Goal: Task Accomplishment & Management: Manage account settings

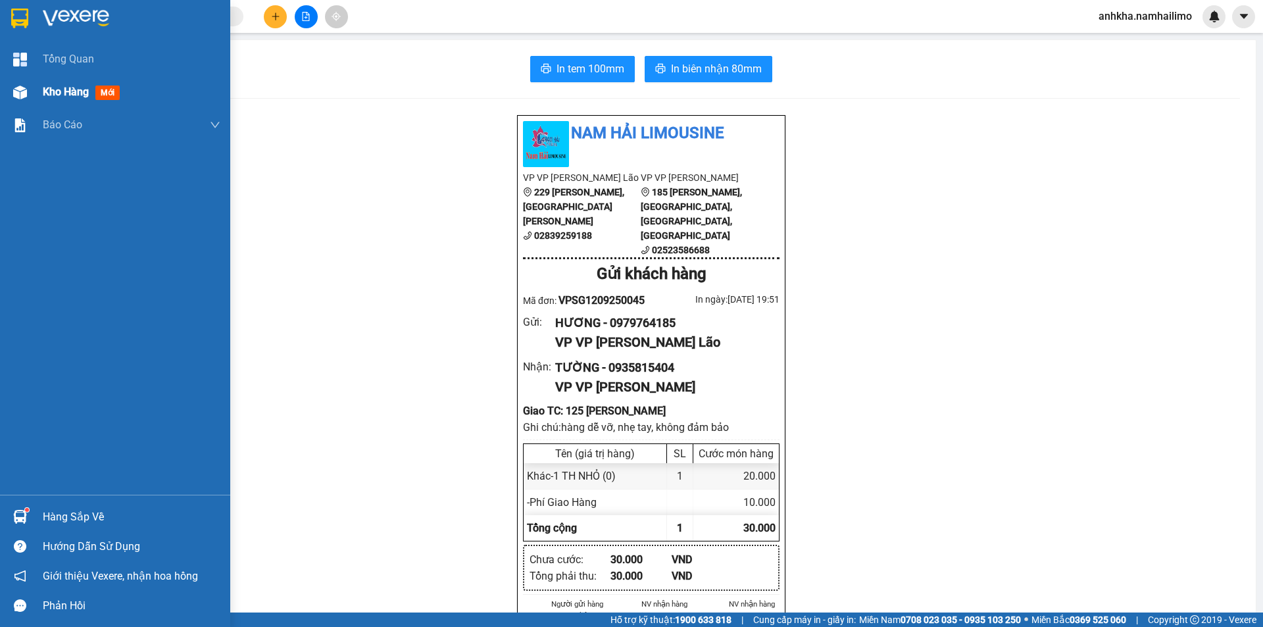
click at [34, 91] on div "Kho hàng mới" at bounding box center [115, 92] width 230 height 33
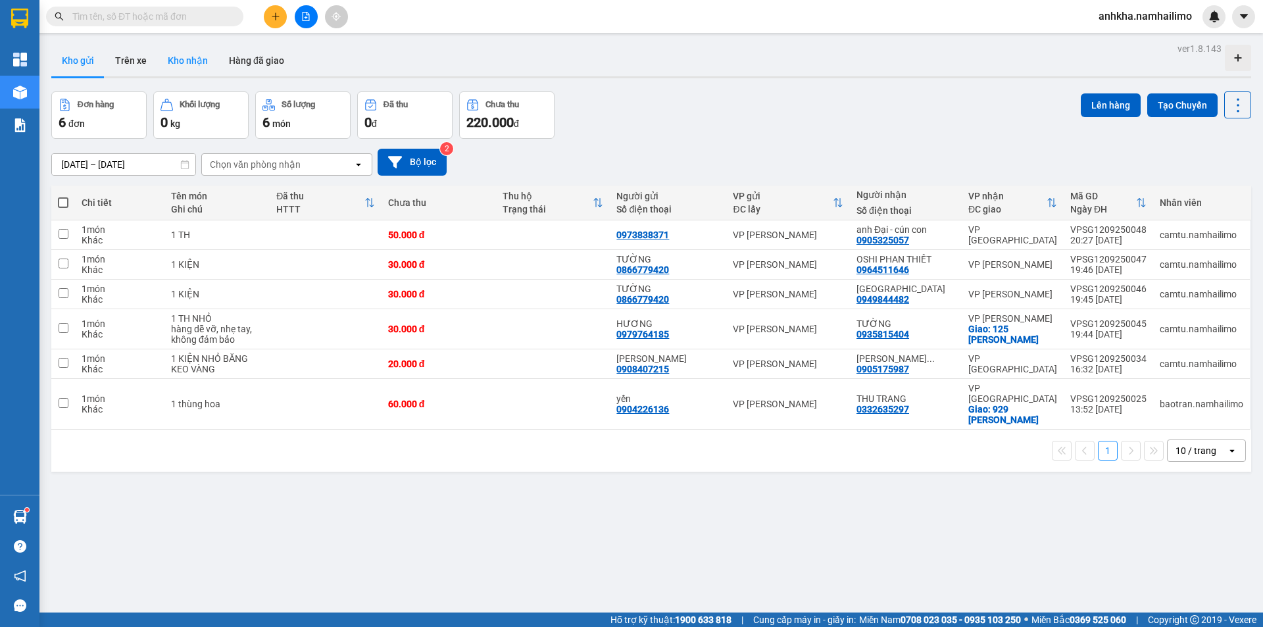
click at [181, 63] on button "Kho nhận" at bounding box center [187, 61] width 61 height 32
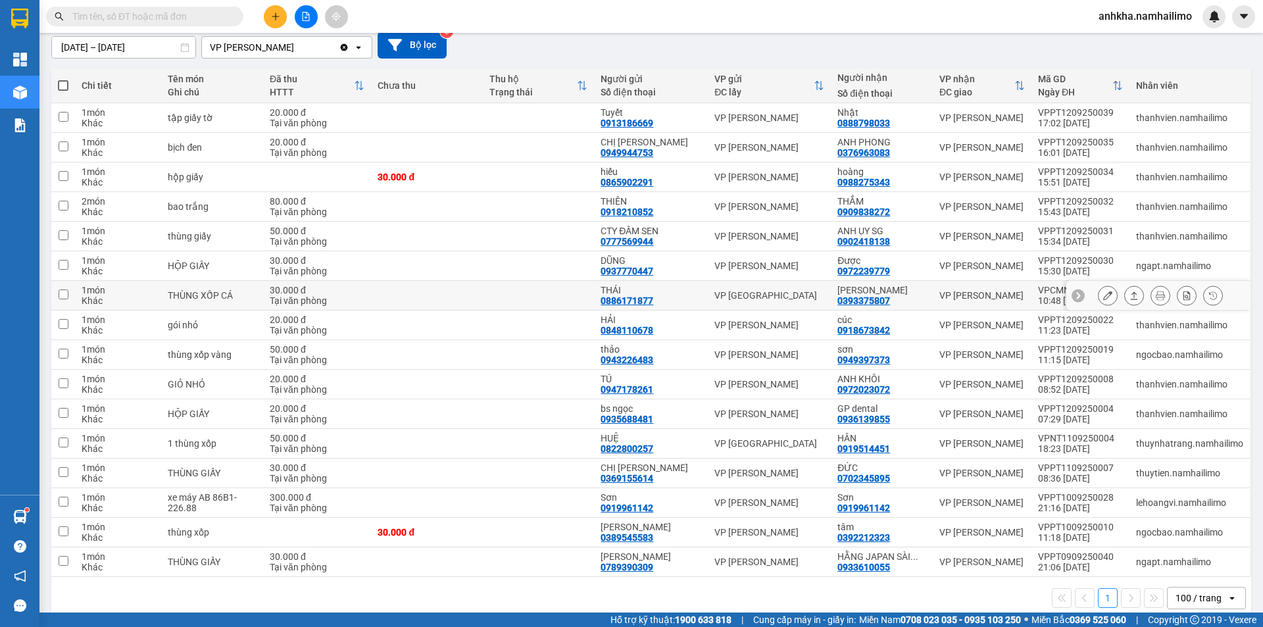
scroll to position [136, 0]
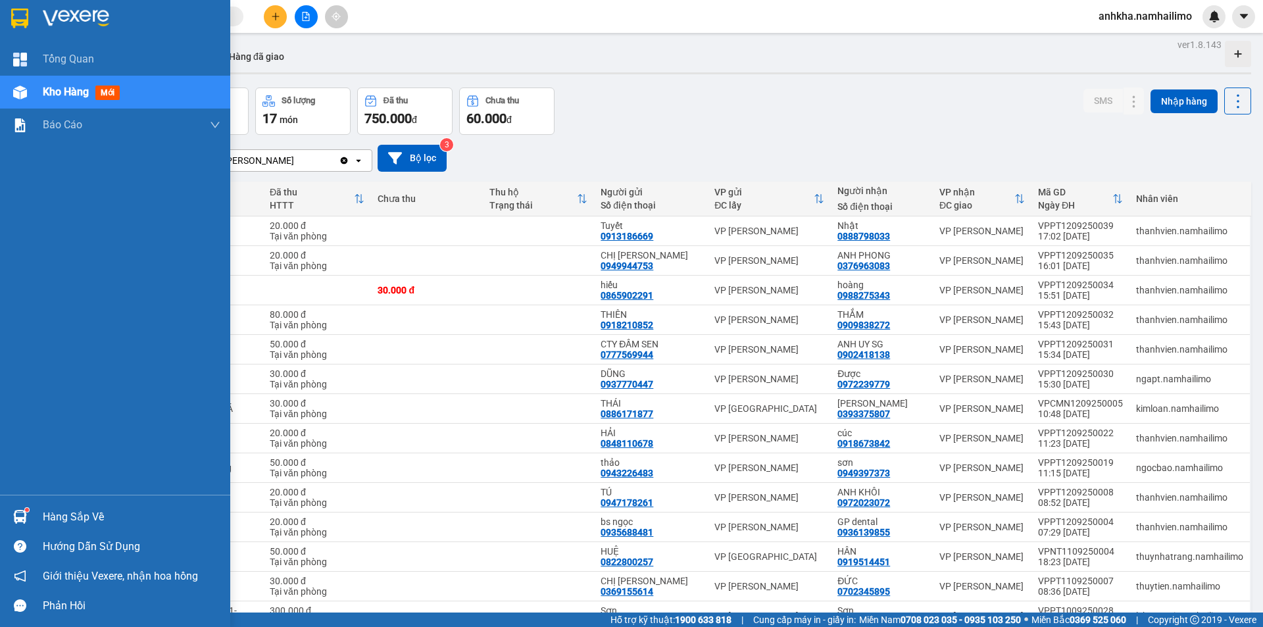
click at [16, 99] on div at bounding box center [20, 92] width 23 height 23
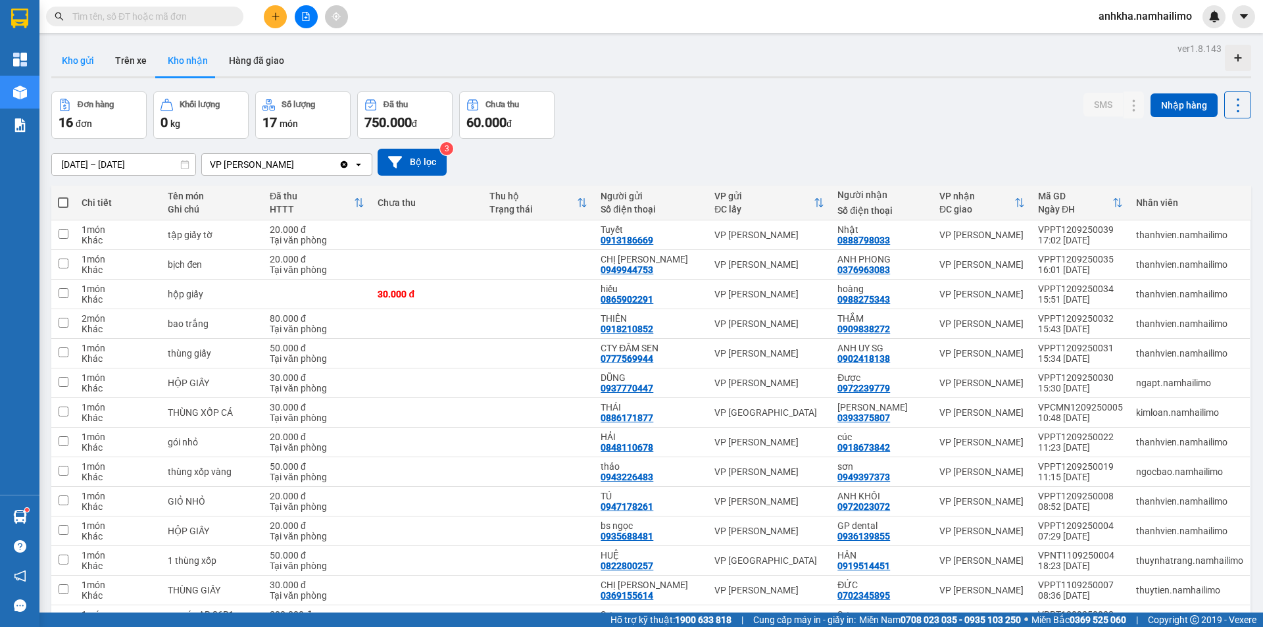
click at [93, 63] on button "Kho gửi" at bounding box center [77, 61] width 53 height 32
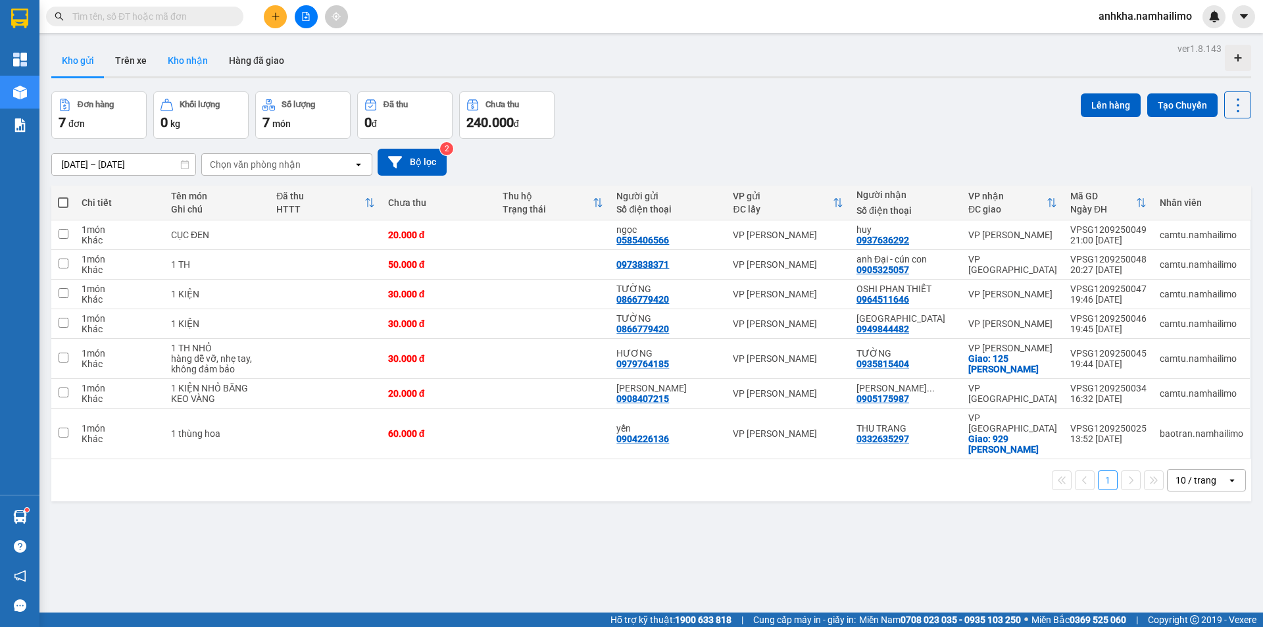
click at [199, 56] on button "Kho nhận" at bounding box center [187, 61] width 61 height 32
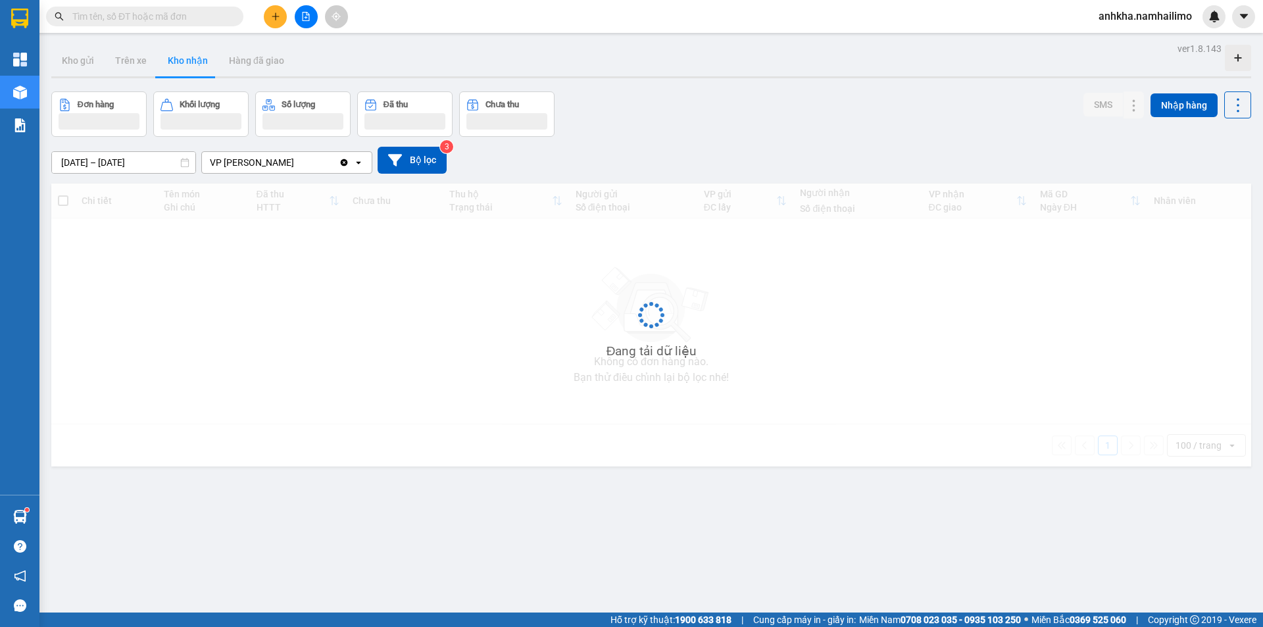
click at [199, 56] on button "Kho nhận" at bounding box center [187, 61] width 61 height 32
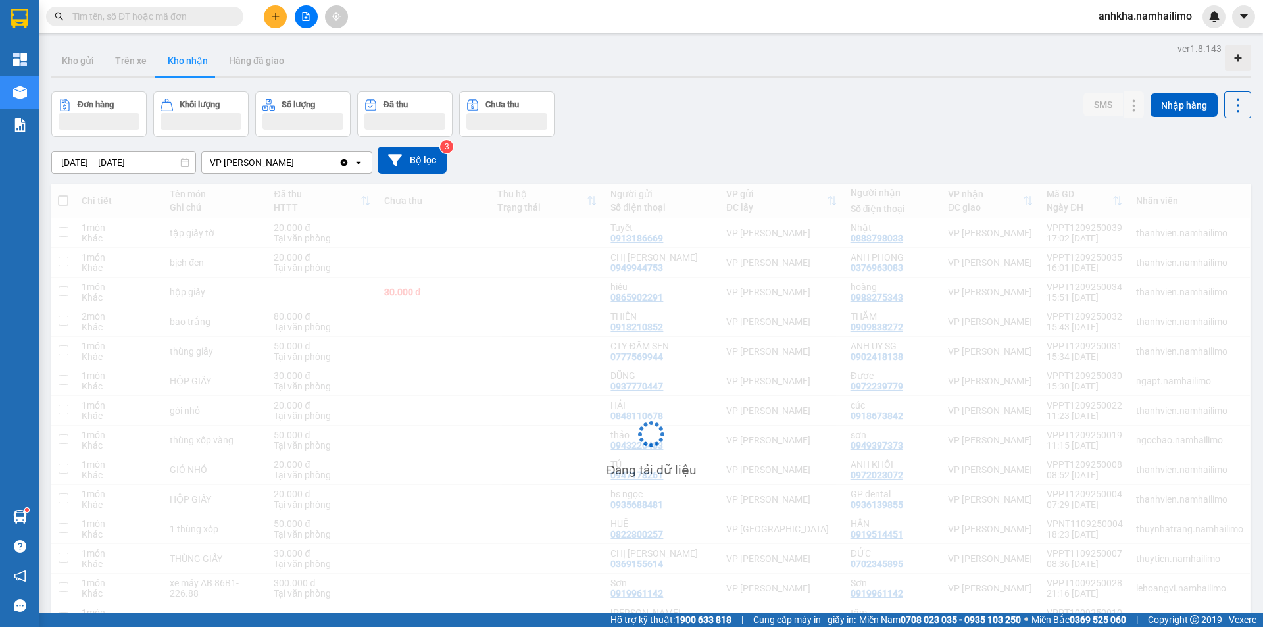
click at [184, 53] on button "Kho nhận" at bounding box center [187, 61] width 61 height 32
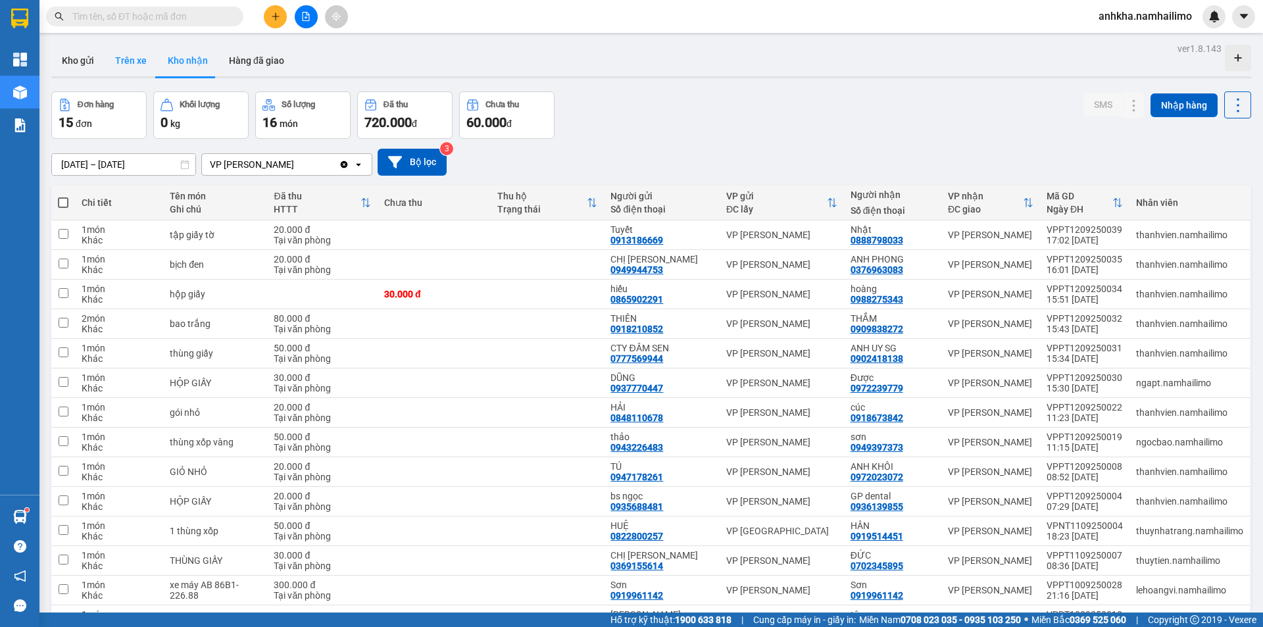
click at [105, 60] on button "Trên xe" at bounding box center [131, 61] width 53 height 32
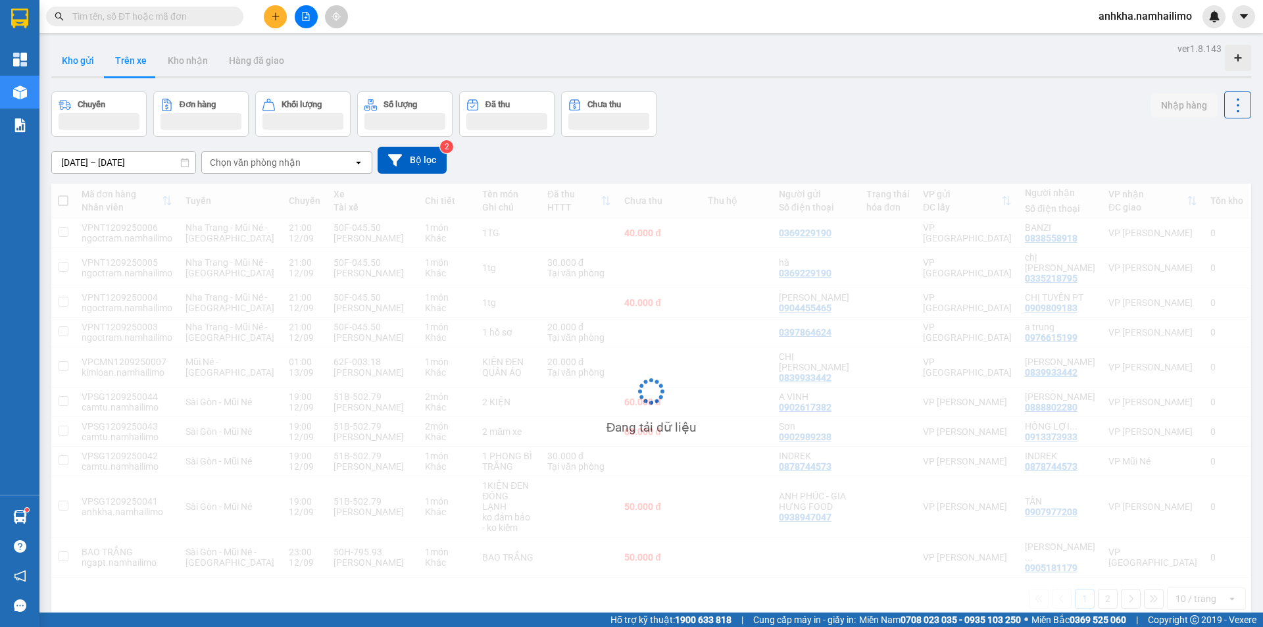
click at [81, 61] on button "Kho gửi" at bounding box center [77, 61] width 53 height 32
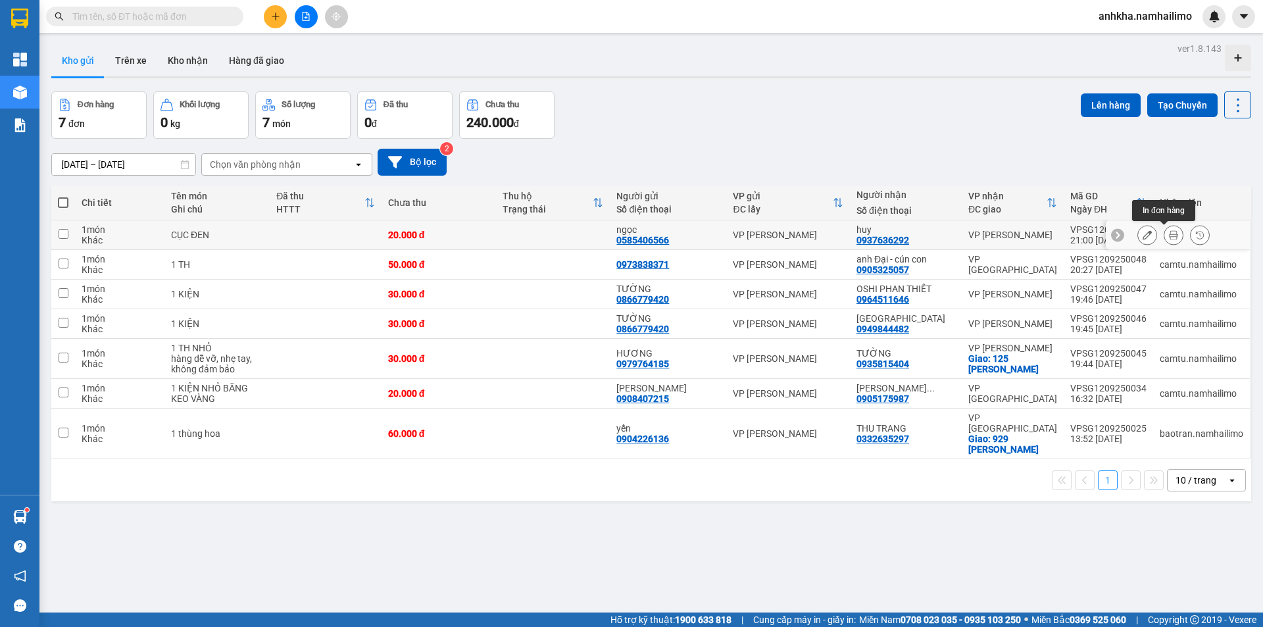
click at [1171, 232] on button at bounding box center [1174, 235] width 18 height 23
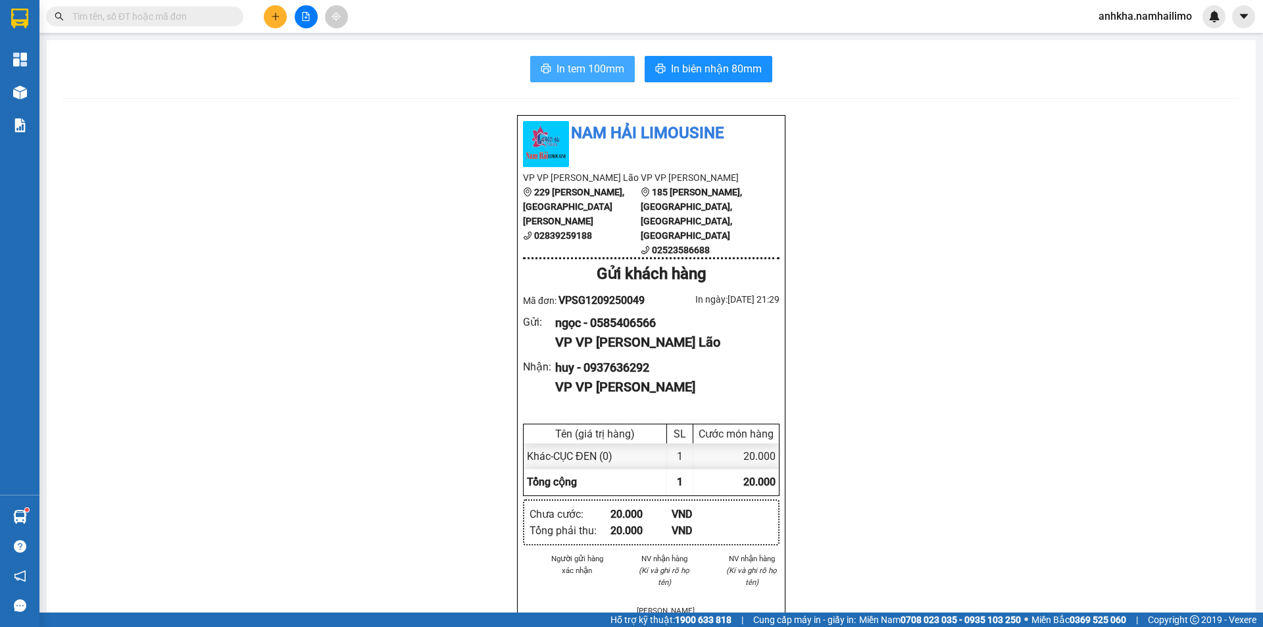
click at [611, 63] on span "In tem 100mm" at bounding box center [591, 69] width 68 height 16
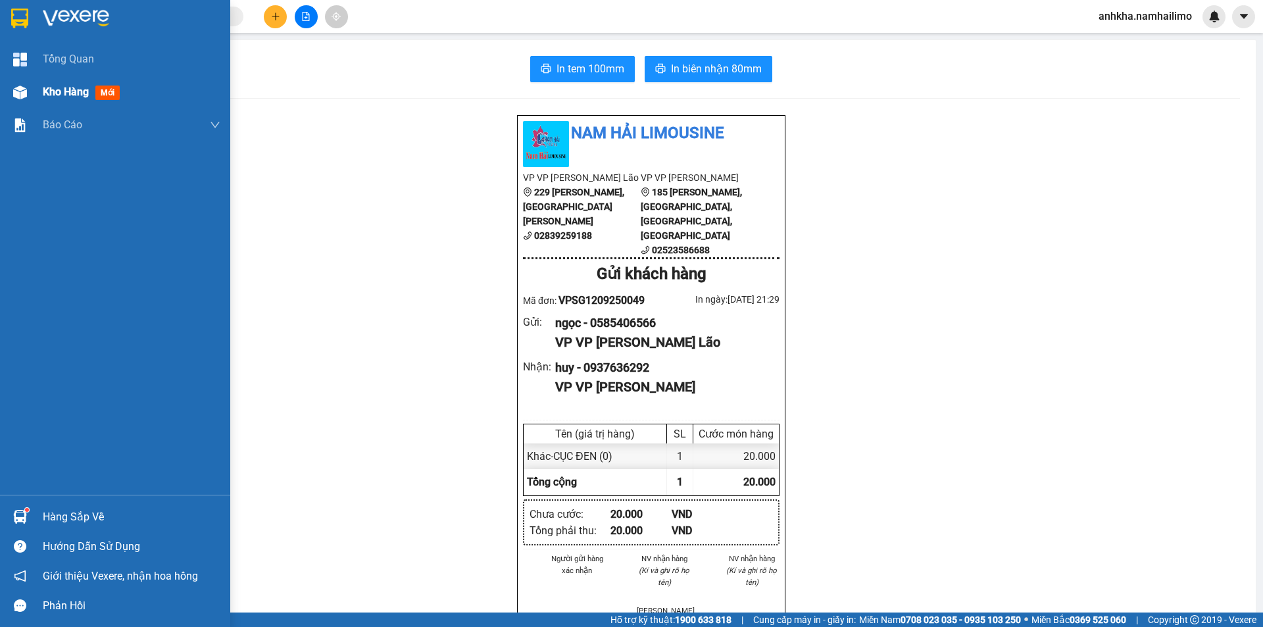
click at [24, 102] on div at bounding box center [20, 92] width 23 height 23
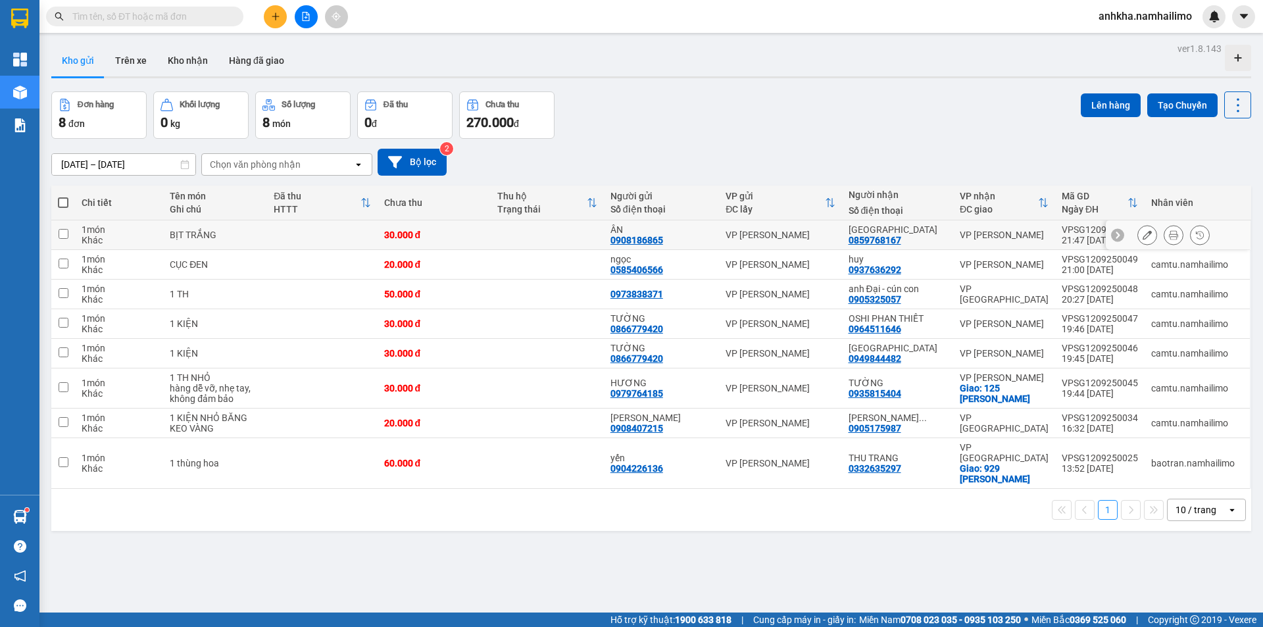
click at [1170, 240] on button at bounding box center [1174, 235] width 18 height 23
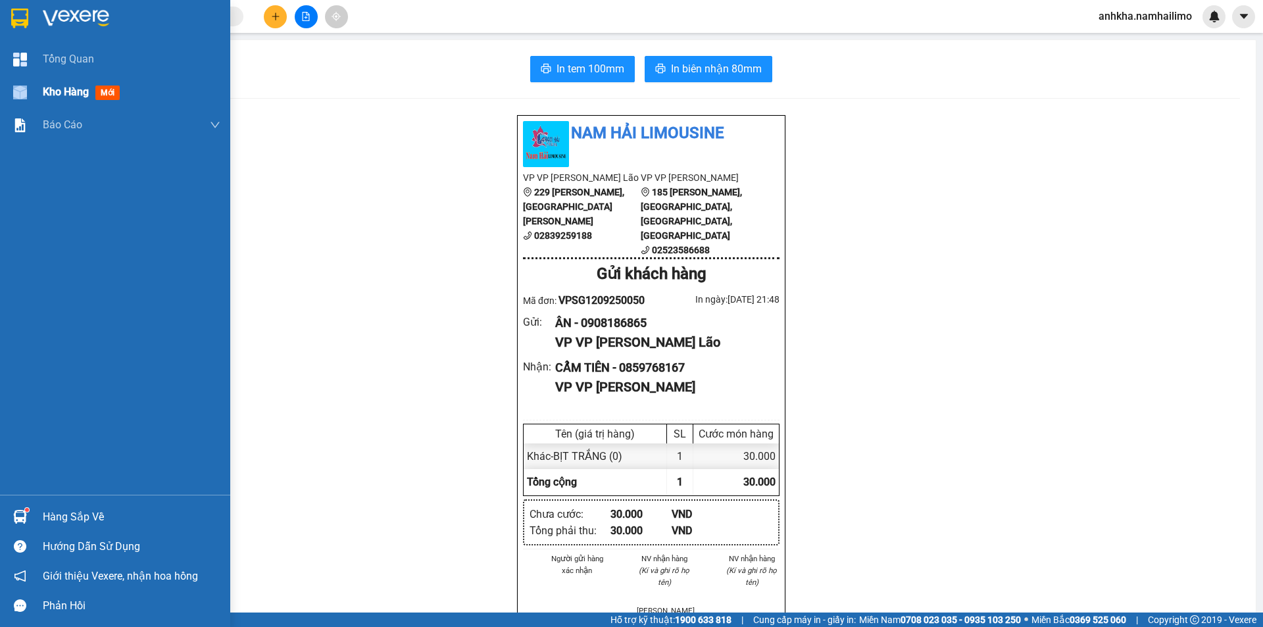
click at [43, 96] on div "Kho hàng mới" at bounding box center [115, 92] width 230 height 33
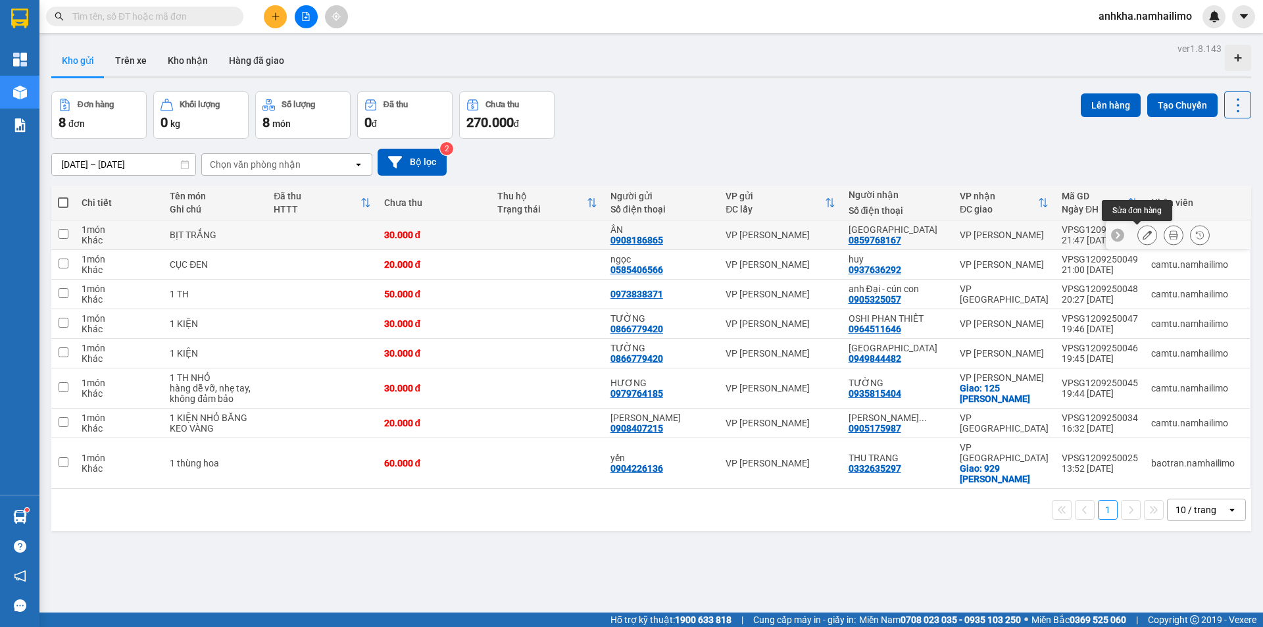
click at [1138, 236] on button at bounding box center [1147, 235] width 18 height 23
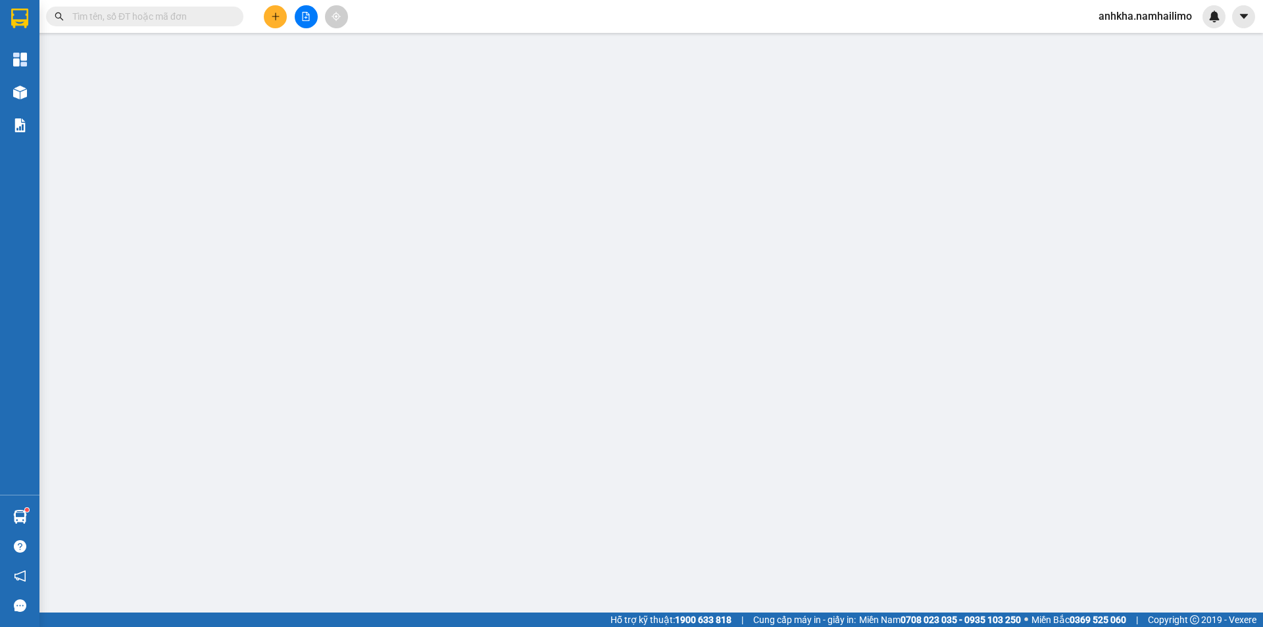
type input "0908186865"
type input "ÂN"
type input "0859768167"
type input "CẨM TIÊN"
type input "30.000"
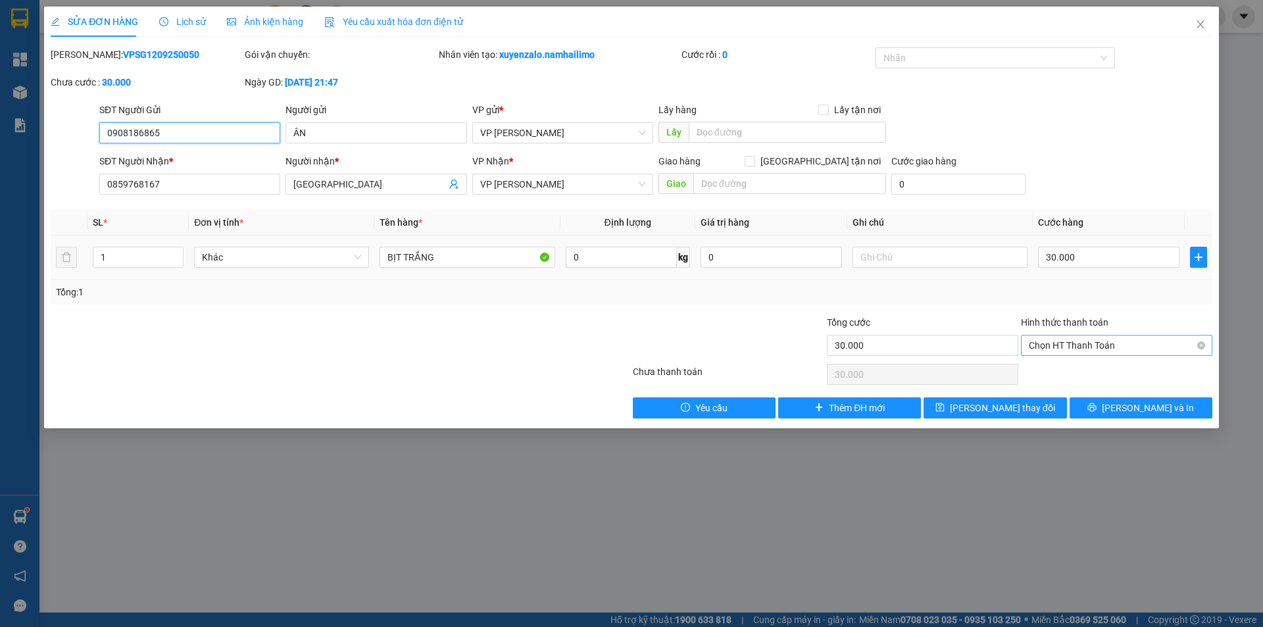
click at [1106, 347] on span "Chọn HT Thanh Toán" at bounding box center [1117, 346] width 176 height 20
click at [1092, 374] on div "Tại văn phòng" at bounding box center [1117, 372] width 176 height 14
type input "0"
click at [1131, 415] on button "Lưu và In" at bounding box center [1141, 407] width 143 height 21
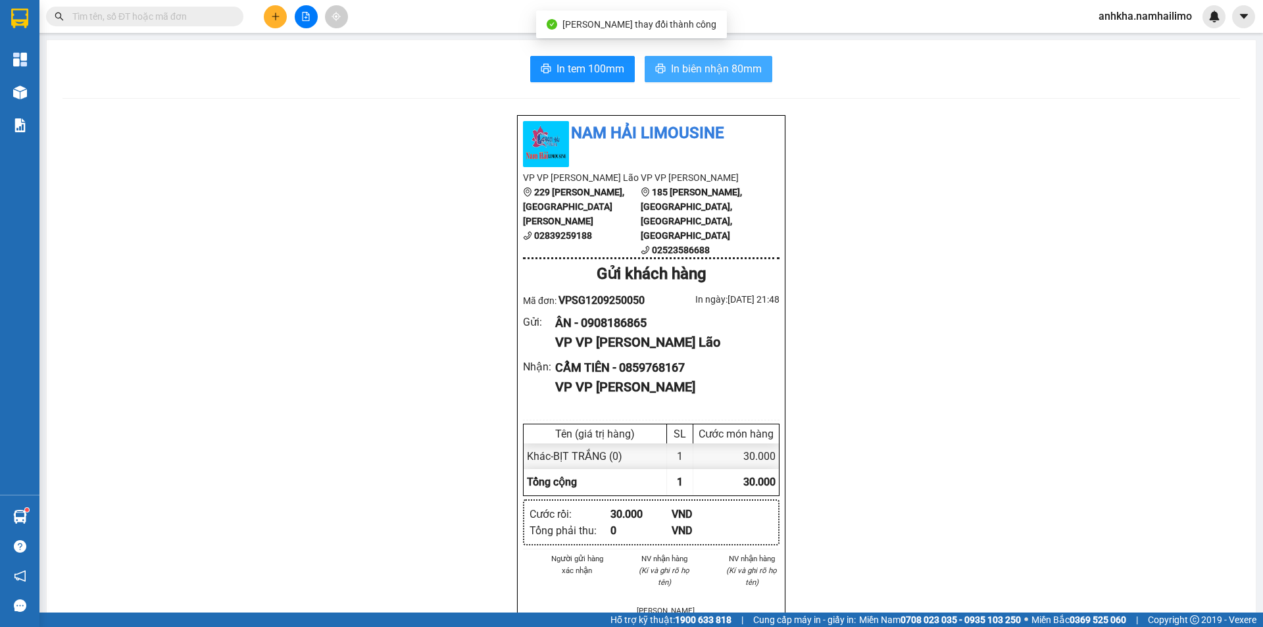
click at [743, 69] on span "In biên nhận 80mm" at bounding box center [716, 69] width 91 height 16
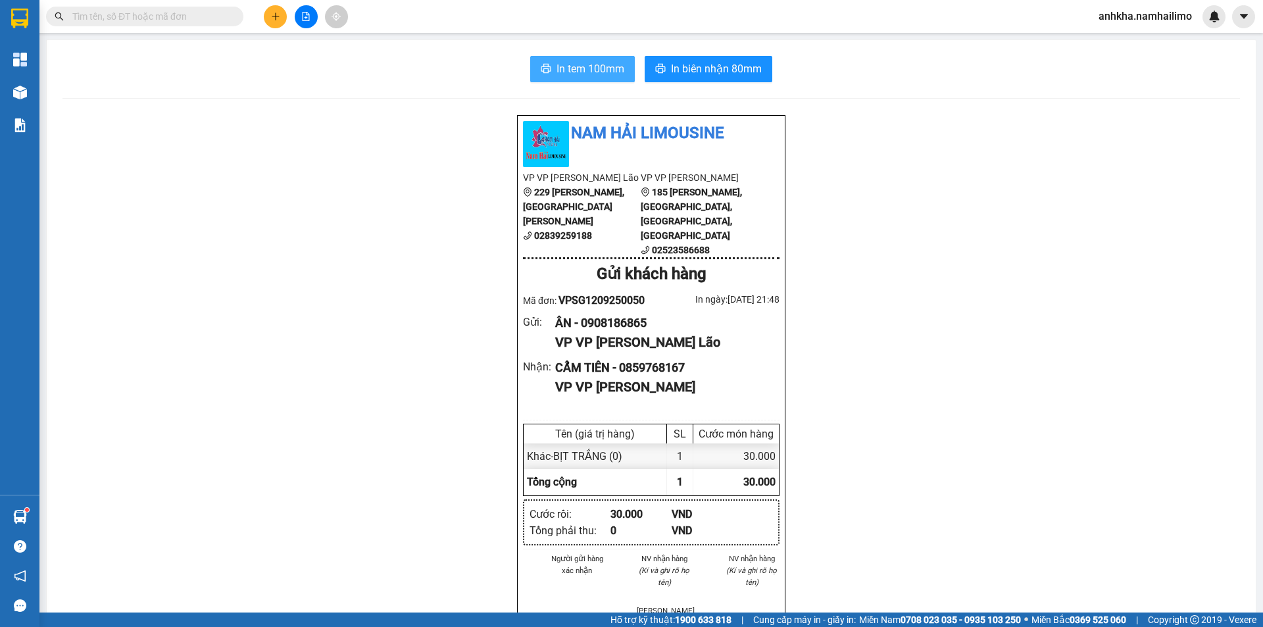
click at [592, 65] on span "In tem 100mm" at bounding box center [591, 69] width 68 height 16
click at [277, 13] on icon "plus" at bounding box center [275, 16] width 9 height 9
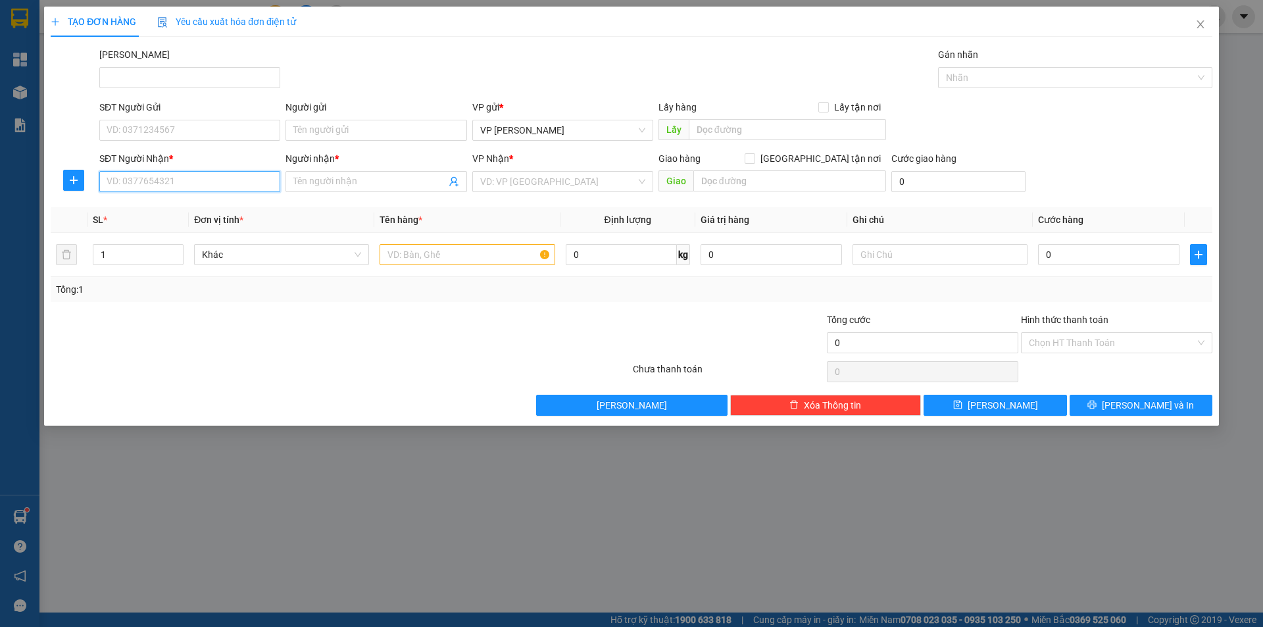
click at [140, 178] on input "SĐT Người Nhận *" at bounding box center [189, 181] width 181 height 21
drag, startPoint x: 1192, startPoint y: 20, endPoint x: 1142, endPoint y: 34, distance: 51.9
click at [1193, 20] on span "Close" at bounding box center [1201, 25] width 37 height 37
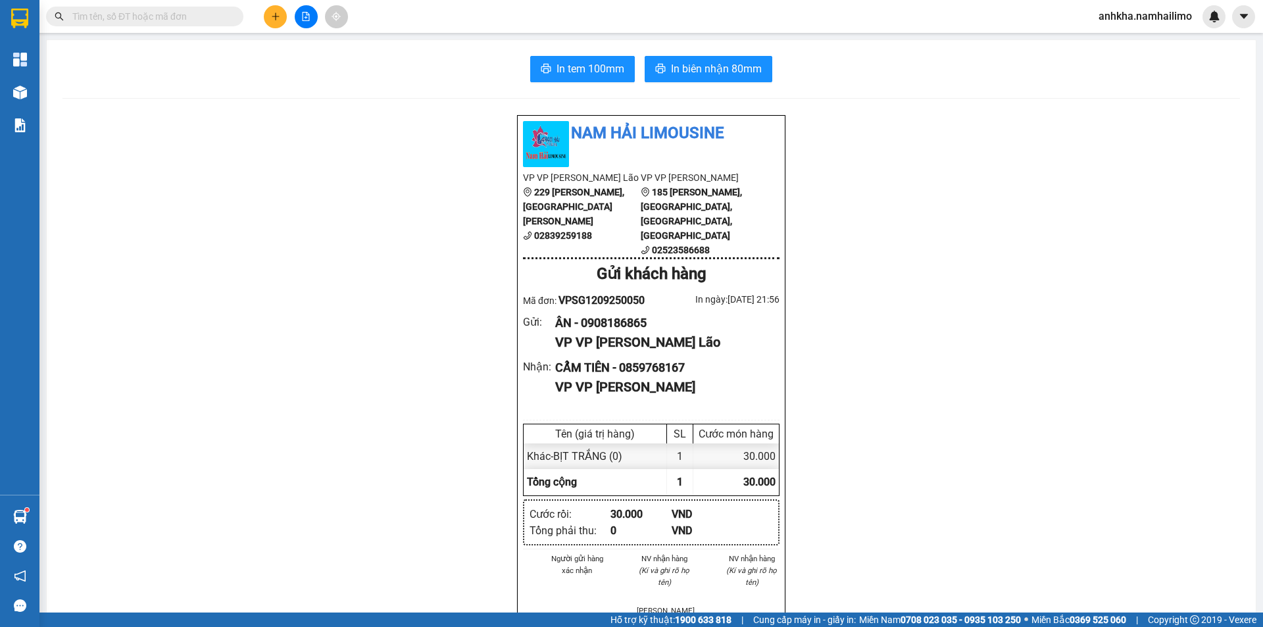
click at [107, 13] on input "text" at bounding box center [149, 16] width 155 height 14
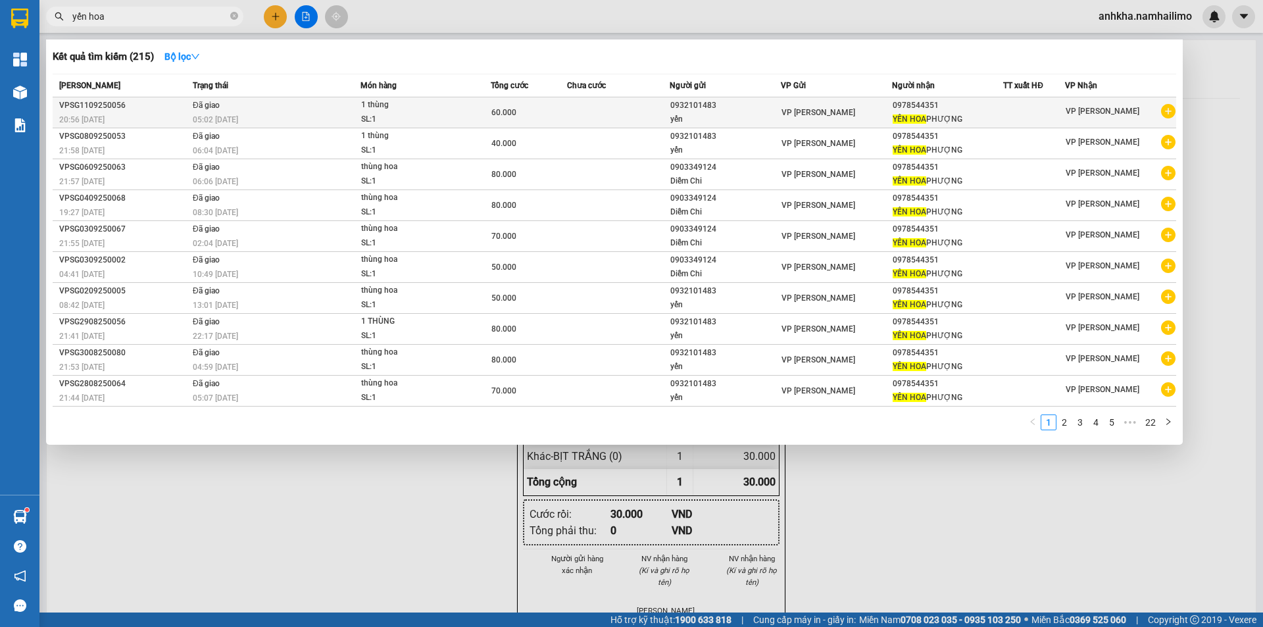
type input "yến hoa"
click at [1169, 111] on icon "plus-circle" at bounding box center [1168, 111] width 14 height 14
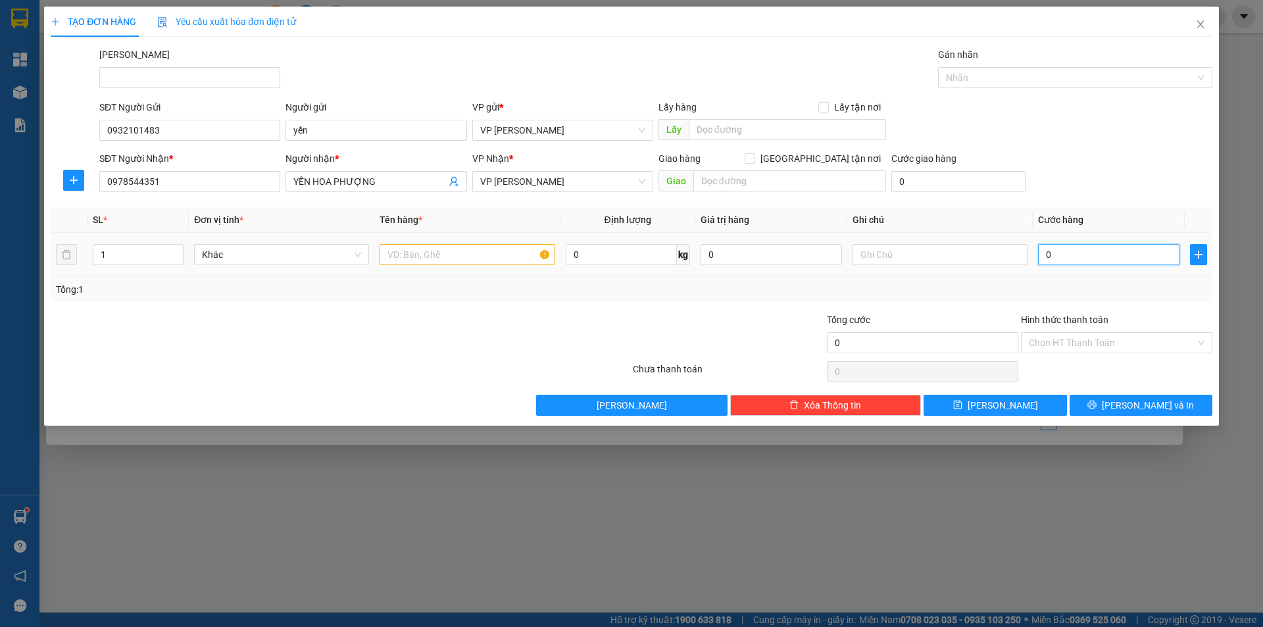
click at [1057, 256] on input "0" at bounding box center [1108, 254] width 141 height 21
type input "9"
type input "90"
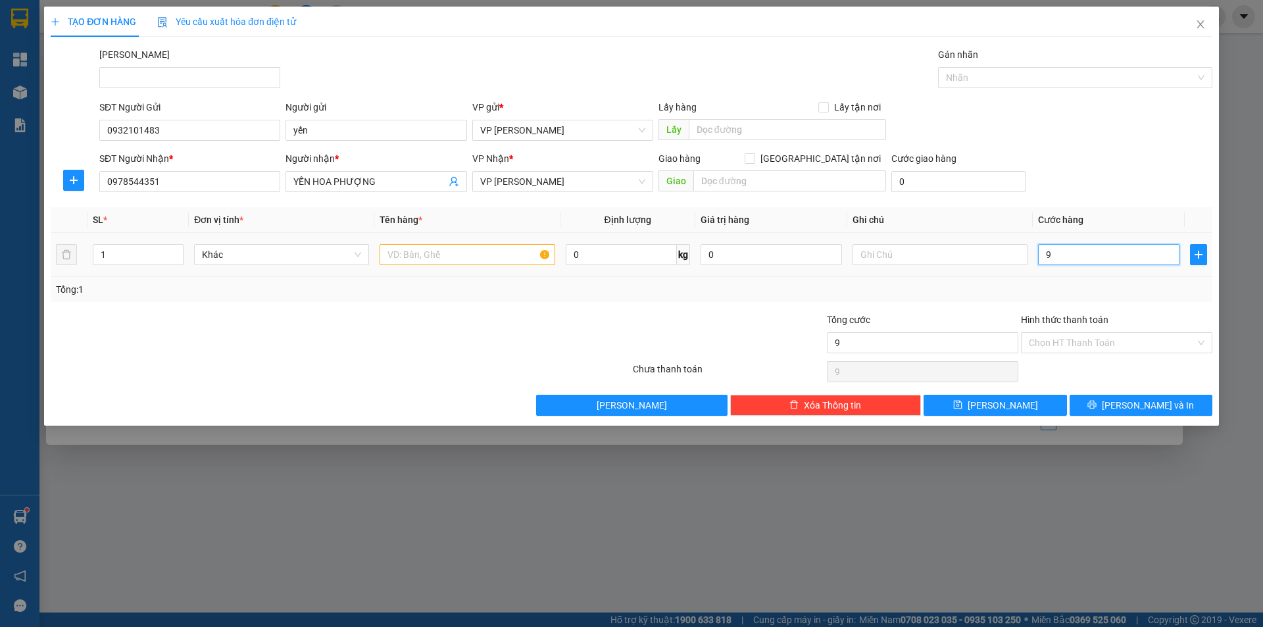
type input "90"
type input "90.000"
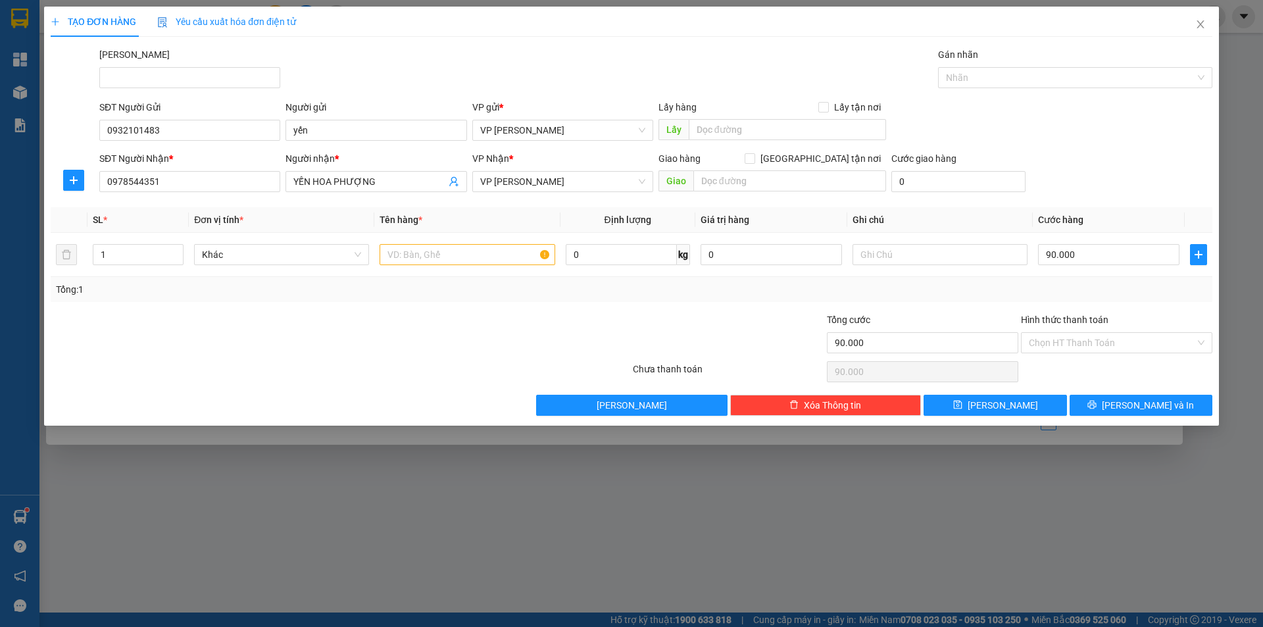
drag, startPoint x: 1214, startPoint y: 361, endPoint x: 980, endPoint y: 524, distance: 285.5
click at [1214, 362] on div "TẠO ĐƠN HÀNG Yêu cầu xuất hóa đơn điện tử Transit Pickup Surcharge Ids Transit …" at bounding box center [631, 216] width 1175 height 419
click at [436, 261] on input "text" at bounding box center [467, 254] width 175 height 21
type input "1 thùng"
click at [1135, 405] on span "Lưu và In" at bounding box center [1148, 405] width 92 height 14
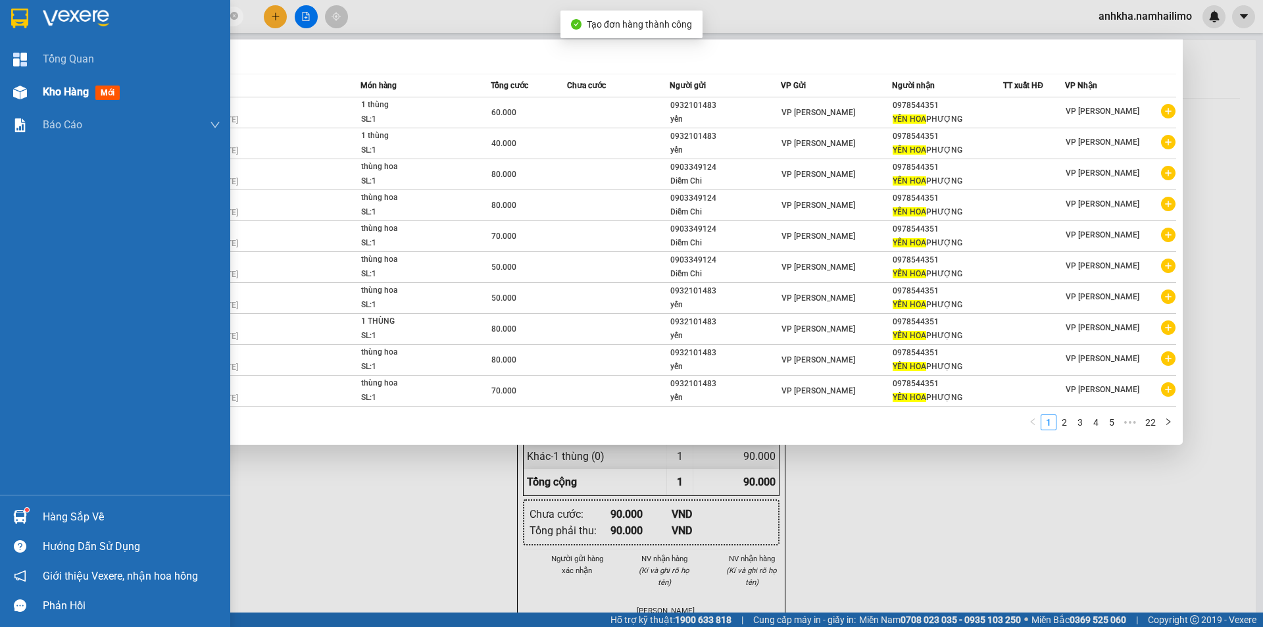
click at [18, 104] on div "Kho hàng mới" at bounding box center [115, 92] width 230 height 33
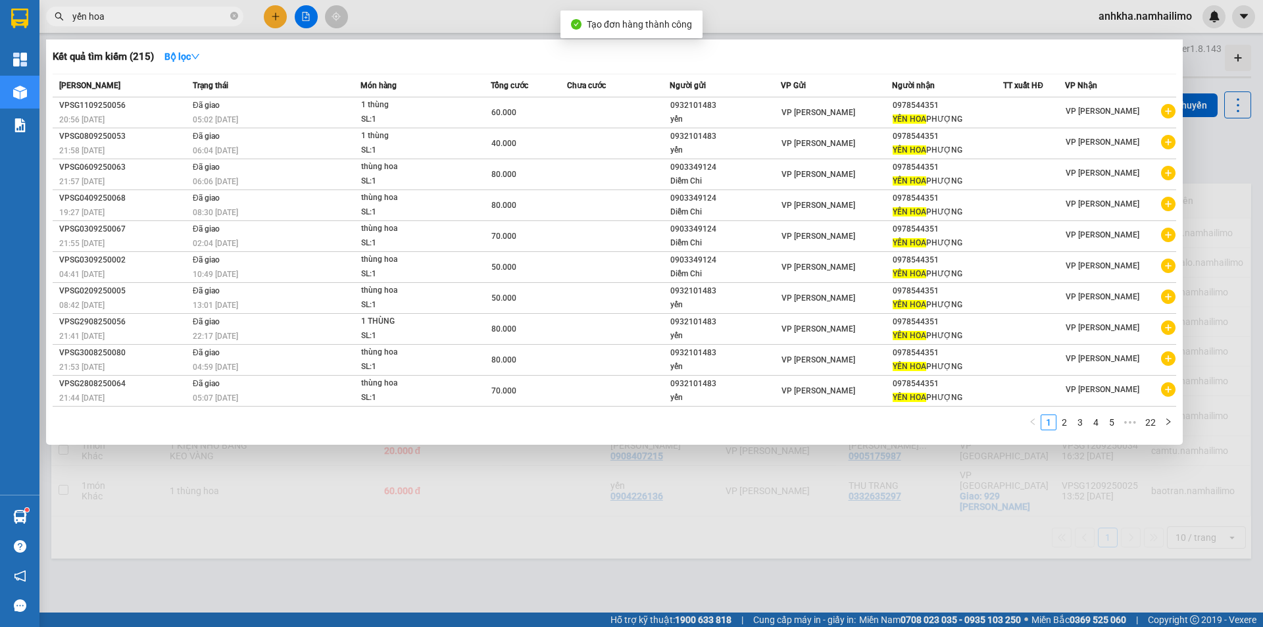
click at [408, 18] on div at bounding box center [631, 313] width 1263 height 627
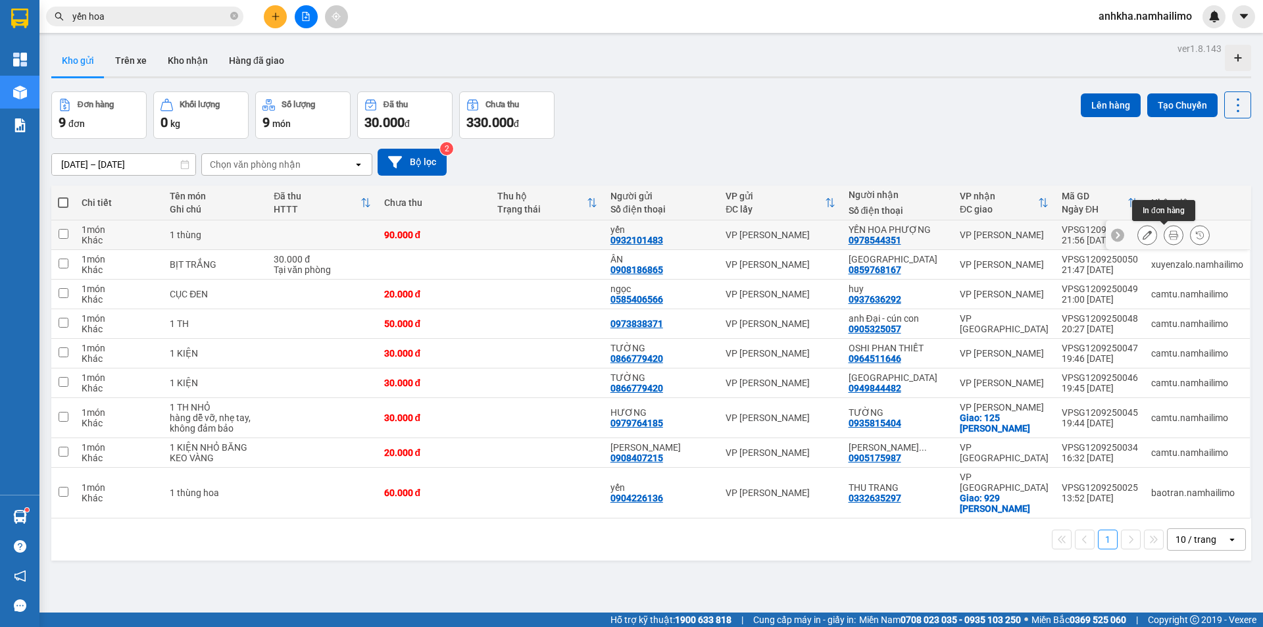
click at [1169, 232] on icon at bounding box center [1173, 234] width 9 height 9
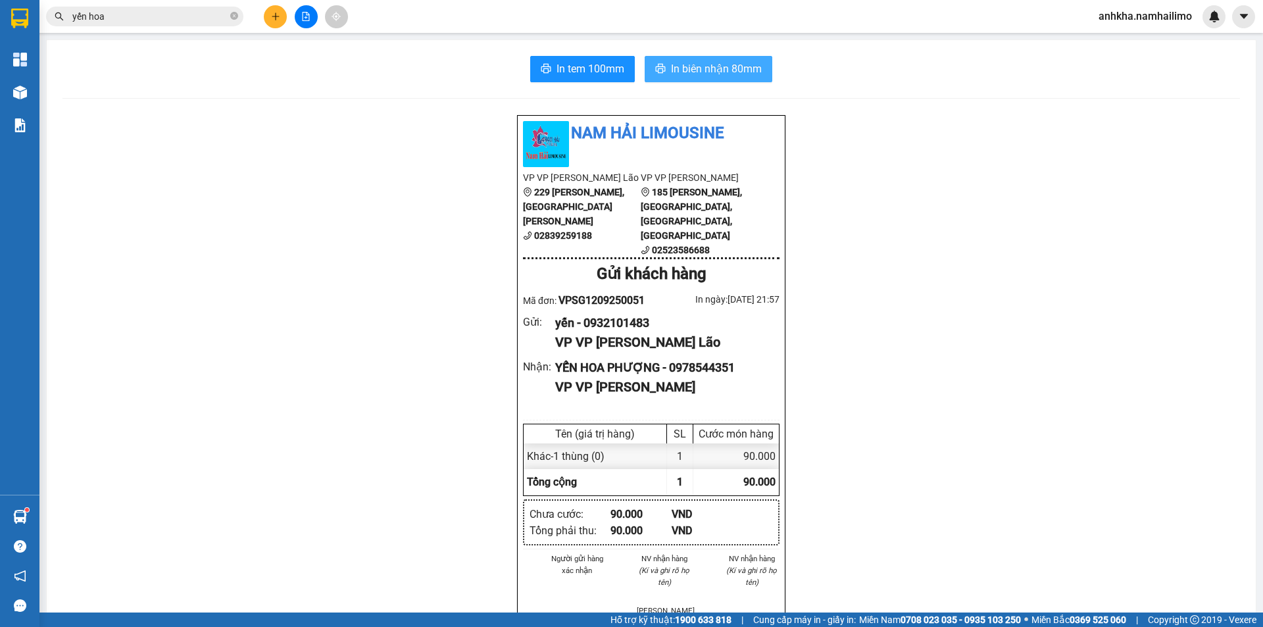
click at [748, 74] on span "In biên nhận 80mm" at bounding box center [716, 69] width 91 height 16
click at [578, 79] on button "In tem 100mm" at bounding box center [582, 69] width 105 height 26
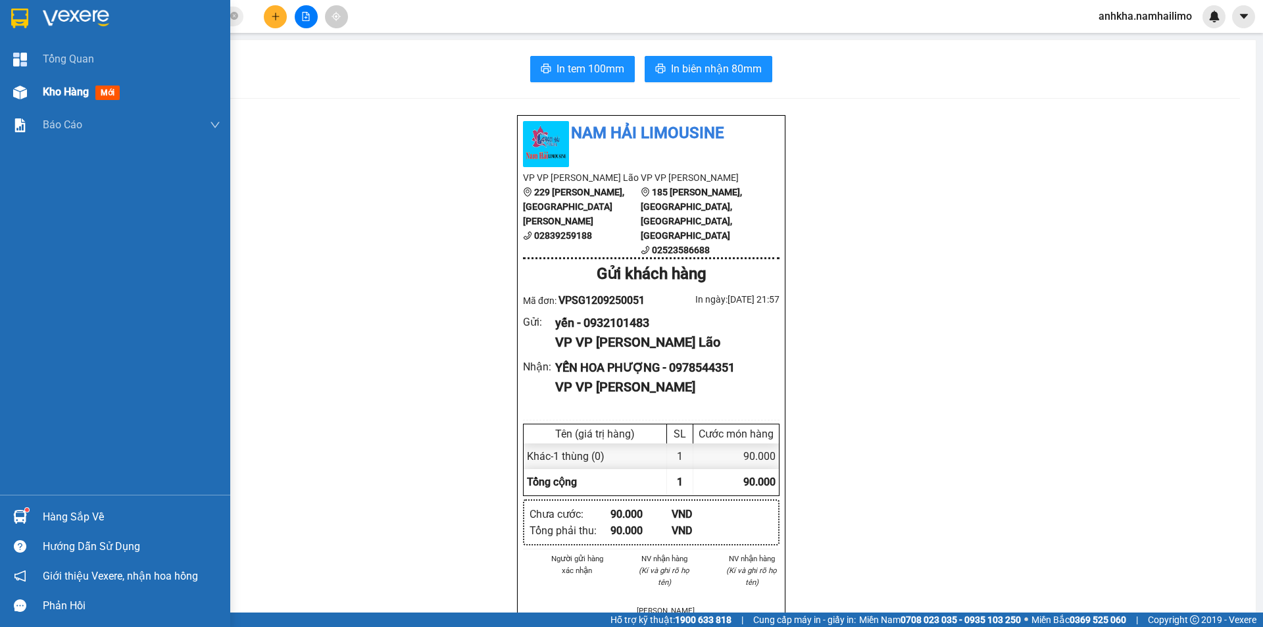
click at [22, 89] on img at bounding box center [20, 93] width 14 height 14
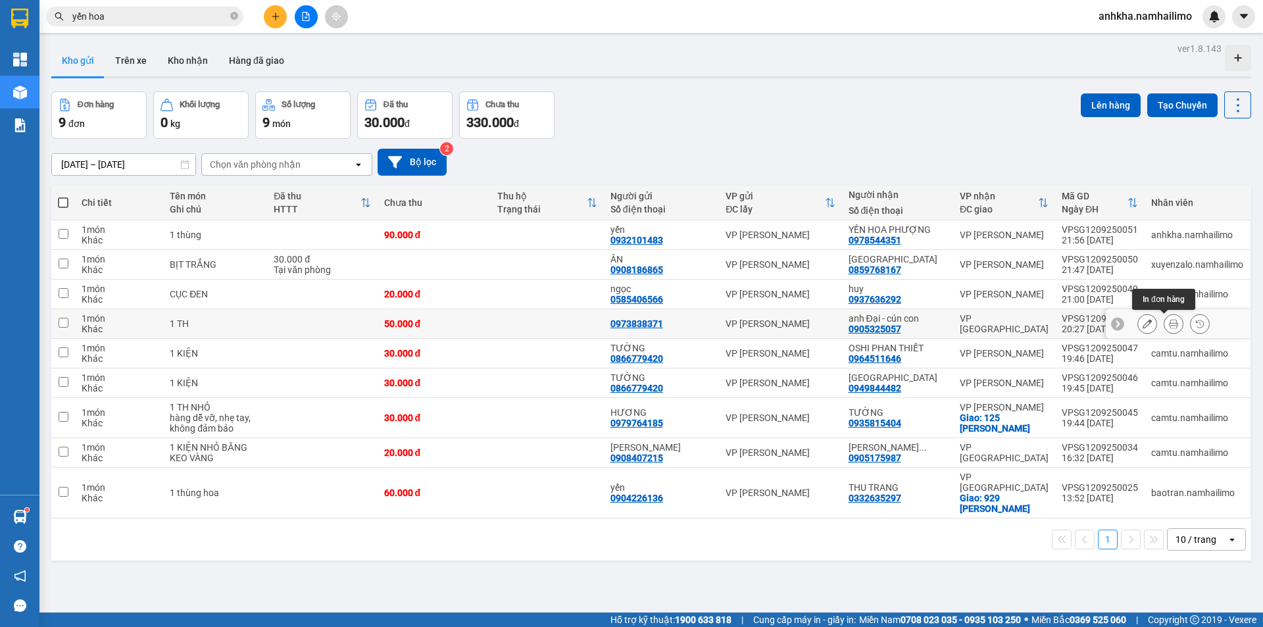
click at [1165, 319] on button at bounding box center [1174, 324] width 18 height 23
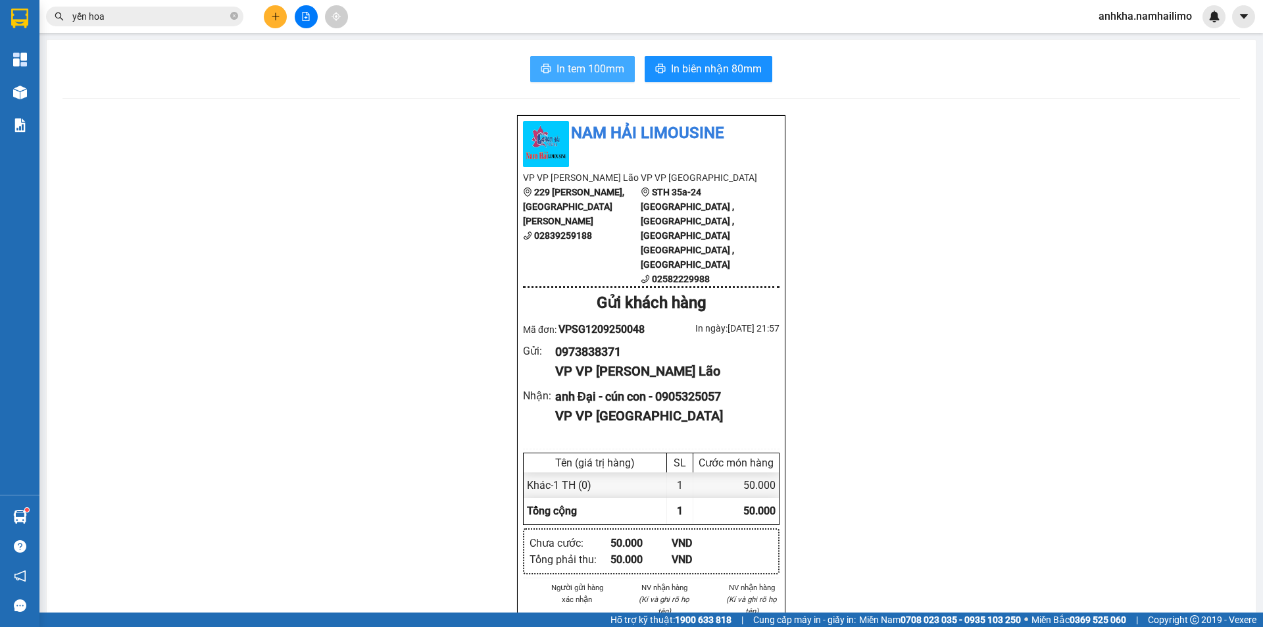
click at [589, 57] on button "In tem 100mm" at bounding box center [582, 69] width 105 height 26
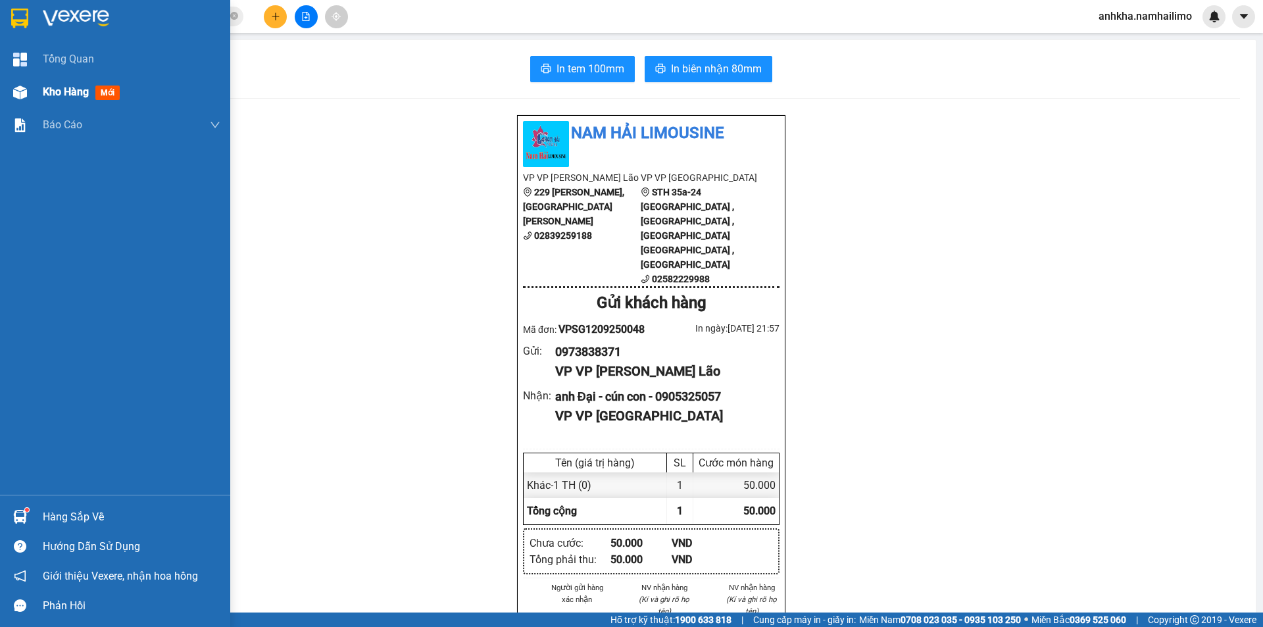
click at [22, 92] on img at bounding box center [20, 93] width 14 height 14
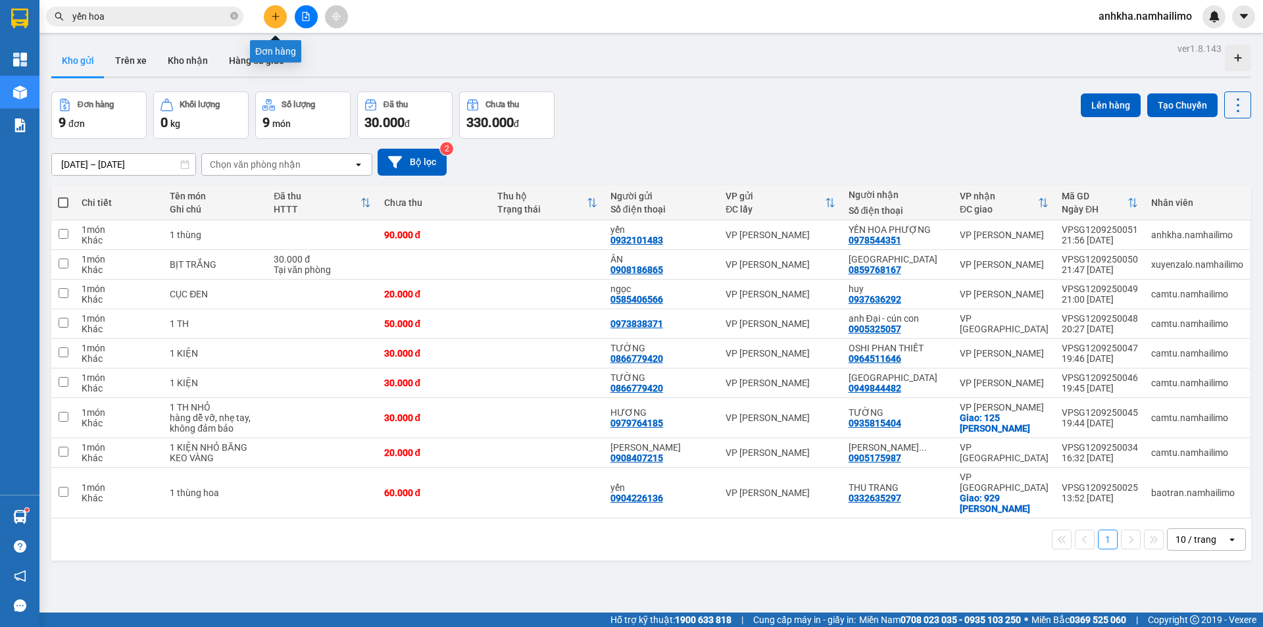
click at [276, 15] on icon "plus" at bounding box center [275, 16] width 9 height 9
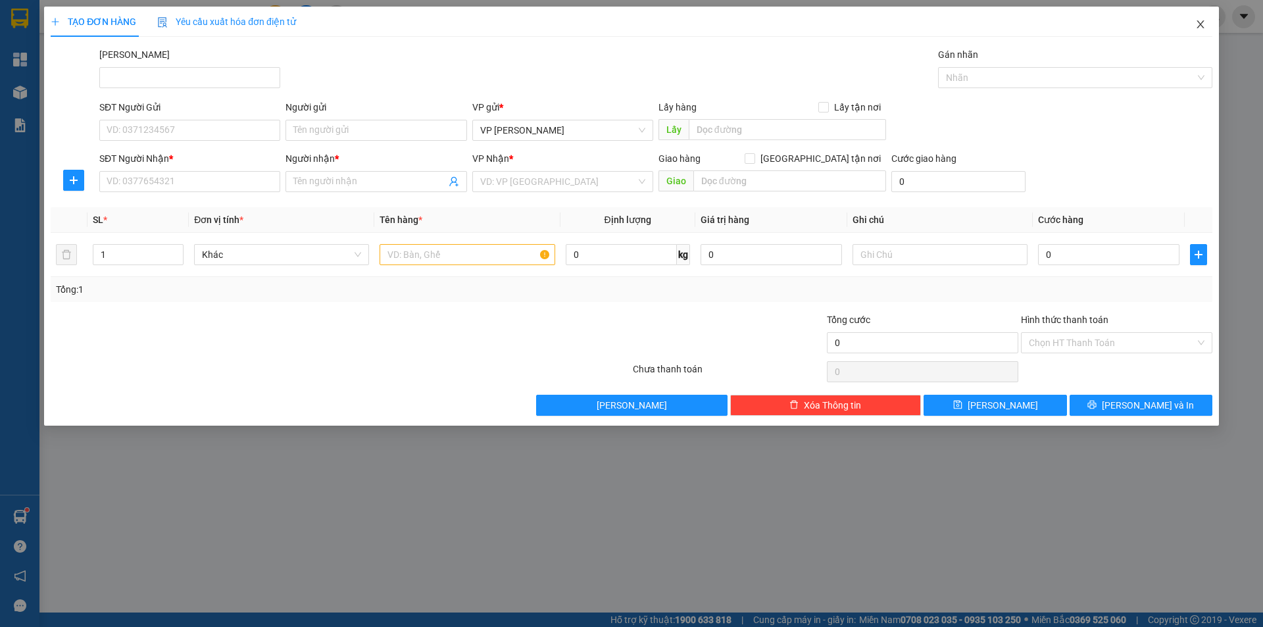
click at [1199, 26] on icon "close" at bounding box center [1201, 24] width 11 height 11
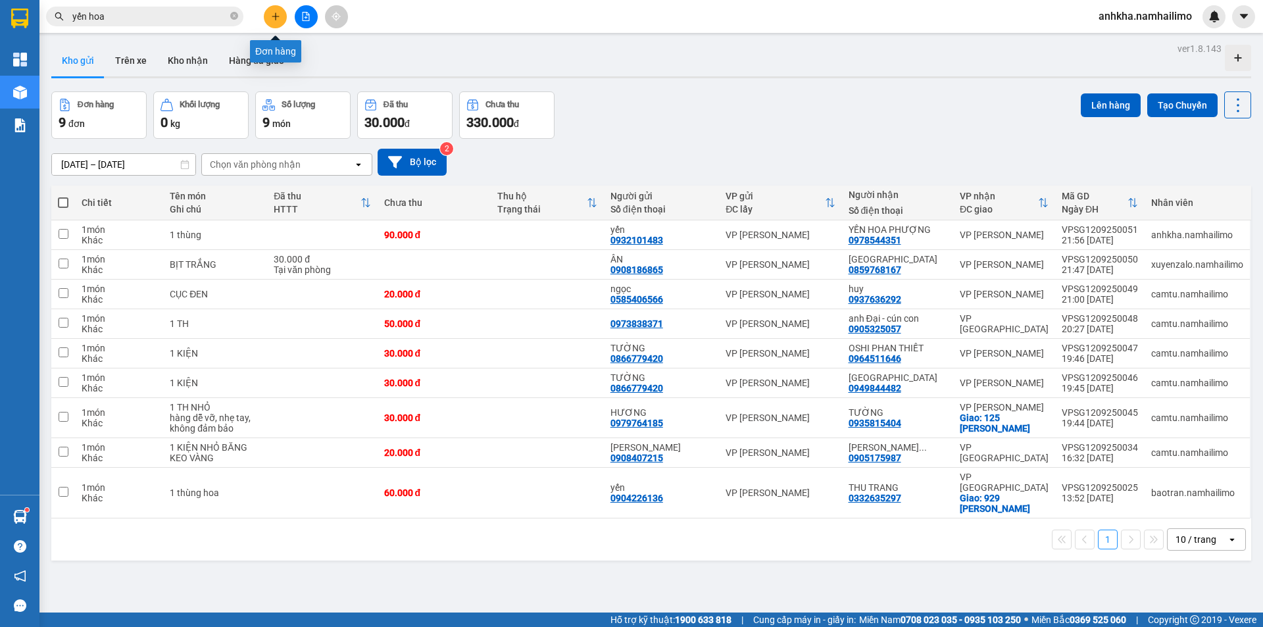
click at [272, 15] on icon "plus" at bounding box center [275, 16] width 9 height 9
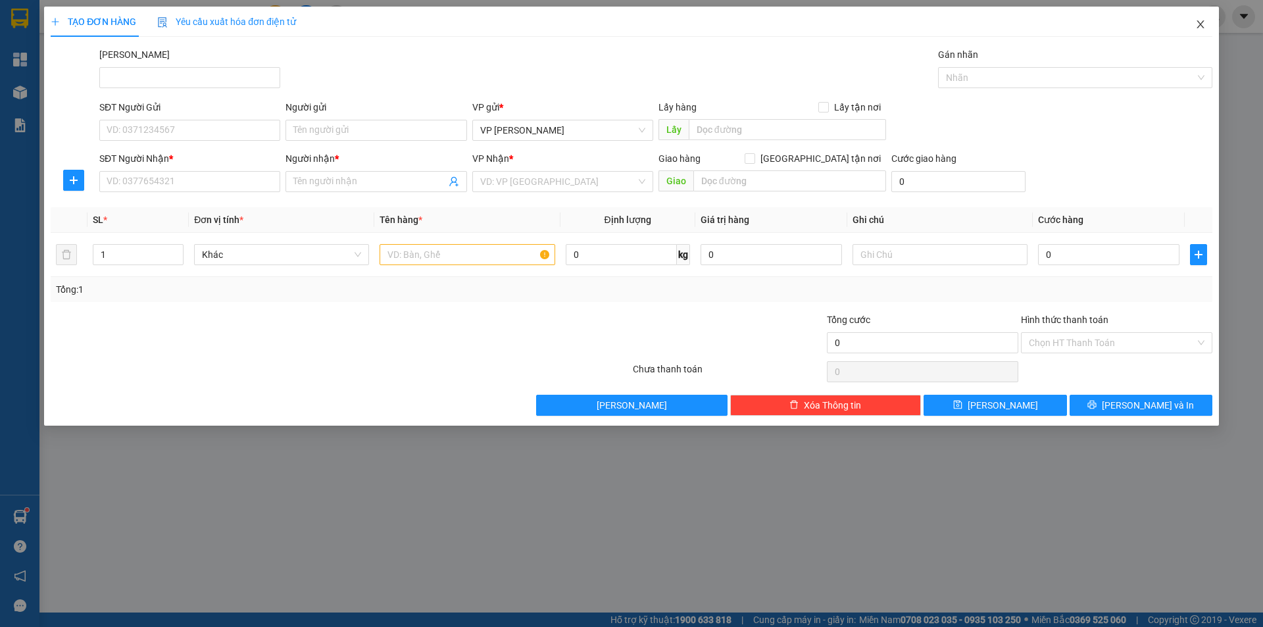
click at [1206, 26] on span "Close" at bounding box center [1201, 25] width 37 height 37
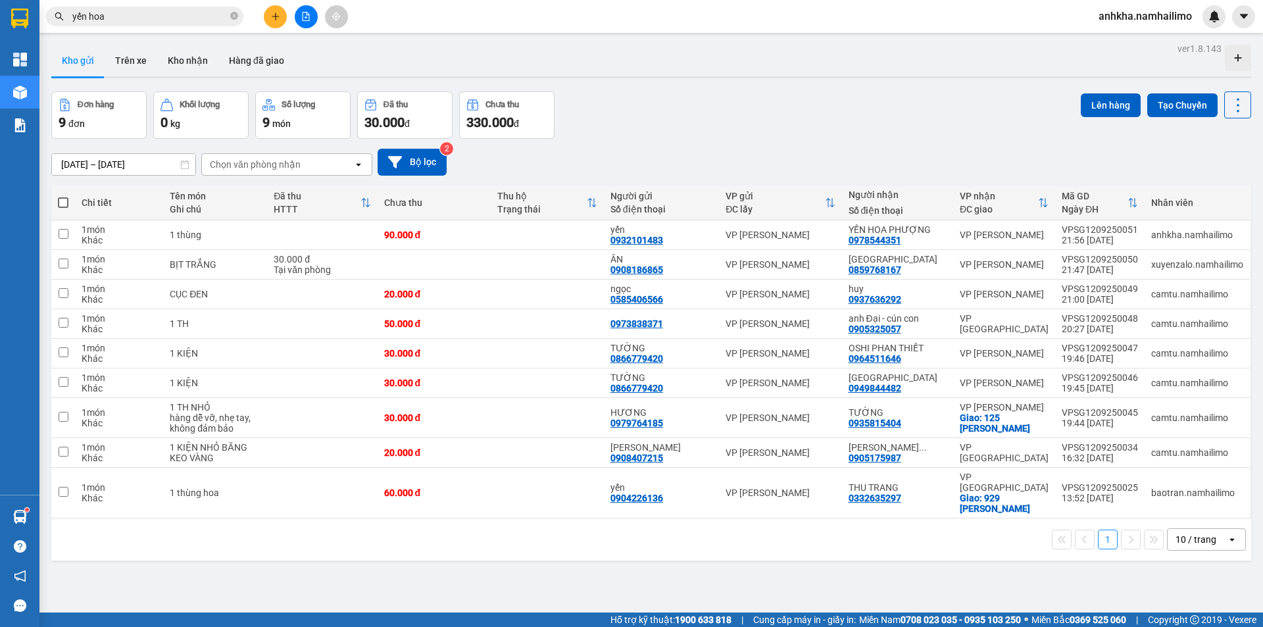
click at [269, 18] on button at bounding box center [275, 16] width 23 height 23
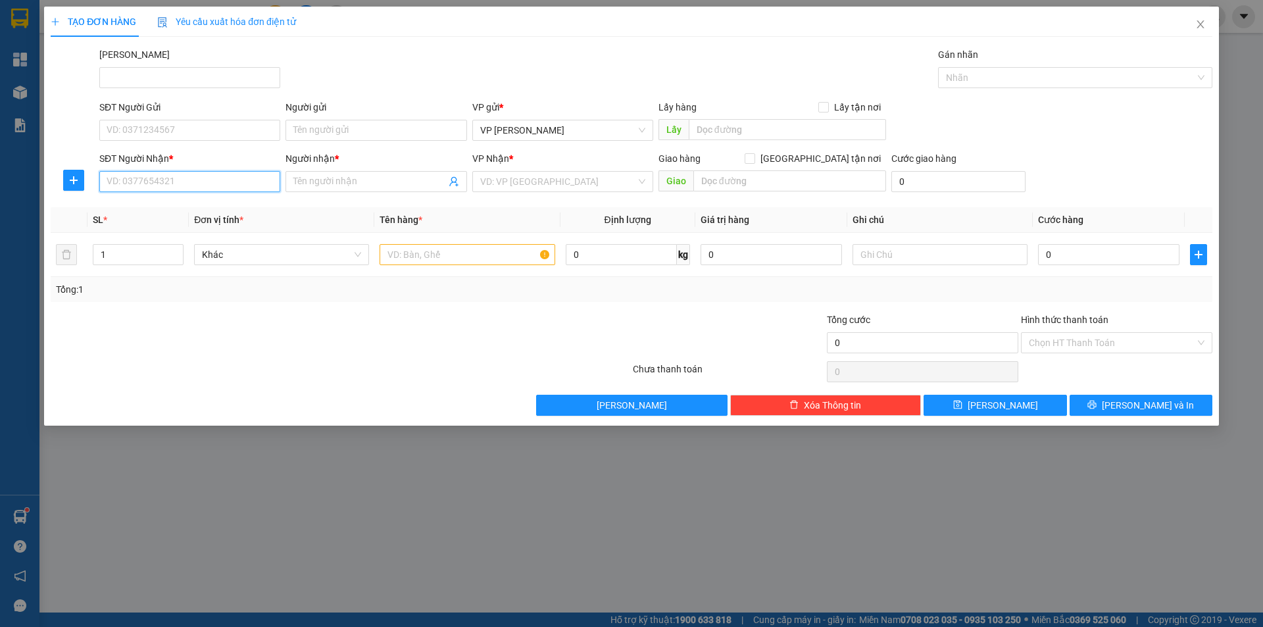
click at [157, 184] on input "SĐT Người Nhận *" at bounding box center [189, 181] width 181 height 21
type input "0846866200"
click at [209, 218] on div "0846866200 - KIM THƯ" at bounding box center [189, 207] width 181 height 21
type input "KIM THƯ"
type input "40.000"
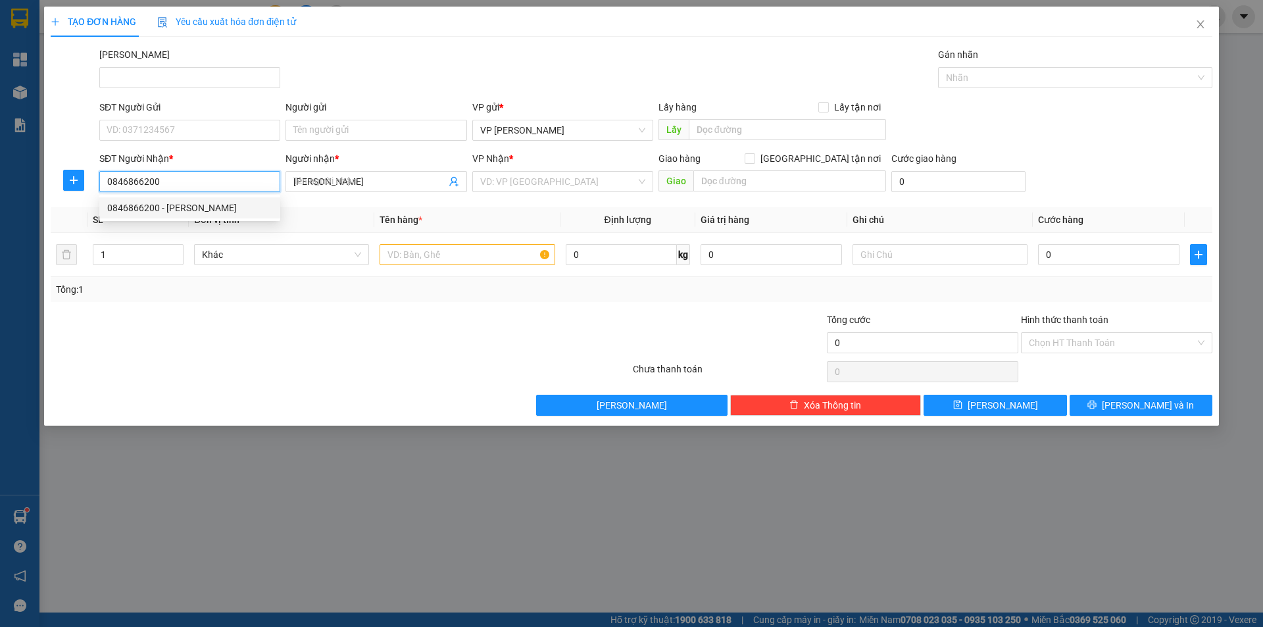
type input "40.000"
type input "0846866200"
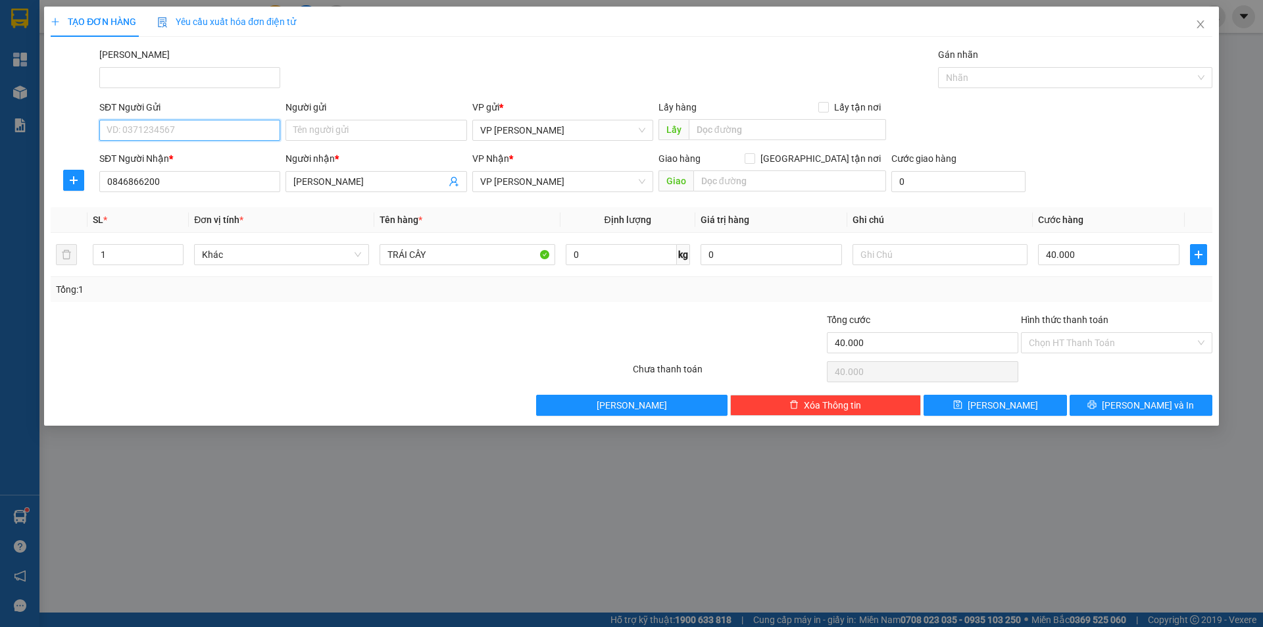
click at [190, 126] on input "SĐT Người Gửi" at bounding box center [189, 130] width 181 height 21
click at [388, 67] on div "Mã ĐH Gán nhãn Nhãn" at bounding box center [656, 70] width 1119 height 46
click at [178, 128] on input "SĐT Người Gửi" at bounding box center [189, 130] width 181 height 21
click at [511, 67] on div "Mã ĐH Gán nhãn Nhãn" at bounding box center [656, 70] width 1119 height 46
click at [134, 182] on input "0846866200" at bounding box center [189, 181] width 181 height 21
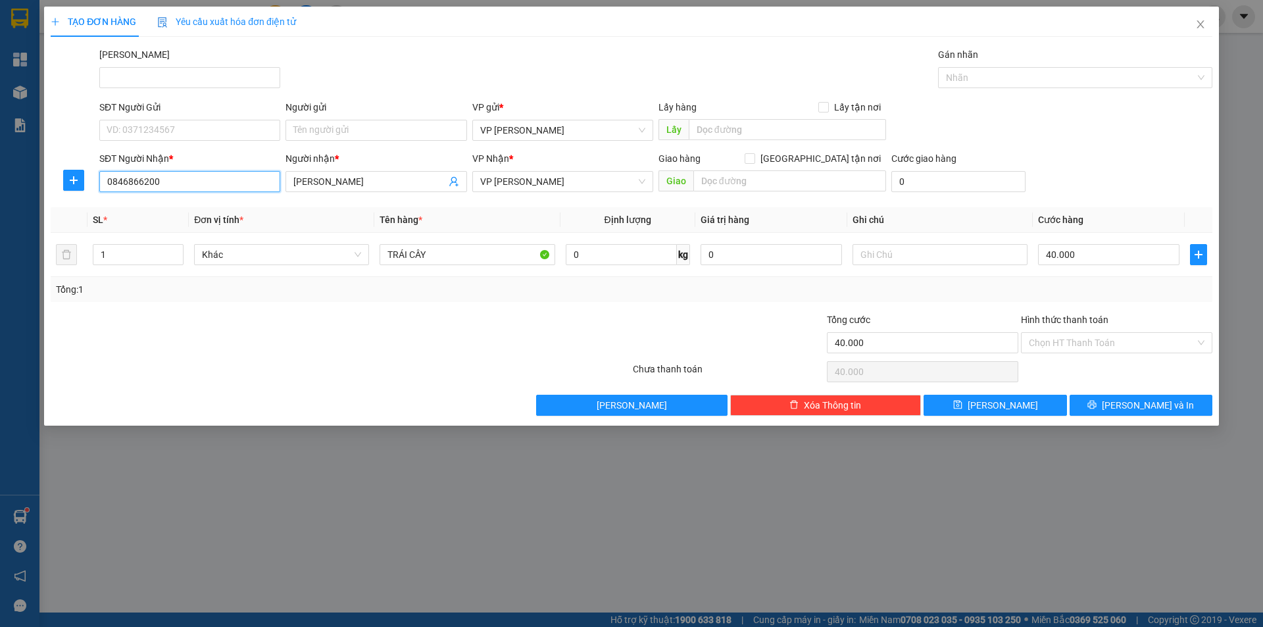
click at [134, 182] on input "0846866200" at bounding box center [189, 181] width 181 height 21
click at [198, 130] on input "SĐT Người Gửi" at bounding box center [189, 130] width 181 height 21
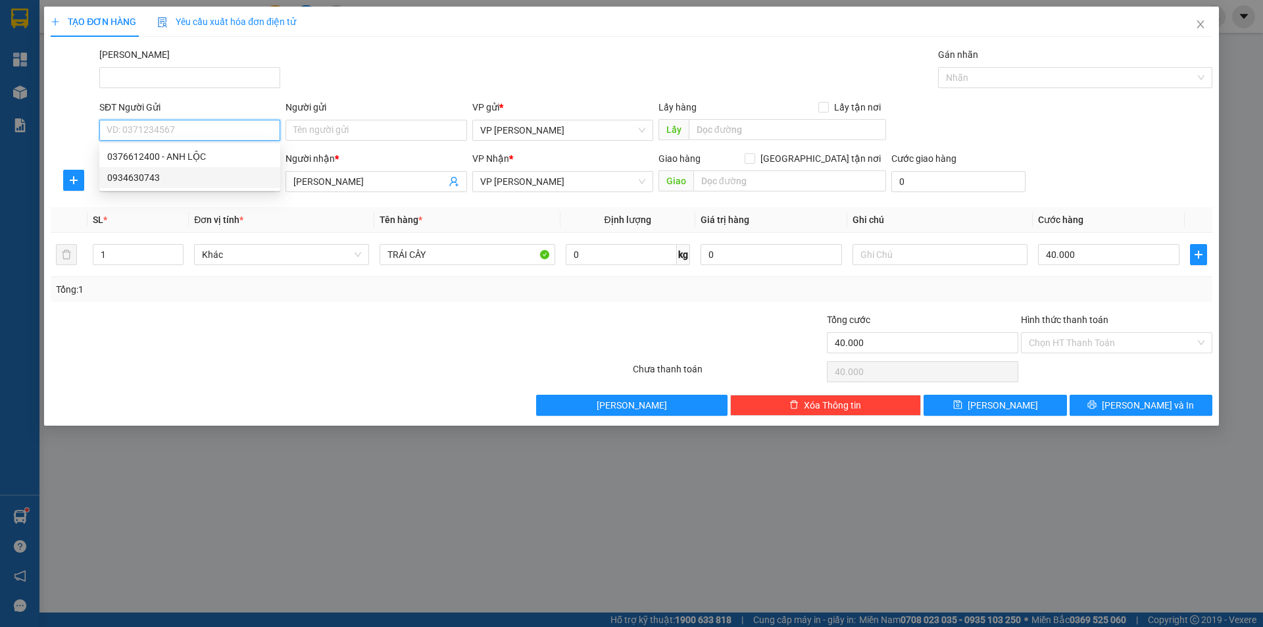
paste input "0846866200"
click at [193, 130] on input "0846866200" at bounding box center [189, 130] width 181 height 21
type input "0846866200"
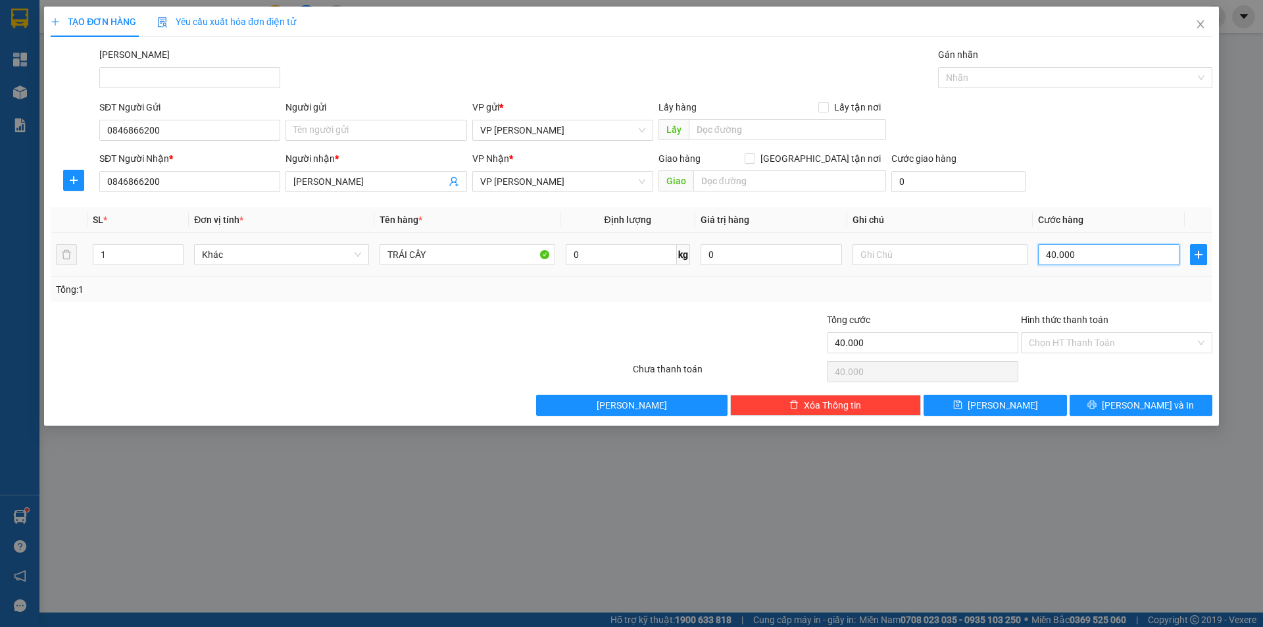
click at [1061, 252] on input "40.000" at bounding box center [1108, 254] width 141 height 21
type input "3"
type input "30"
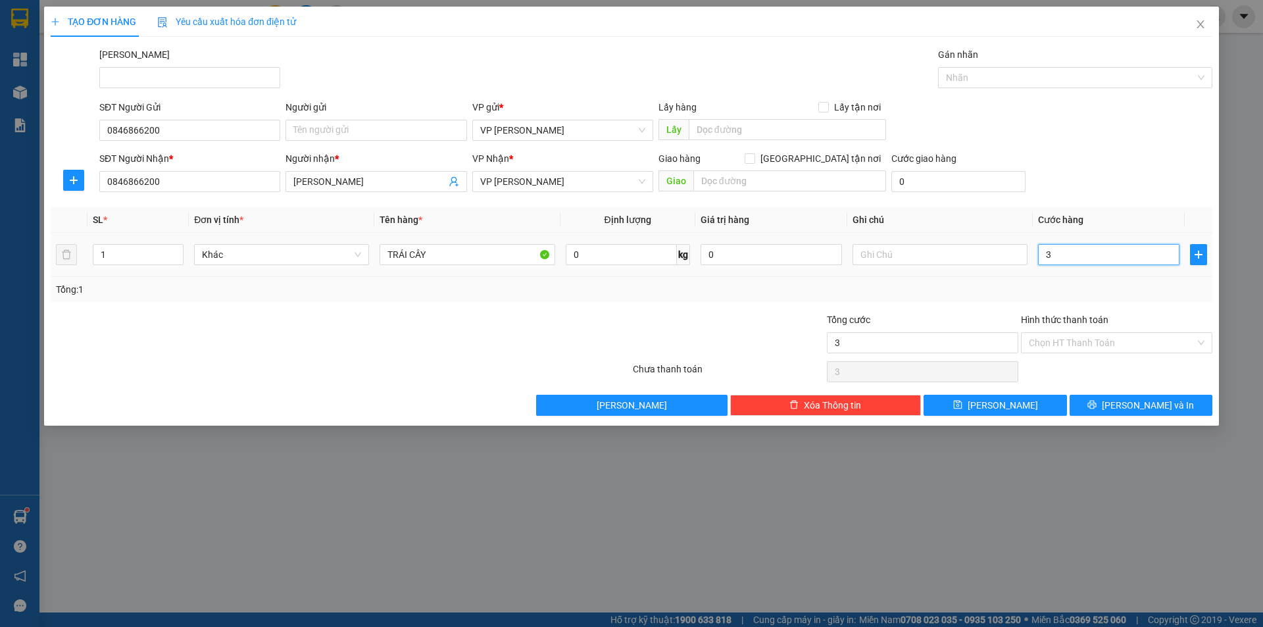
type input "30"
type input "30.000"
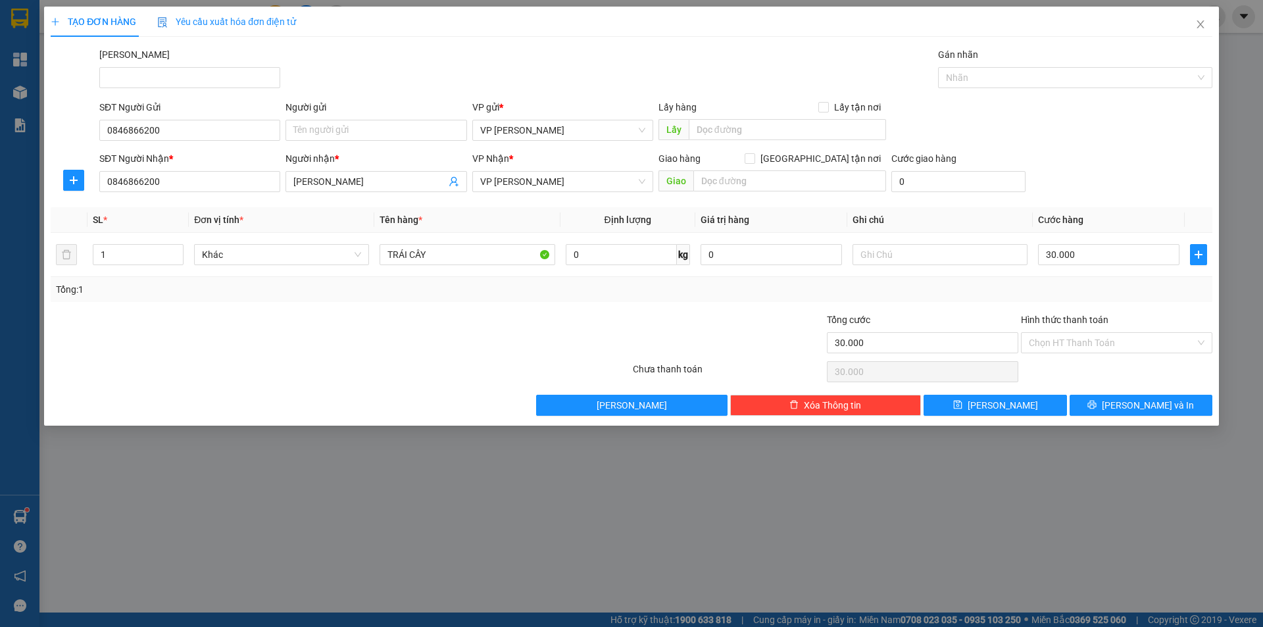
click at [1097, 158] on div "SĐT Người Nhận * 0846866200 Người nhận * KIM THƯ VP Nhận * VP Phan Thiết Giao h…" at bounding box center [656, 174] width 1119 height 46
click at [1104, 398] on button "Lưu và In" at bounding box center [1141, 405] width 143 height 21
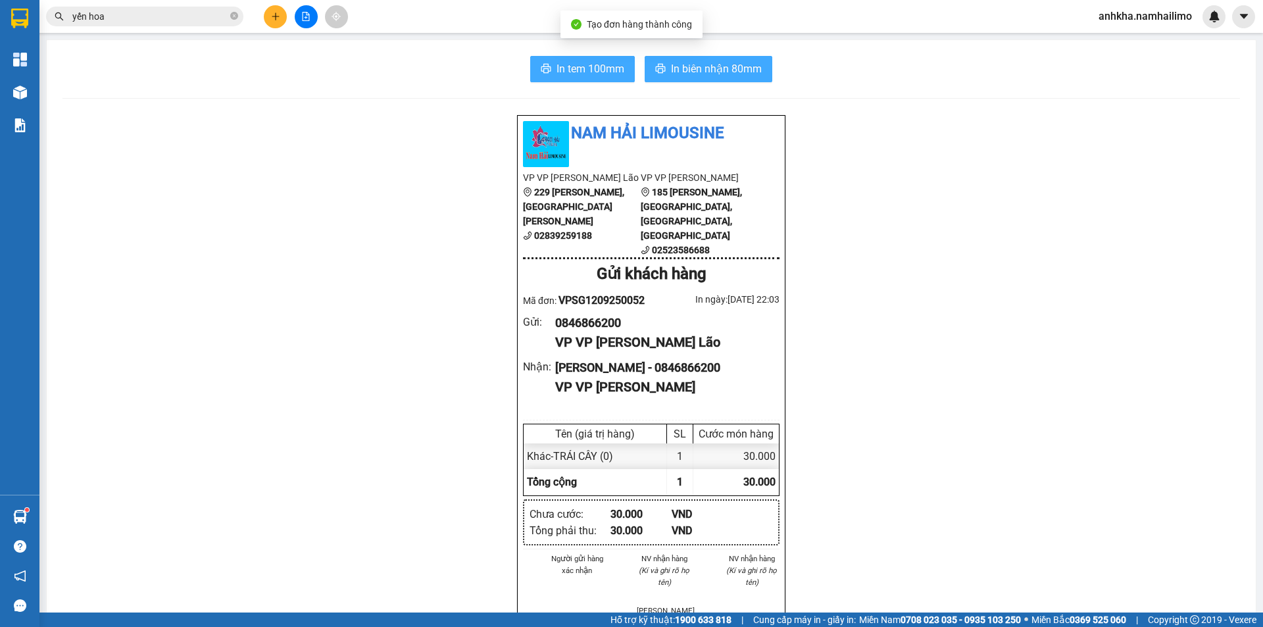
drag, startPoint x: 628, startPoint y: 66, endPoint x: 667, endPoint y: 64, distance: 38.9
click at [630, 66] on button "In tem 100mm" at bounding box center [582, 69] width 105 height 26
click at [709, 70] on span "In biên nhận 80mm" at bounding box center [716, 69] width 91 height 16
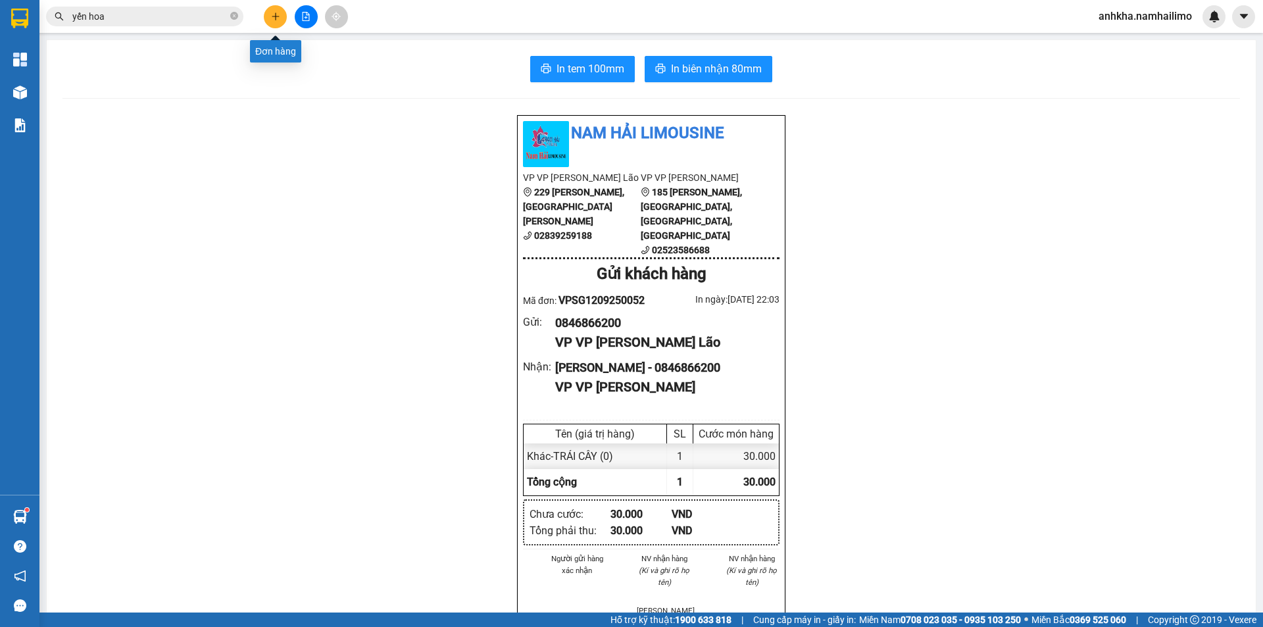
click at [278, 28] on button at bounding box center [275, 16] width 23 height 23
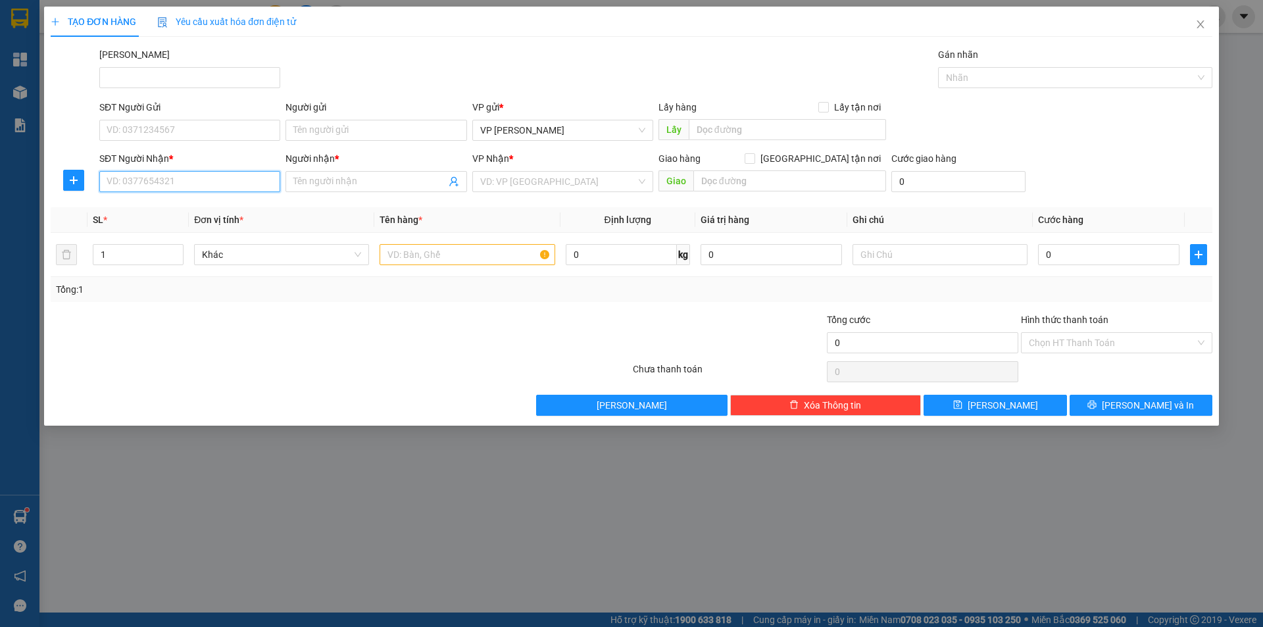
click at [156, 184] on input "SĐT Người Nhận *" at bounding box center [189, 181] width 181 height 21
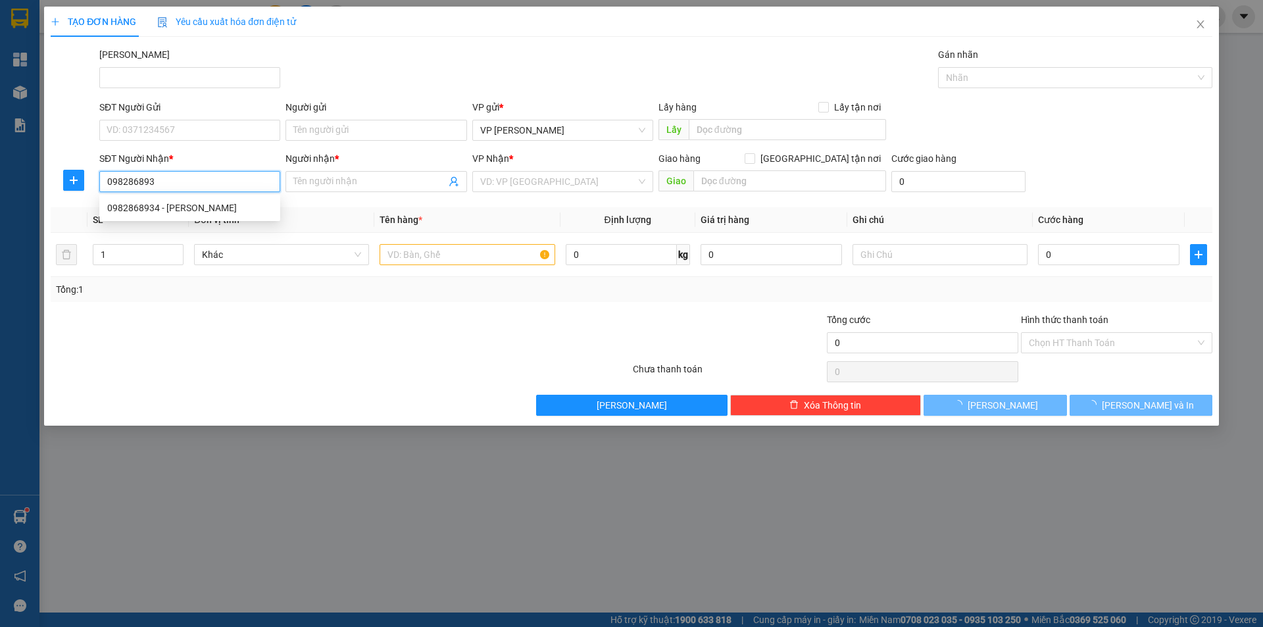
type input "0982868934"
click at [172, 207] on div "0982868934 - ngọc bích" at bounding box center [189, 208] width 165 height 14
type input "ngọc bích"
type input "30.000"
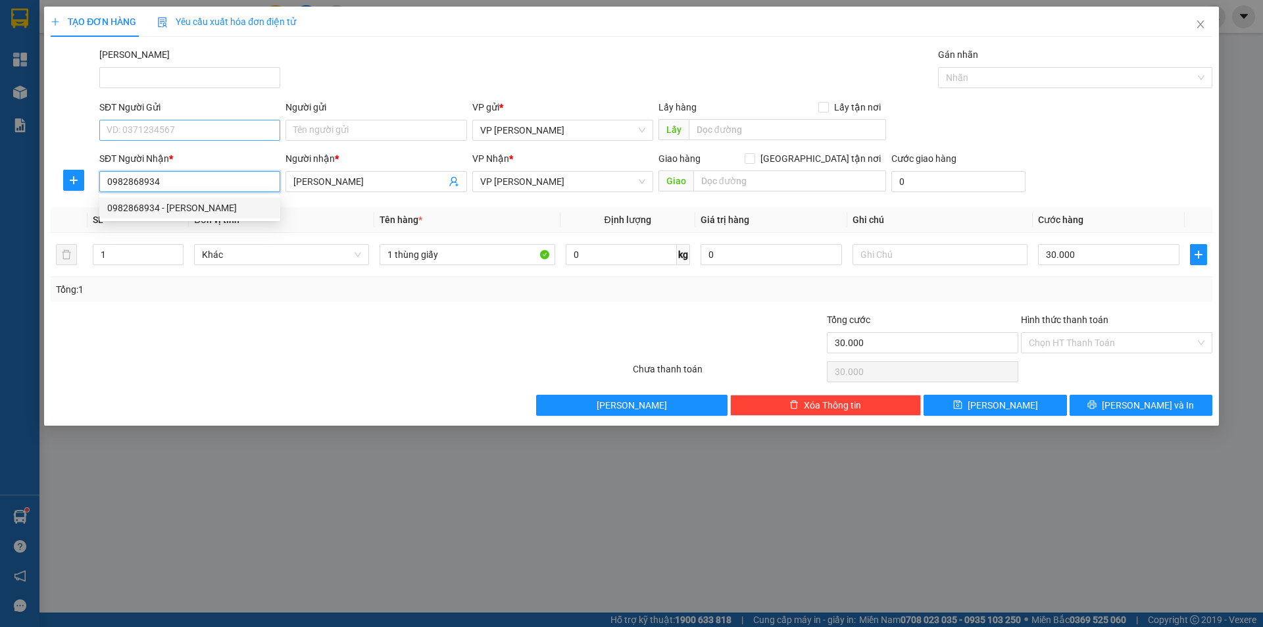
type input "0982868934"
click at [176, 130] on input "SĐT Người Gửi" at bounding box center [189, 130] width 181 height 21
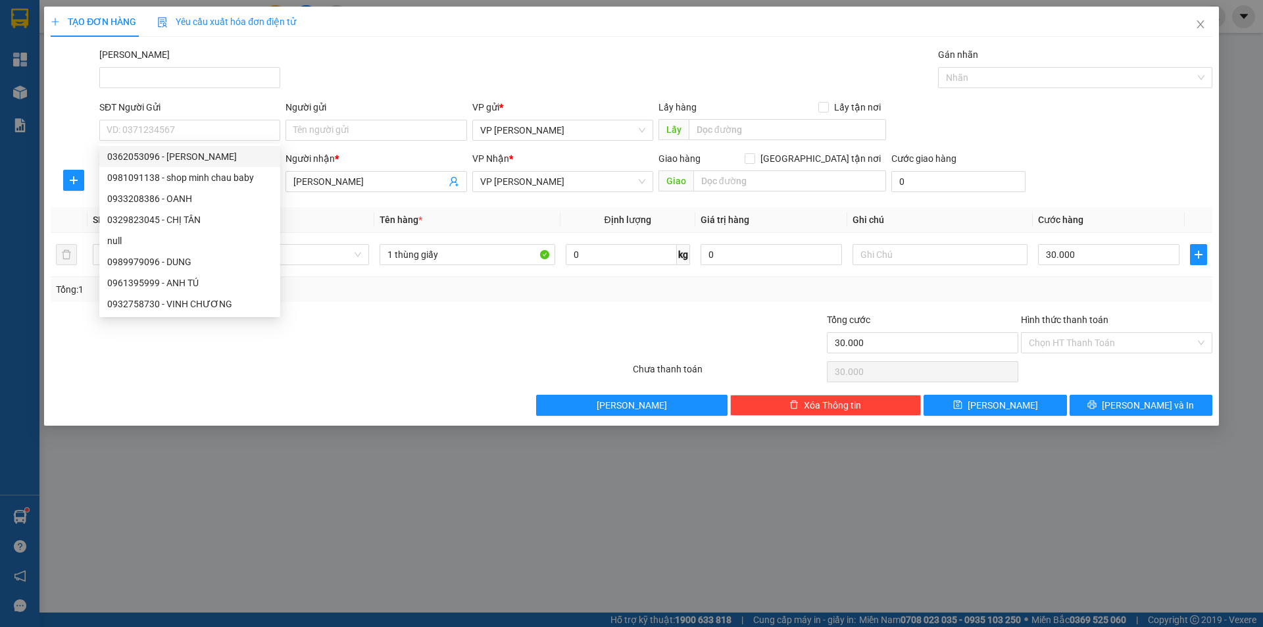
drag, startPoint x: 374, startPoint y: 76, endPoint x: 246, endPoint y: 152, distance: 148.4
click at [368, 80] on div "Mã ĐH Gán nhãn Nhãn" at bounding box center [656, 70] width 1119 height 46
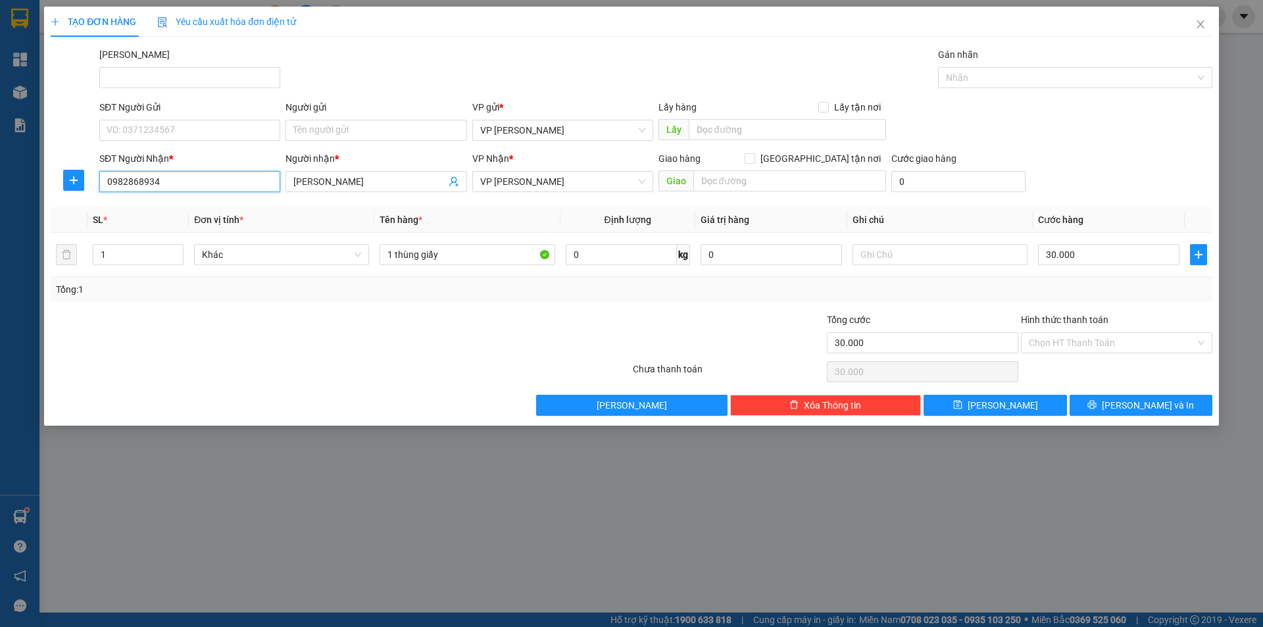
click at [132, 179] on input "0982868934" at bounding box center [189, 181] width 181 height 21
click at [173, 126] on input "SĐT Người Gửi" at bounding box center [189, 130] width 181 height 21
click at [203, 162] on div "0932758730 - VINH CHƯƠNG" at bounding box center [189, 156] width 165 height 14
type input "0932758730"
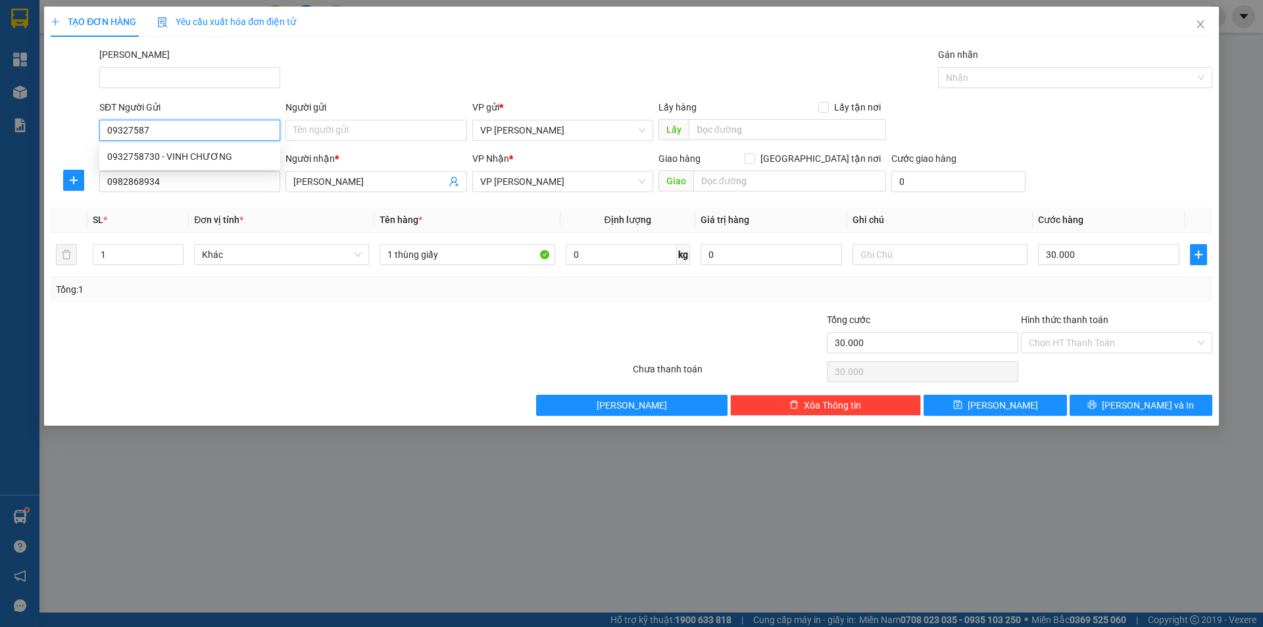
type input "VINH CHƯƠNG"
type input "40.000"
type input "0932758730"
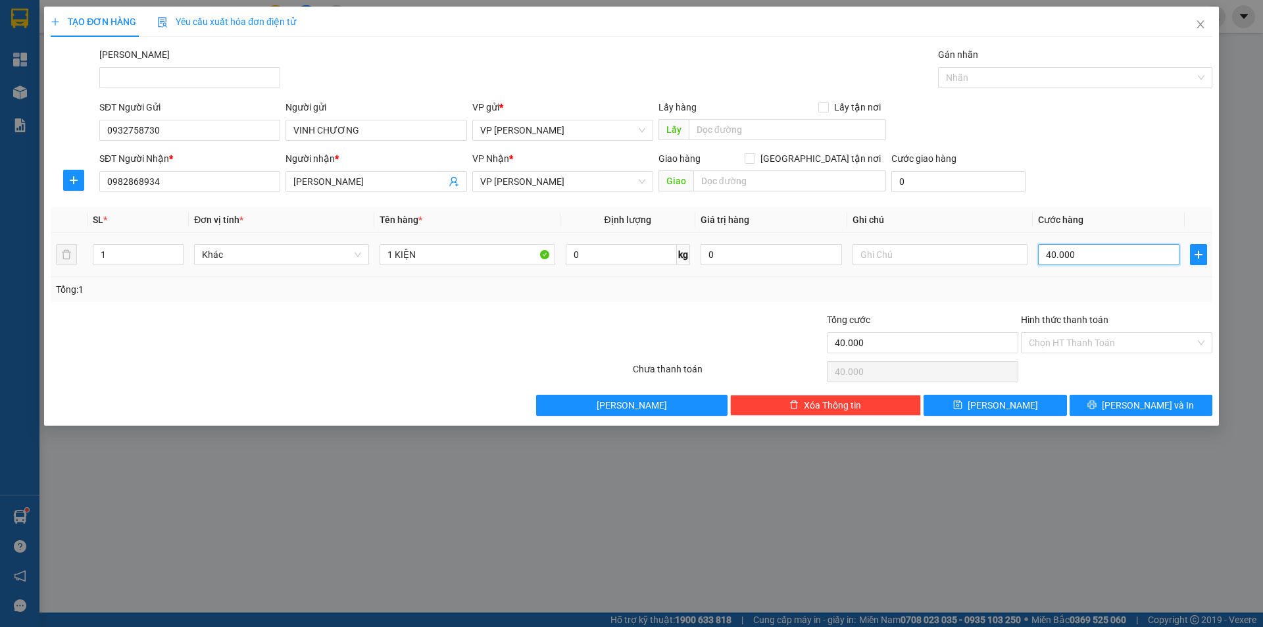
click at [1082, 255] on input "40.000" at bounding box center [1108, 254] width 141 height 21
click at [634, 315] on div at bounding box center [729, 336] width 194 height 46
click at [1102, 395] on button "Lưu và In" at bounding box center [1141, 405] width 143 height 21
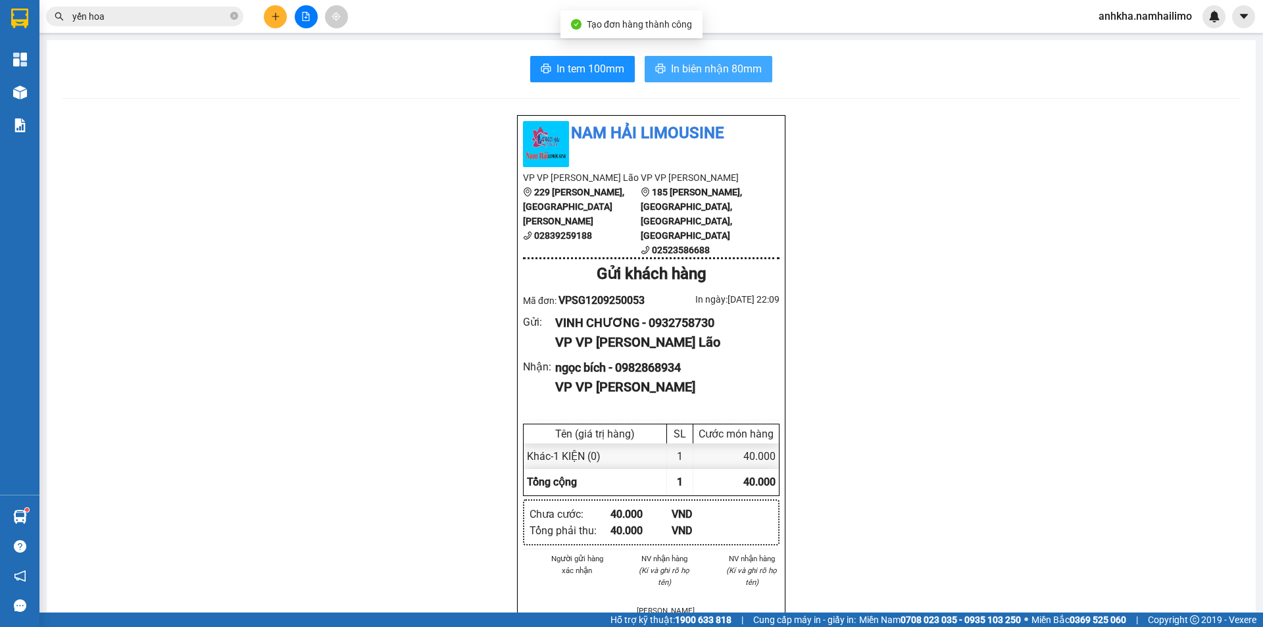
click at [673, 71] on span "In biên nhận 80mm" at bounding box center [716, 69] width 91 height 16
click at [585, 71] on span "In tem 100mm" at bounding box center [591, 69] width 68 height 16
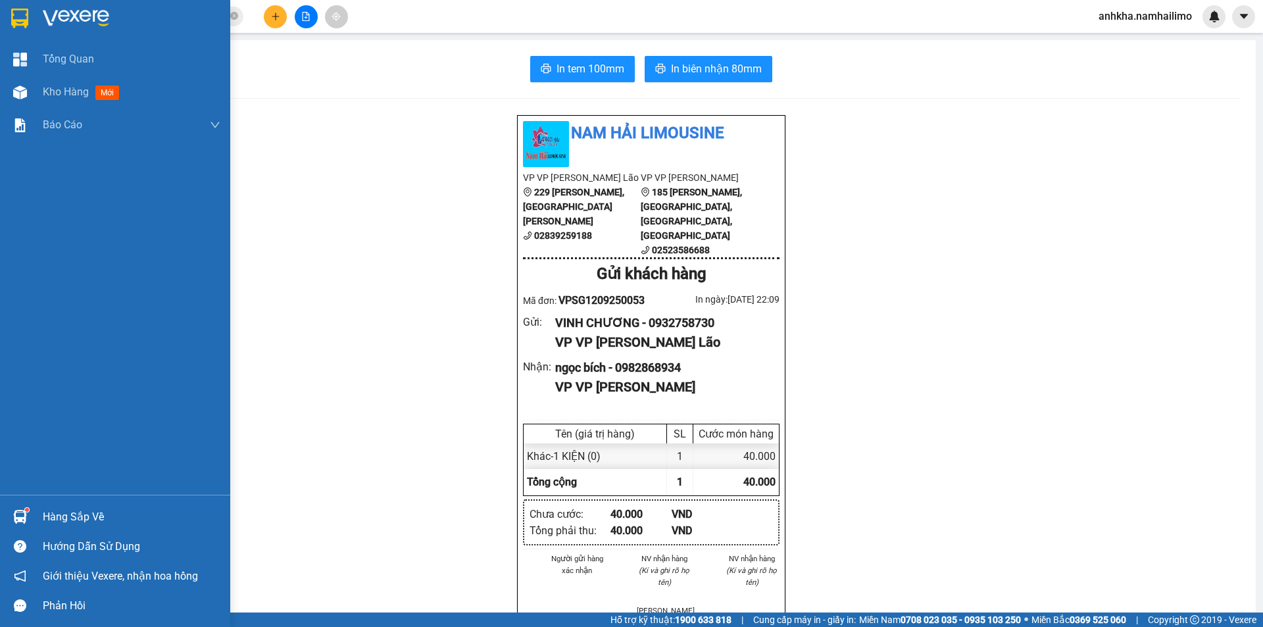
click at [39, 510] on div "Hàng sắp về" at bounding box center [115, 517] width 230 height 30
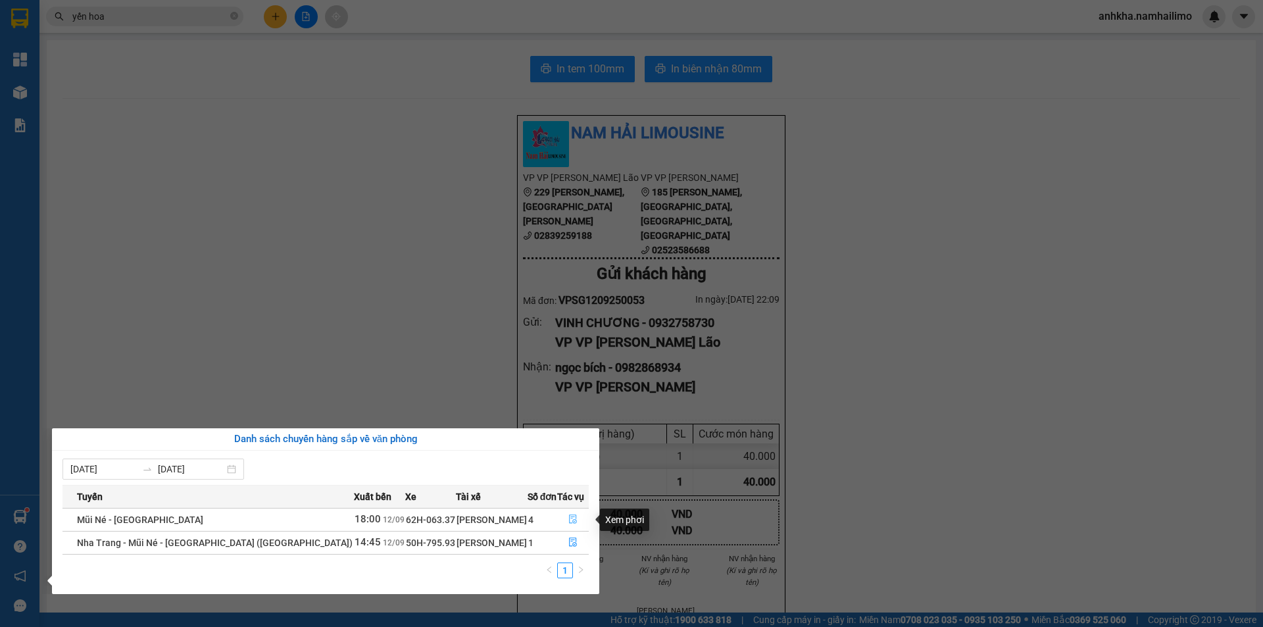
click at [572, 517] on icon "file-done" at bounding box center [573, 519] width 8 height 9
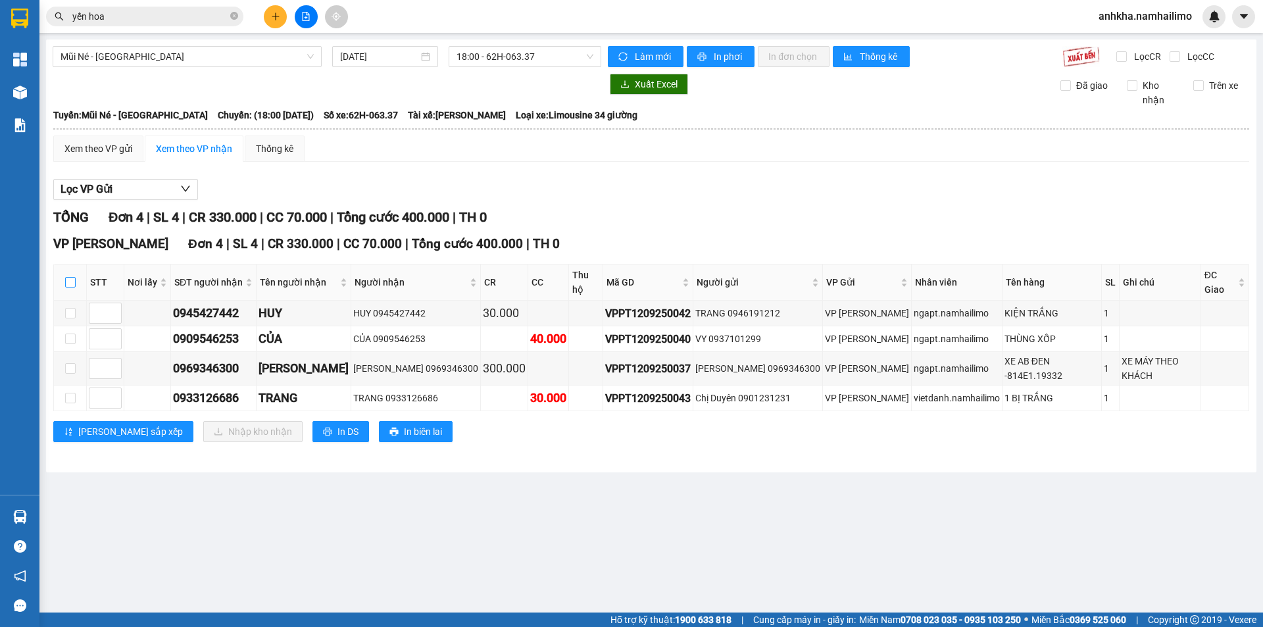
click at [68, 279] on input "checkbox" at bounding box center [70, 282] width 11 height 11
checkbox input "true"
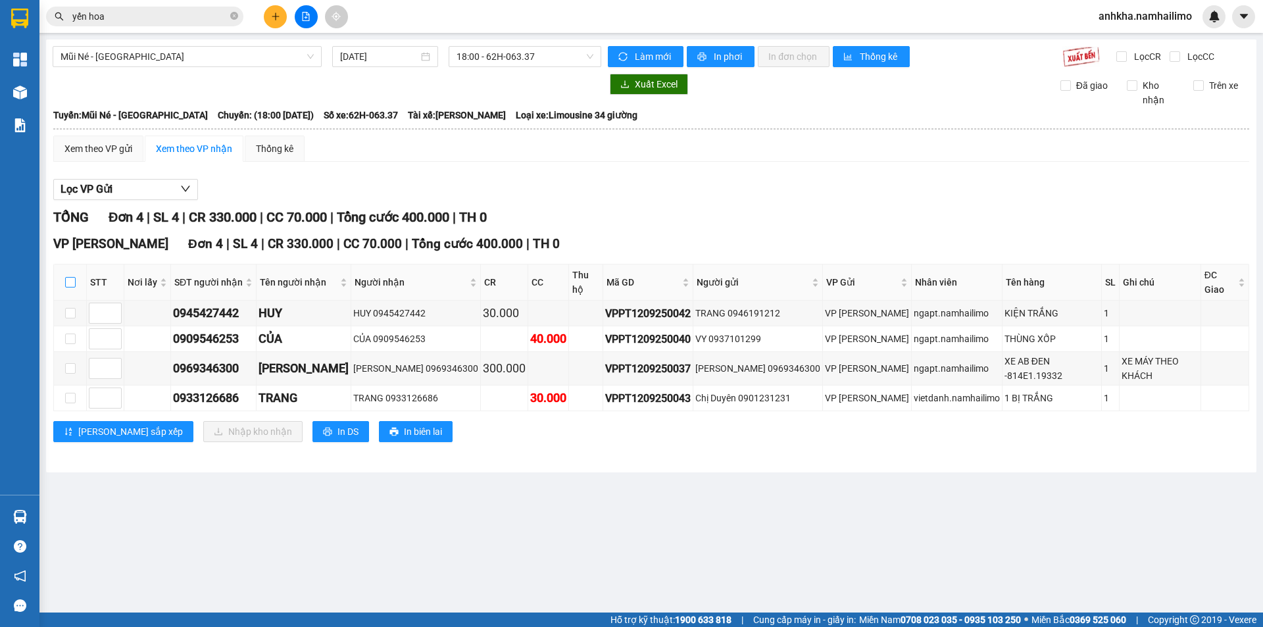
checkbox input "true"
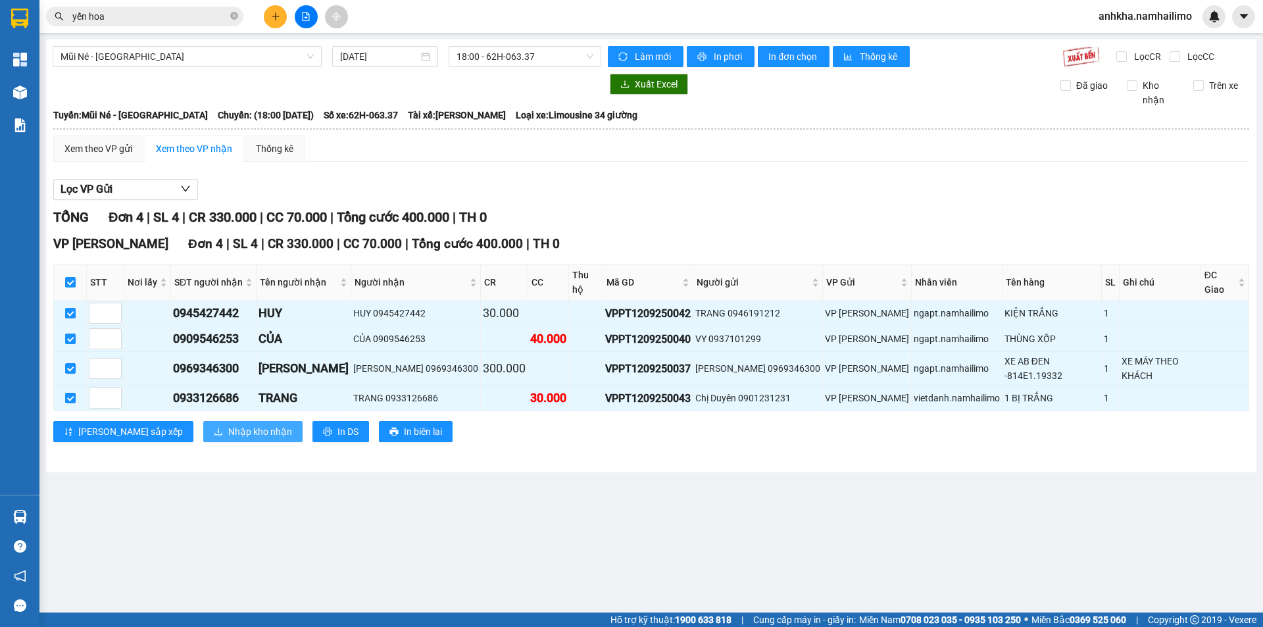
click at [228, 424] on span "Nhập kho nhận" at bounding box center [260, 431] width 64 height 14
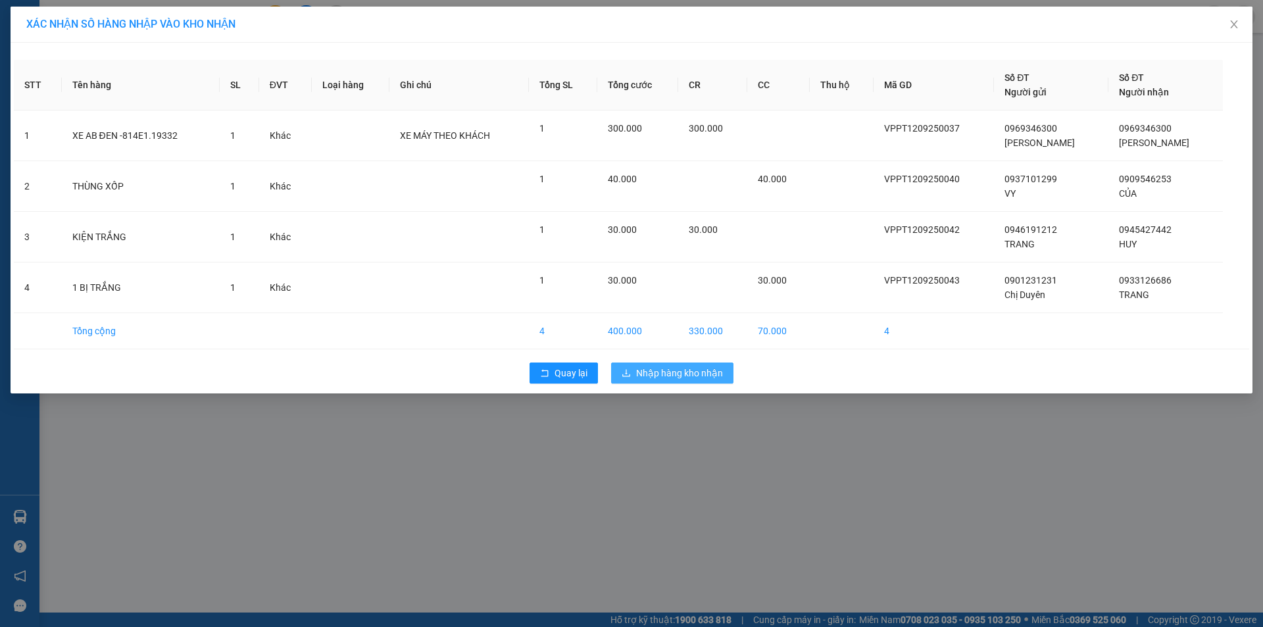
click at [684, 365] on button "Nhập hàng kho nhận" at bounding box center [672, 373] width 122 height 21
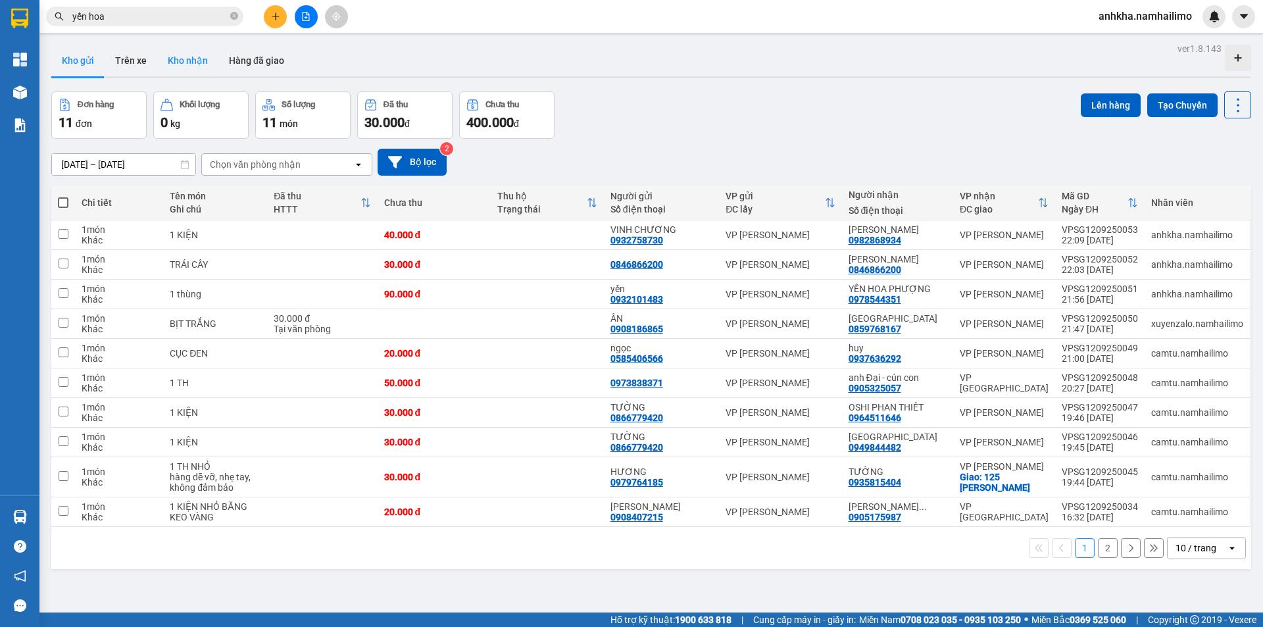
click at [178, 62] on button "Kho nhận" at bounding box center [187, 61] width 61 height 32
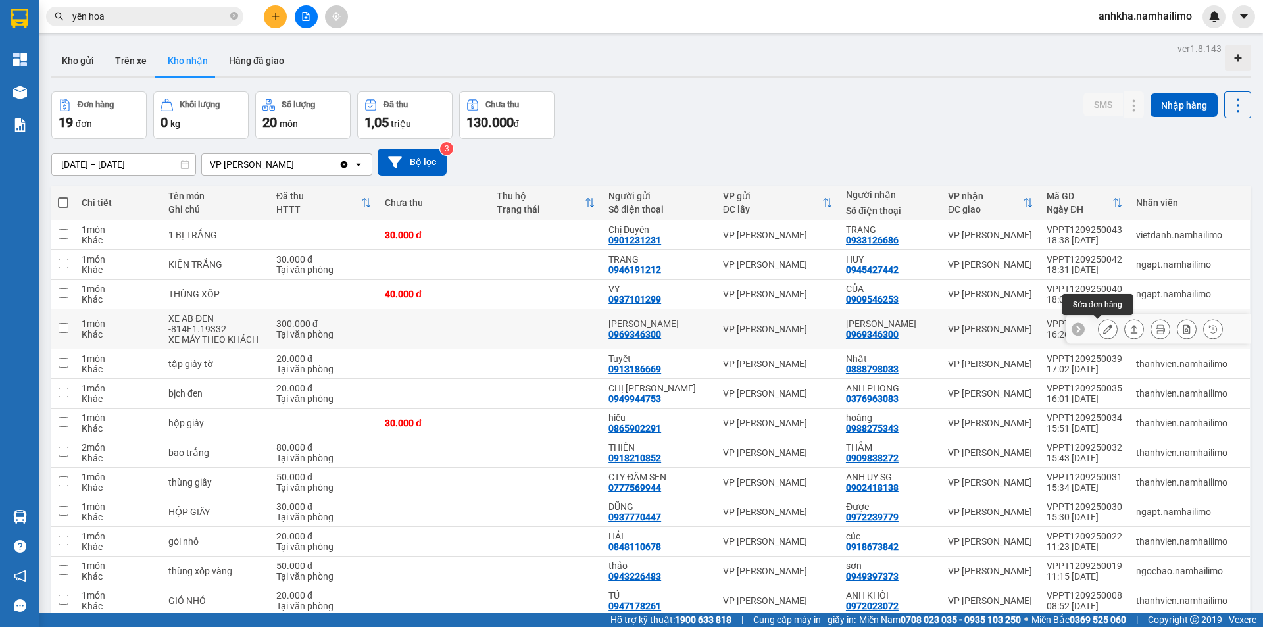
click at [1104, 326] on icon at bounding box center [1108, 328] width 9 height 9
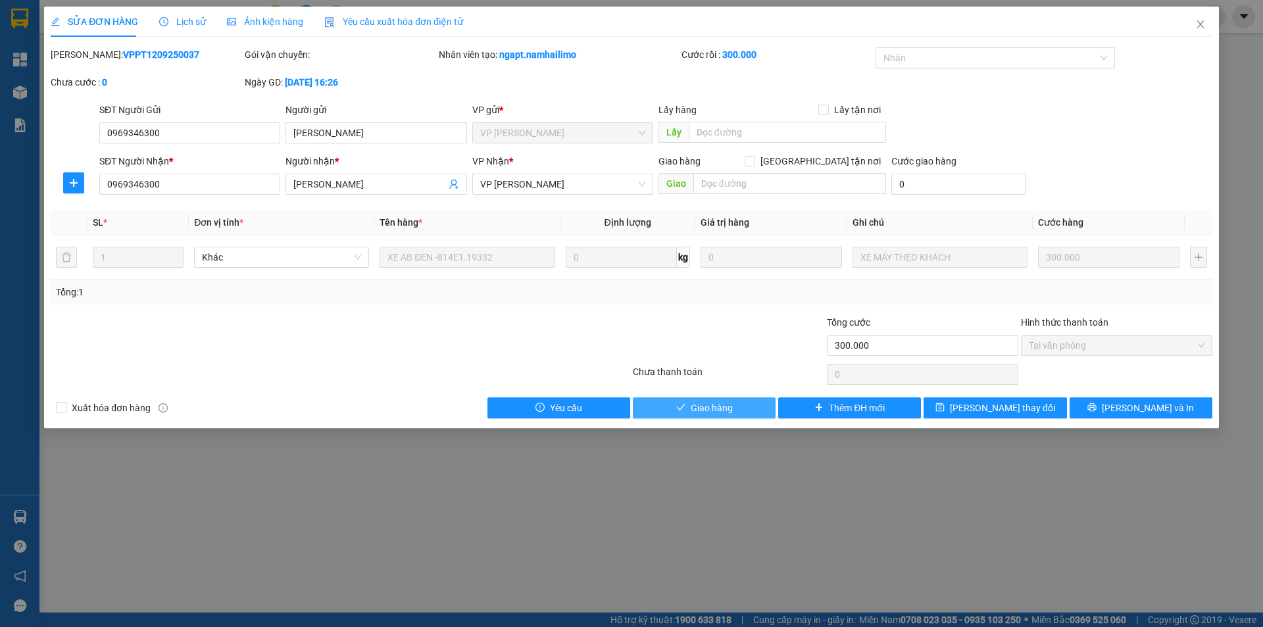
click at [699, 407] on span "Giao hàng" at bounding box center [712, 408] width 42 height 14
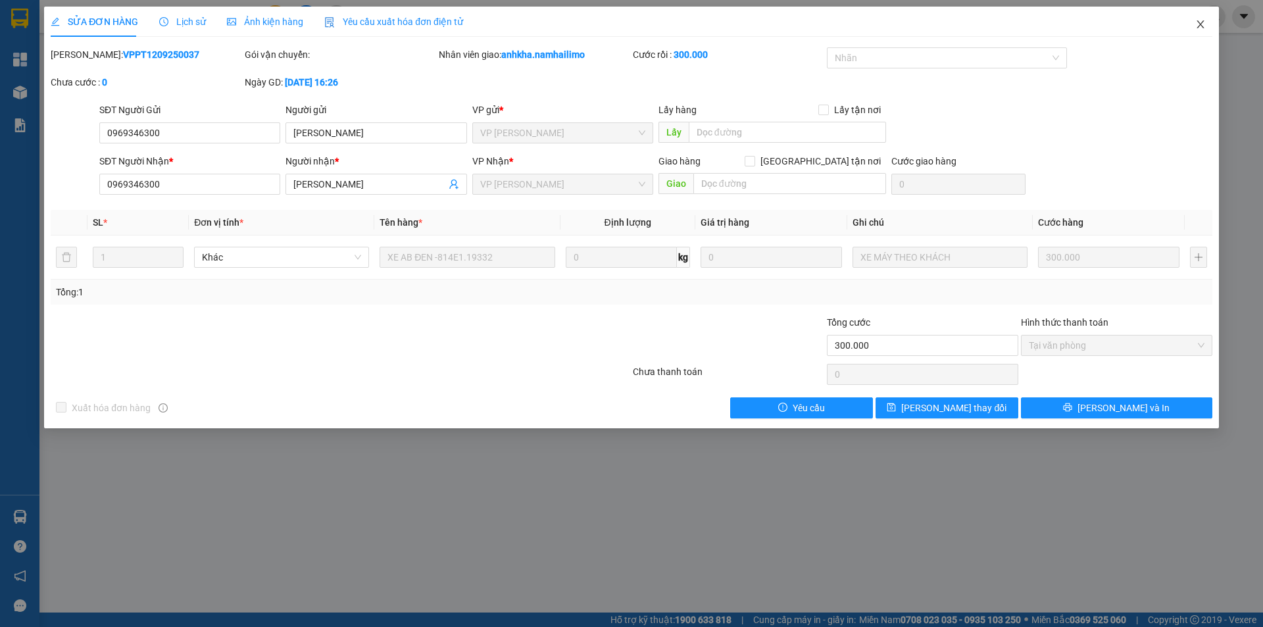
click at [1200, 20] on icon "close" at bounding box center [1201, 24] width 11 height 11
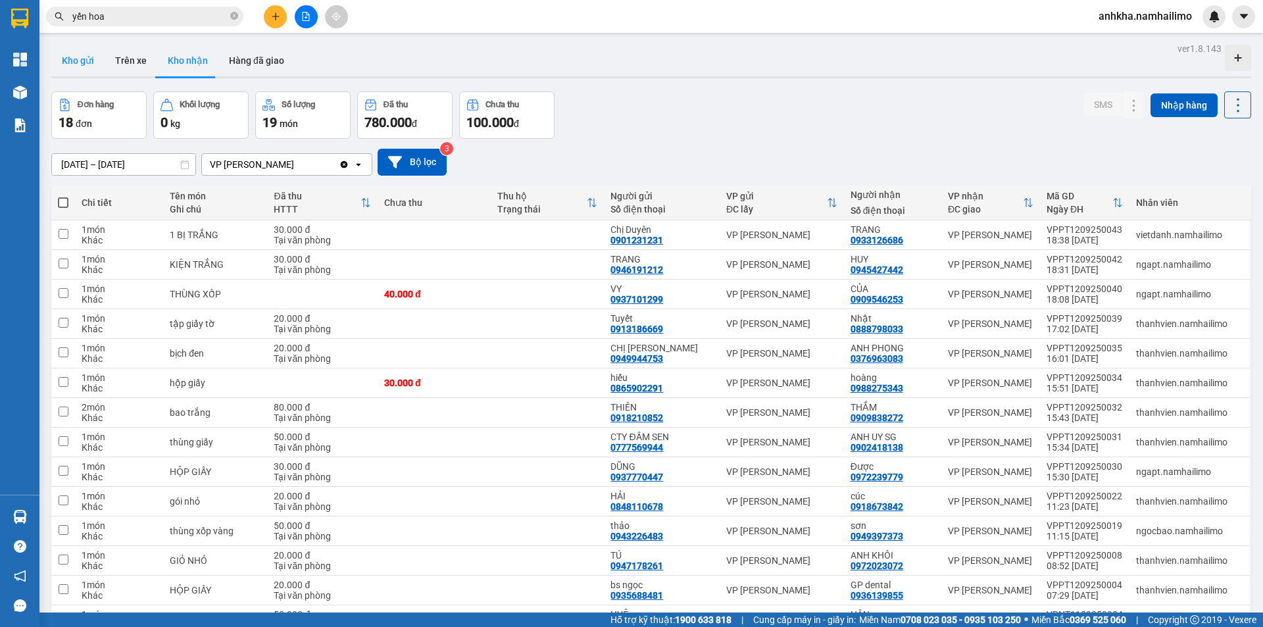
click at [97, 57] on button "Kho gửi" at bounding box center [77, 61] width 53 height 32
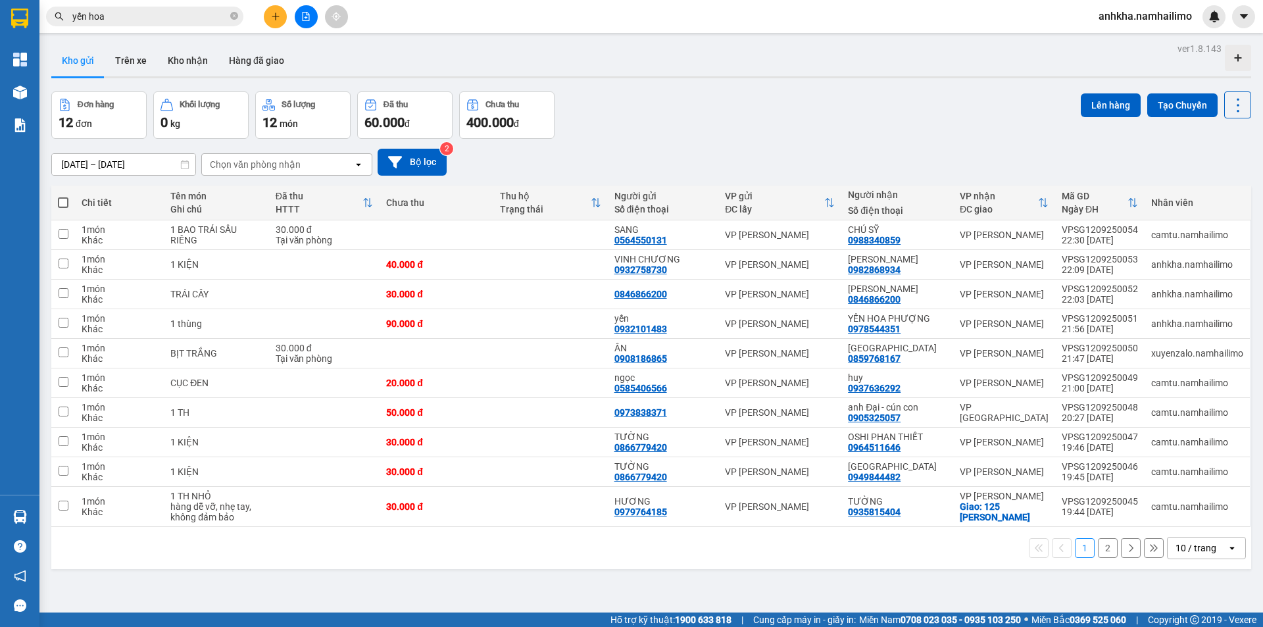
click at [67, 199] on span at bounding box center [63, 202] width 11 height 11
click at [63, 196] on input "checkbox" at bounding box center [63, 196] width 0 height 0
checkbox input "true"
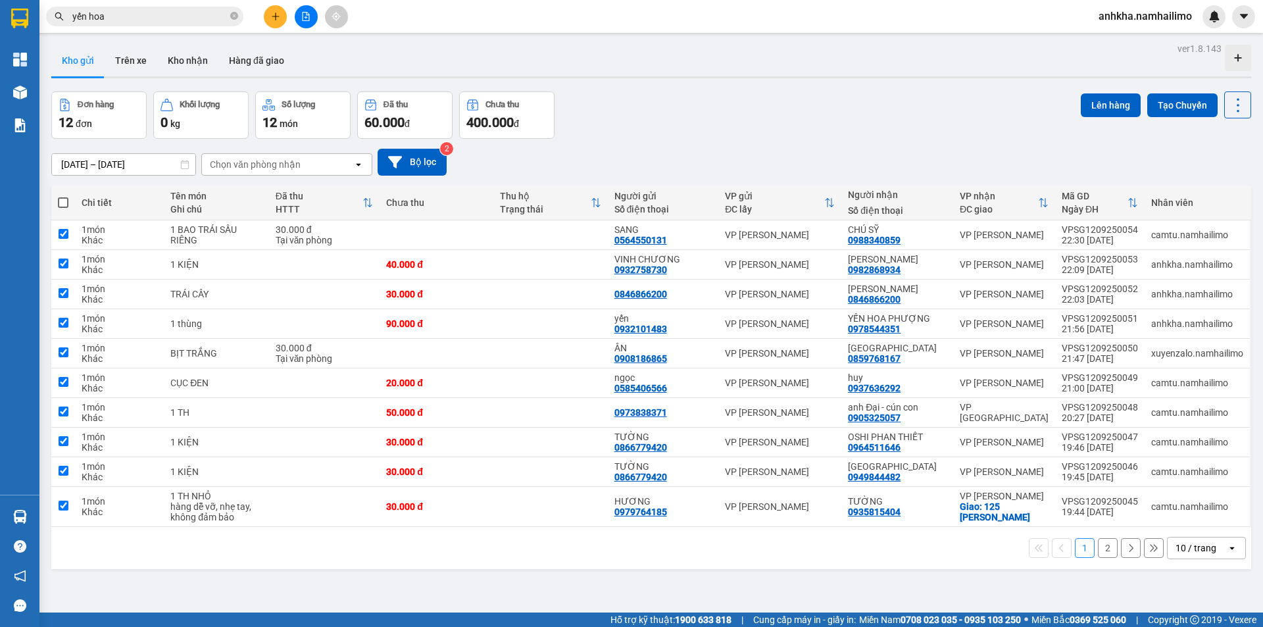
checkbox input "true"
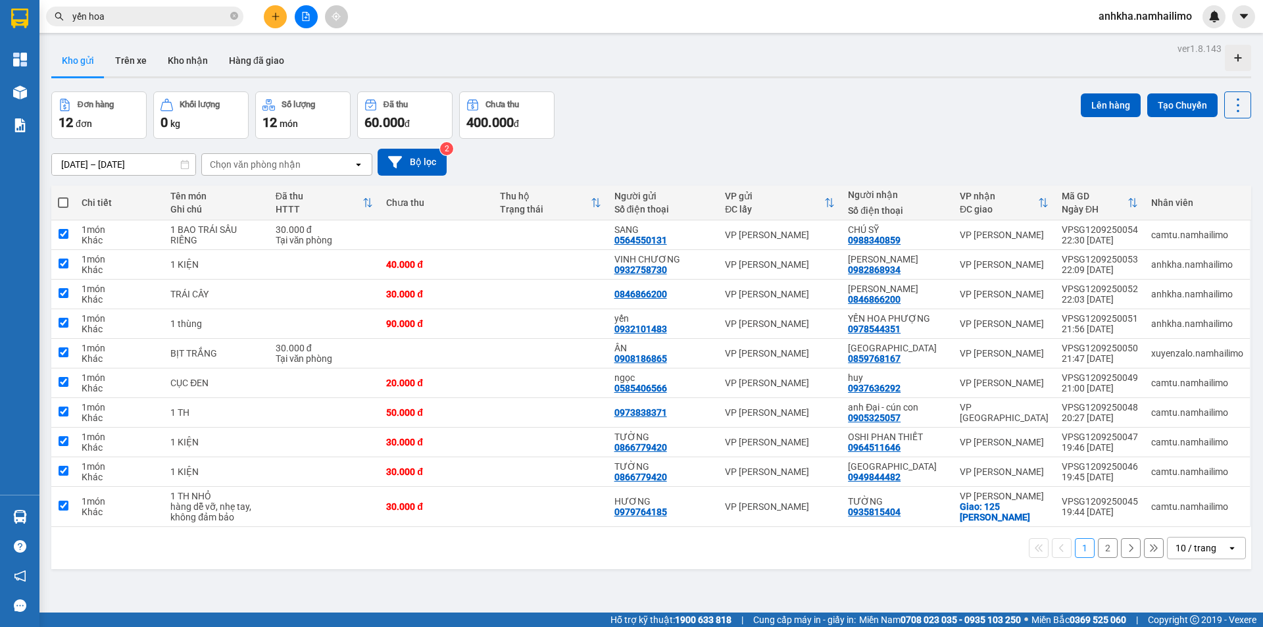
checkbox input "true"
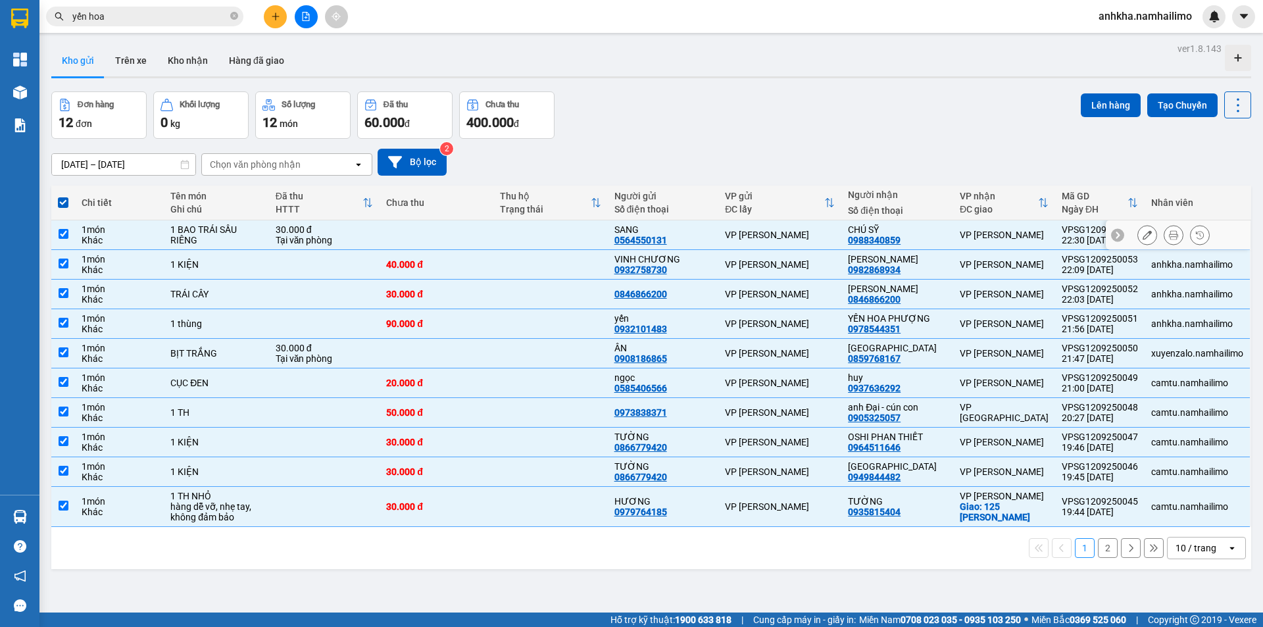
click at [349, 228] on div "30.000 đ" at bounding box center [325, 229] width 98 height 11
checkbox input "false"
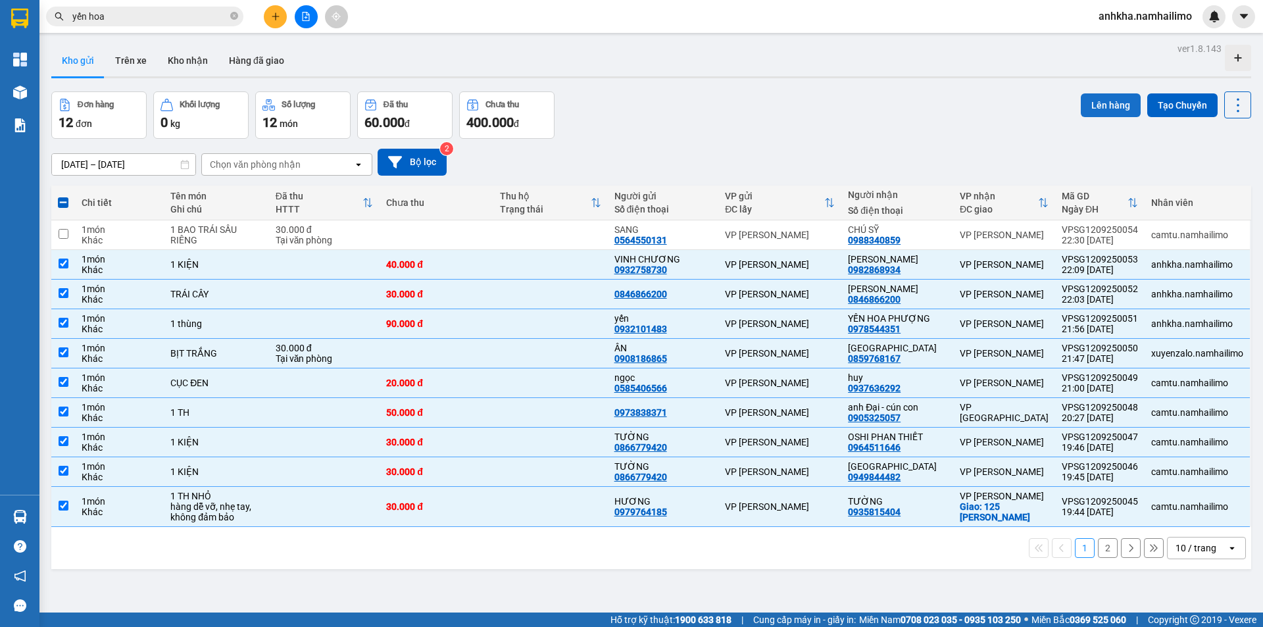
click at [1101, 110] on button "Lên hàng" at bounding box center [1111, 105] width 60 height 24
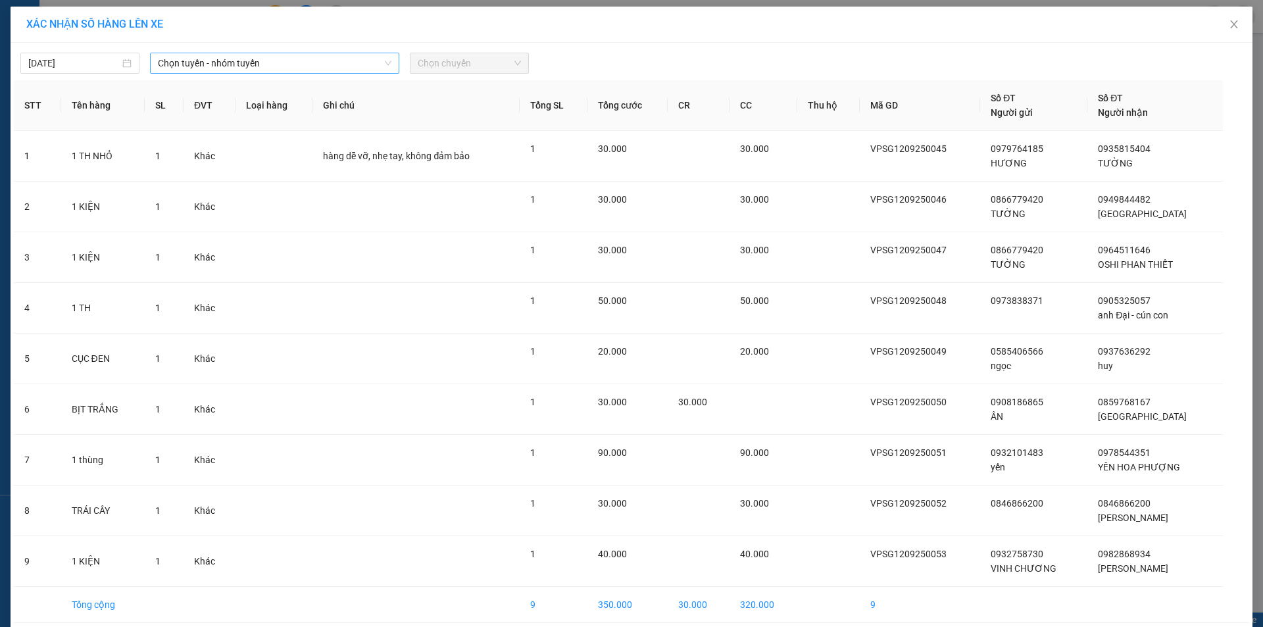
drag, startPoint x: 205, startPoint y: 63, endPoint x: 209, endPoint y: 72, distance: 9.4
click at [205, 63] on span "Chọn tuyến - nhóm tuyến" at bounding box center [275, 63] width 234 height 20
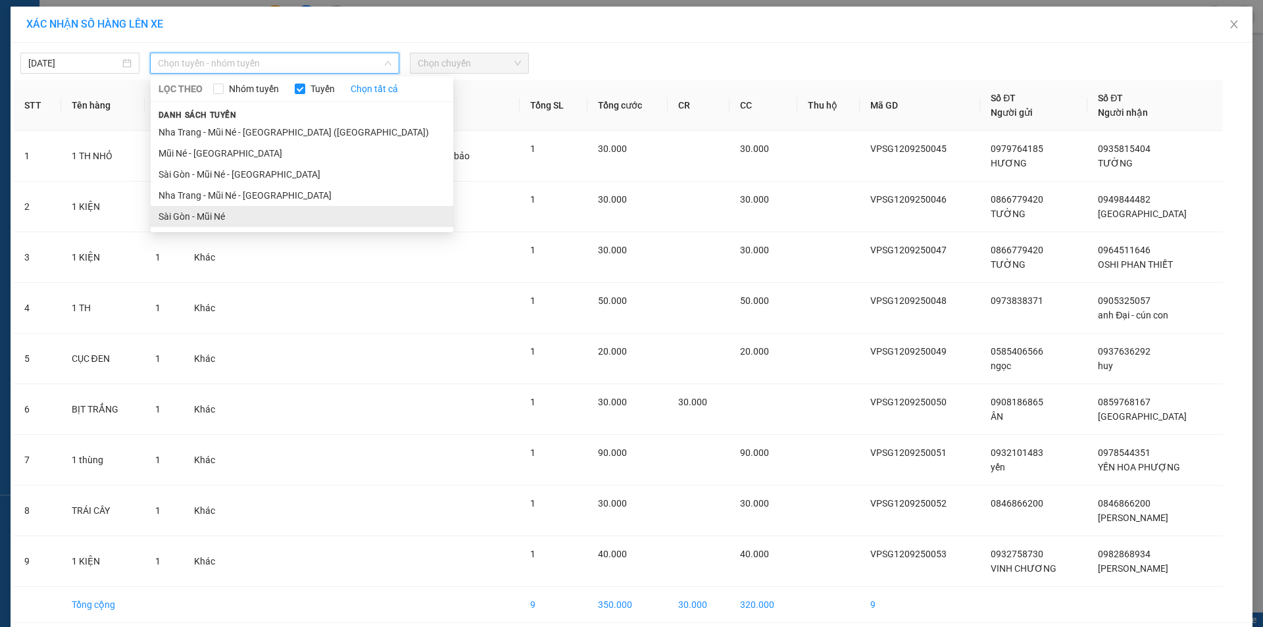
click at [203, 220] on li "Sài Gòn - Mũi Né" at bounding box center [302, 216] width 303 height 21
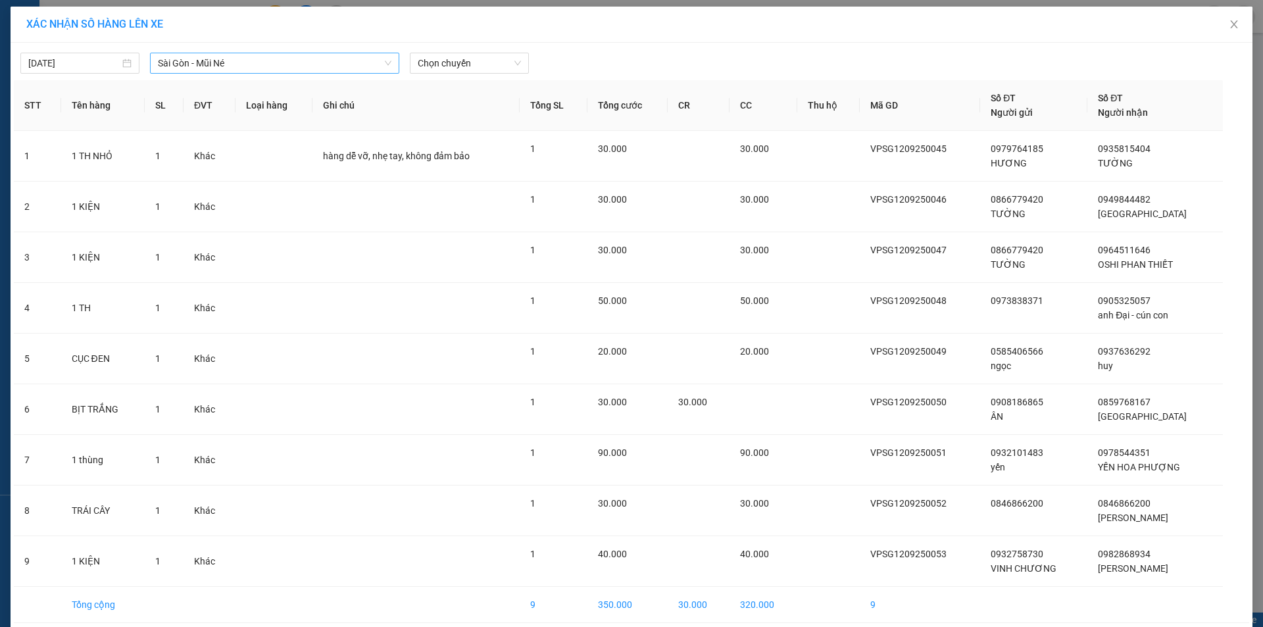
drag, startPoint x: 249, startPoint y: 74, endPoint x: 257, endPoint y: 66, distance: 11.6
click at [256, 68] on div "12/09/2025 Sài Gòn - Mũi Né LỌC THEO Nhóm tuyến Tuyến Chọn tất cả Danh sách tuy…" at bounding box center [632, 355] width 1242 height 625
click at [257, 66] on span "Sài Gòn - Mũi Né" at bounding box center [275, 63] width 234 height 20
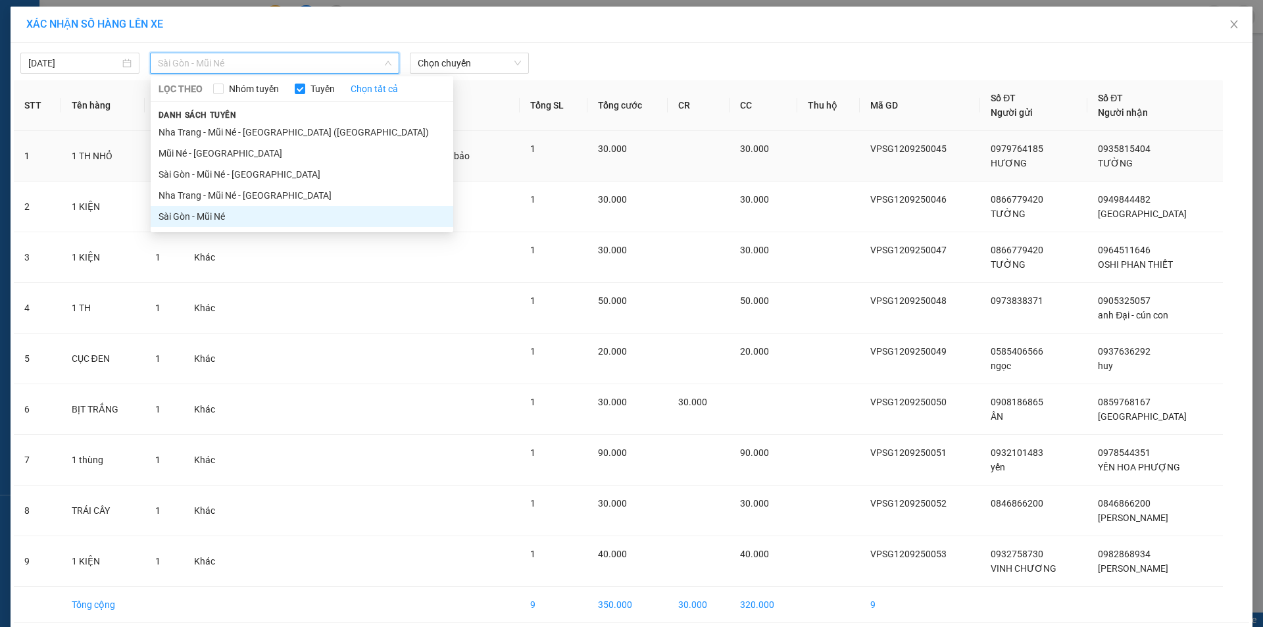
click at [201, 178] on li "Sài Gòn - Mũi Né - Nha Trang" at bounding box center [302, 174] width 303 height 21
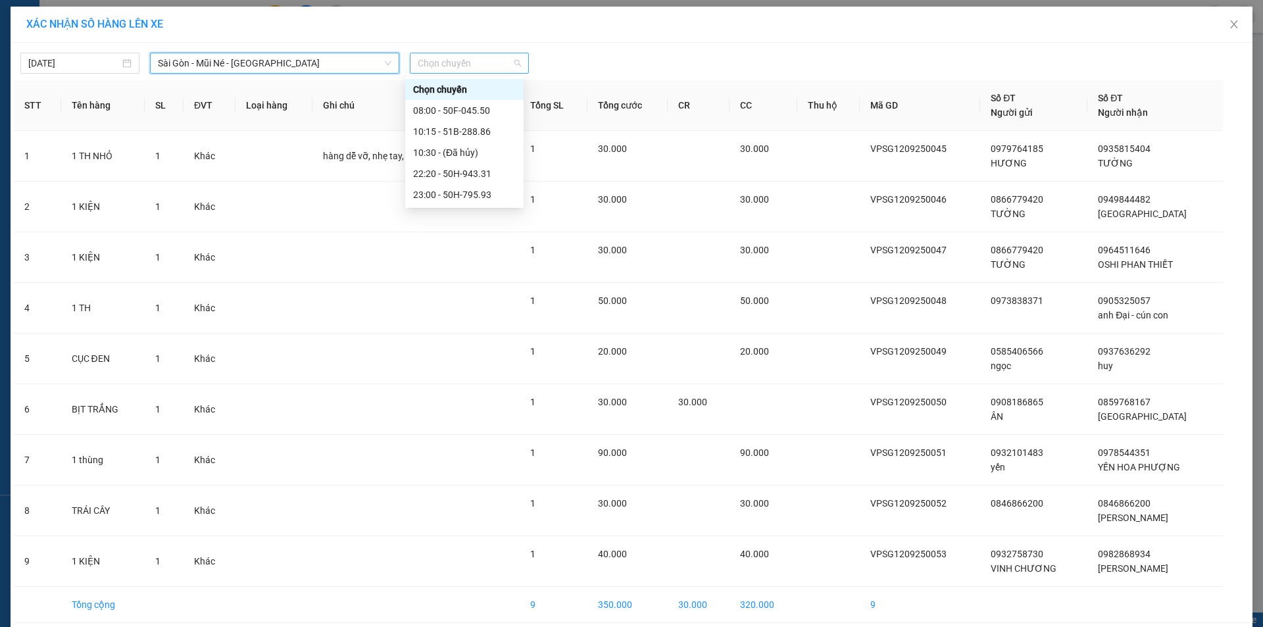
click at [473, 71] on span "Chọn chuyến" at bounding box center [469, 63] width 103 height 20
click at [466, 174] on div "22:20 - 50H-943.31" at bounding box center [464, 173] width 103 height 14
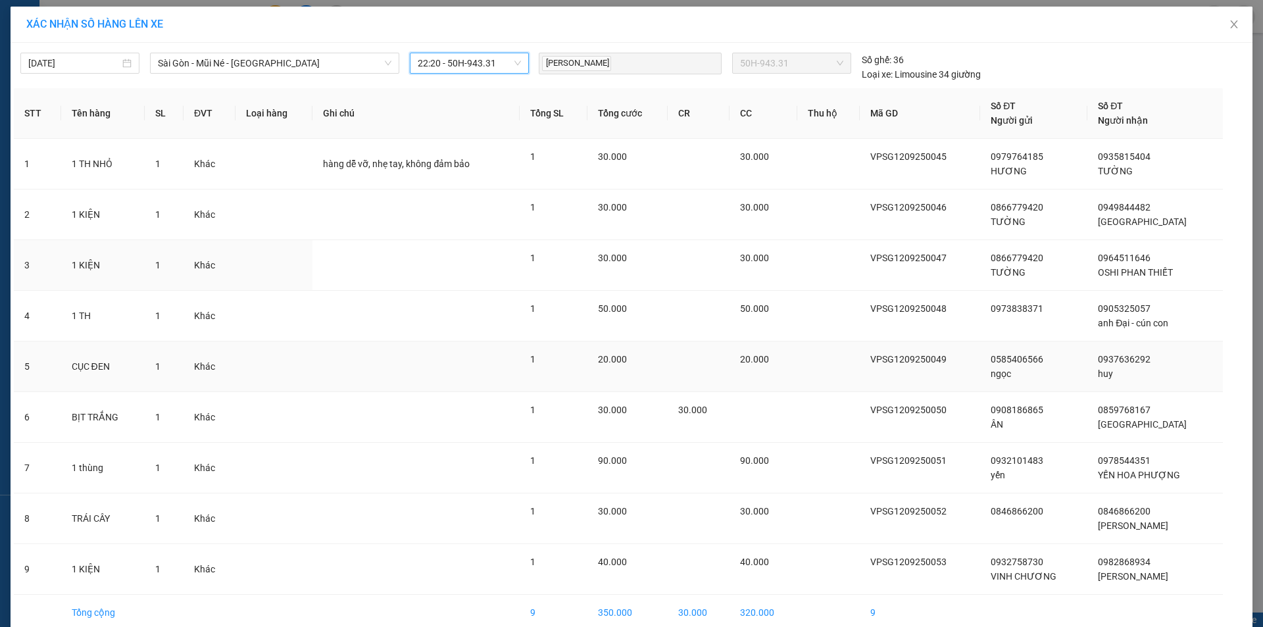
scroll to position [64, 0]
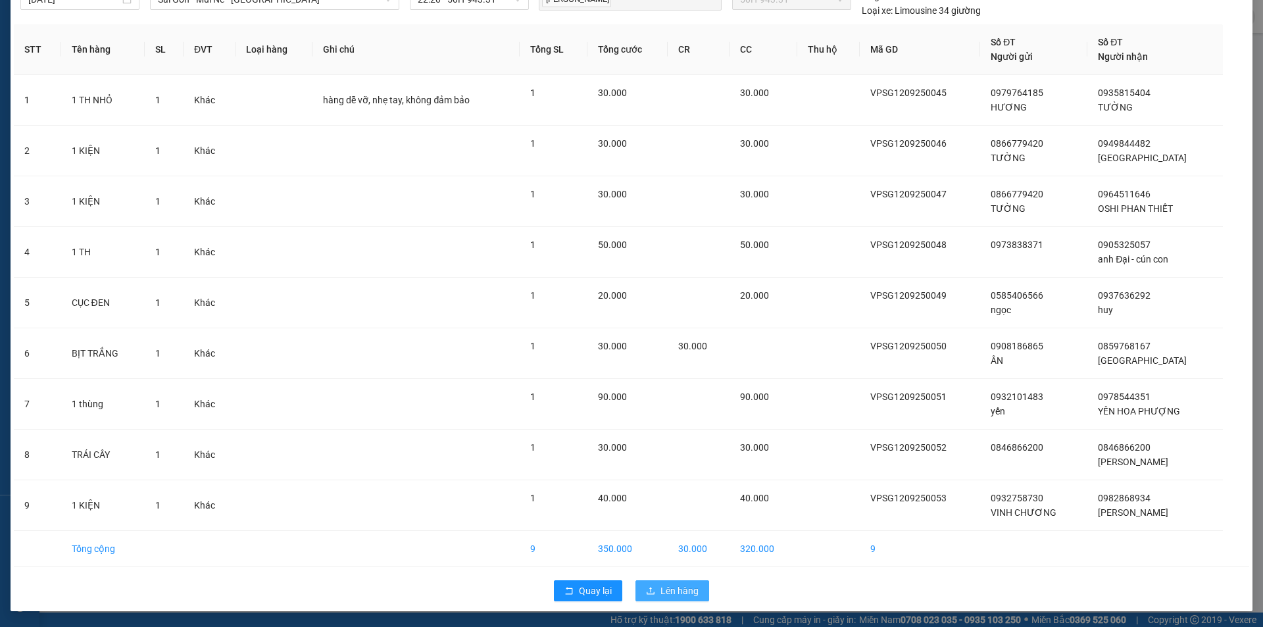
click at [678, 587] on span "Lên hàng" at bounding box center [680, 591] width 38 height 14
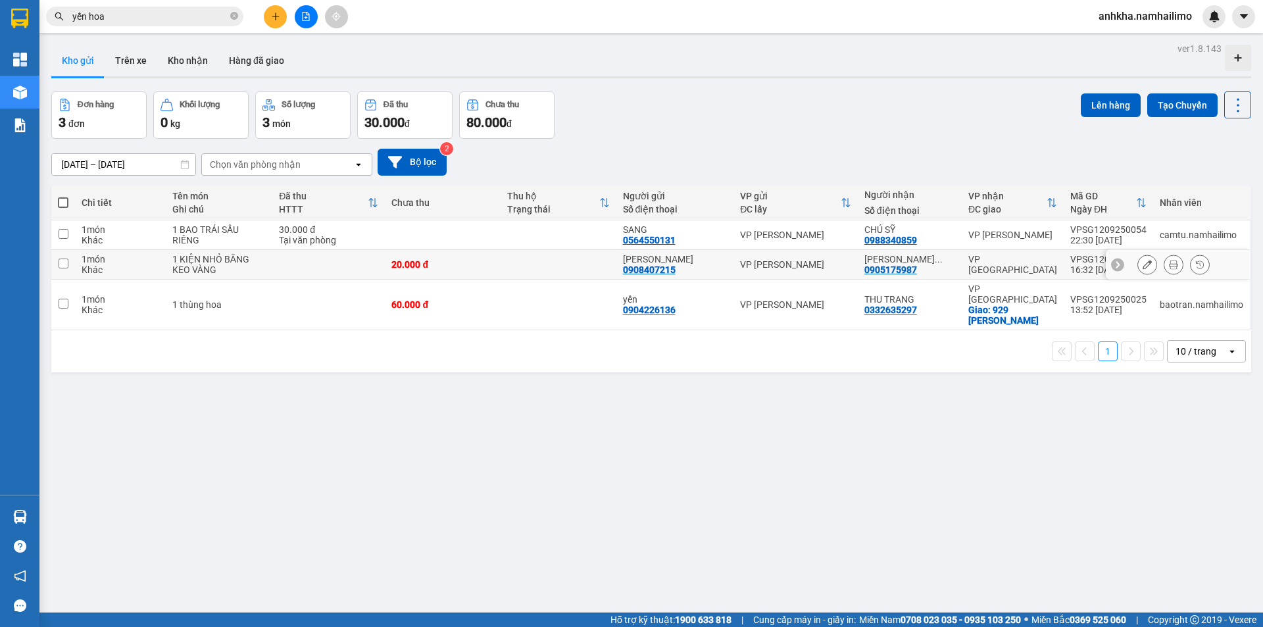
drag, startPoint x: 66, startPoint y: 258, endPoint x: 64, endPoint y: 293, distance: 34.9
click at [66, 261] on input "checkbox" at bounding box center [64, 264] width 10 height 10
checkbox input "true"
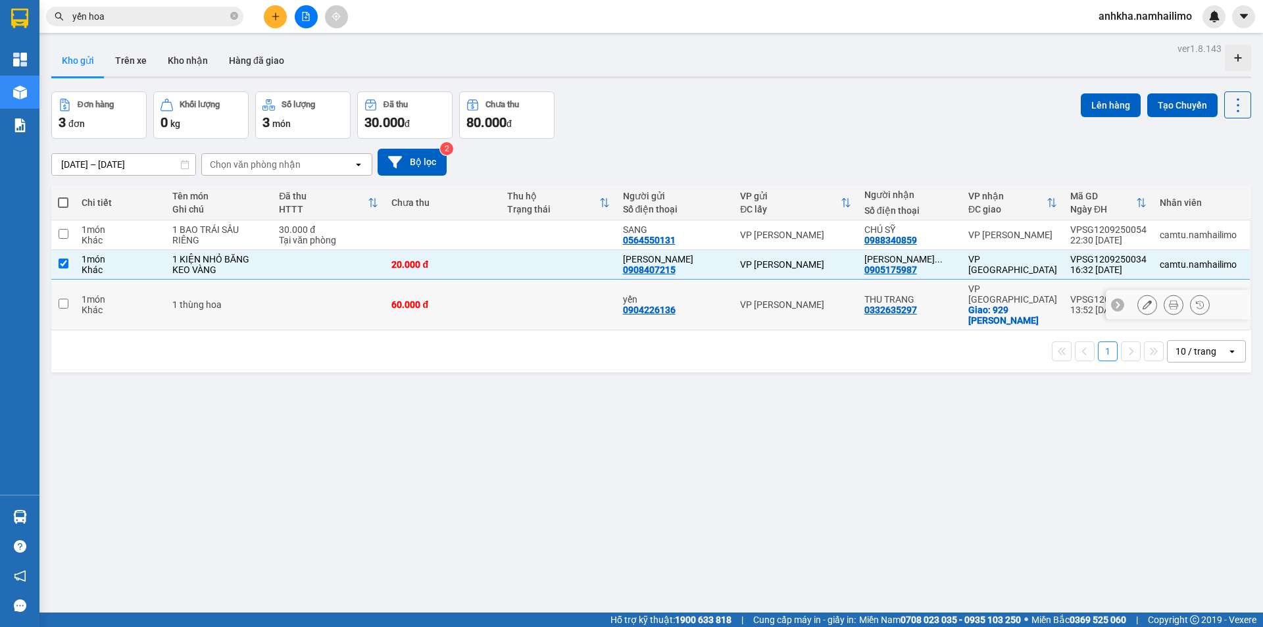
click at [63, 299] on input "checkbox" at bounding box center [64, 304] width 10 height 10
checkbox input "true"
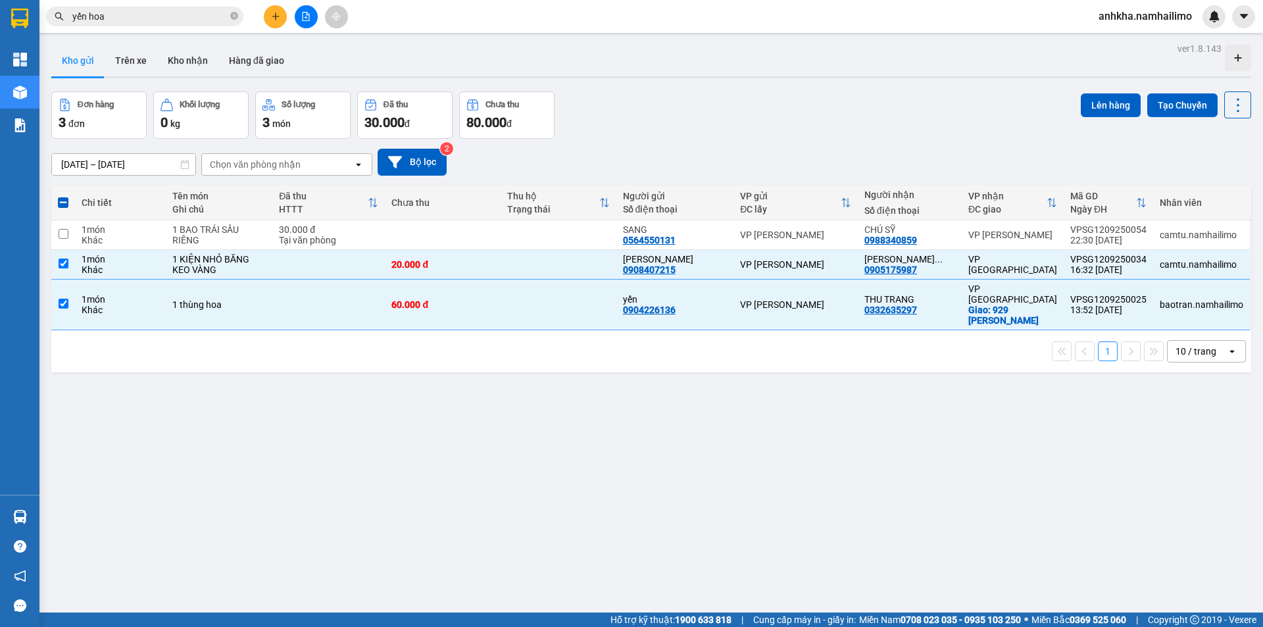
click at [1095, 118] on div "Lên hàng Tạo Chuyến" at bounding box center [1166, 104] width 170 height 27
click at [1098, 110] on button "Lên hàng" at bounding box center [1111, 105] width 60 height 24
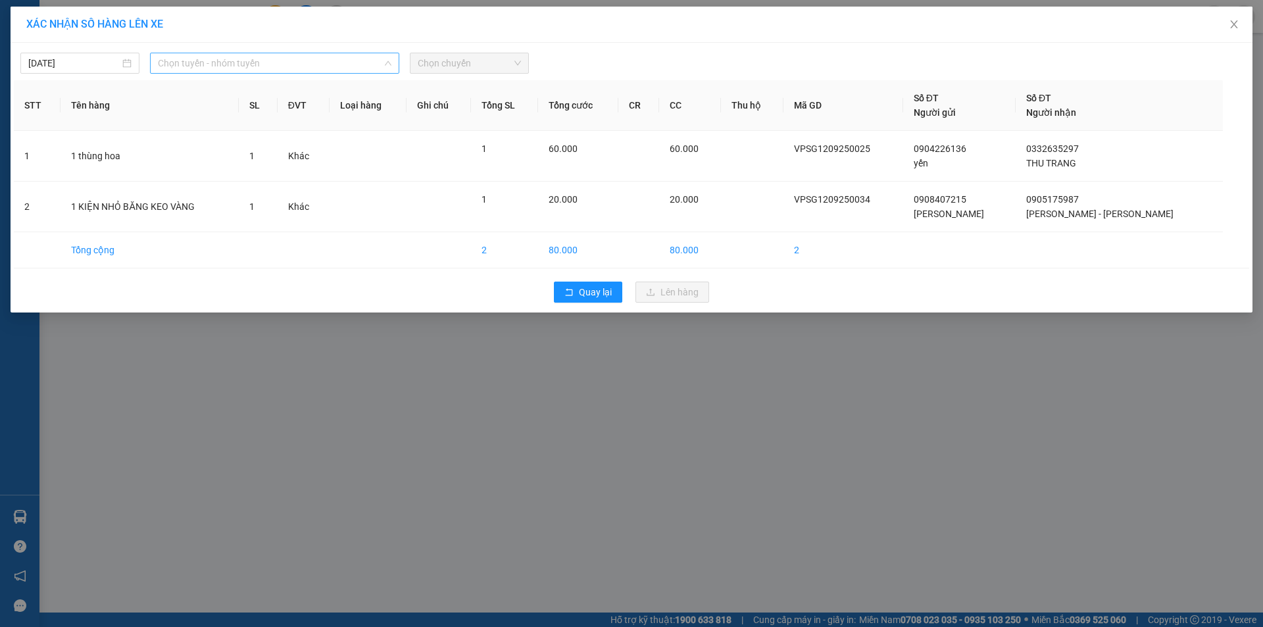
drag, startPoint x: 221, startPoint y: 61, endPoint x: 218, endPoint y: 127, distance: 65.9
click at [221, 62] on span "Chọn tuyến - nhóm tuyến" at bounding box center [275, 63] width 234 height 20
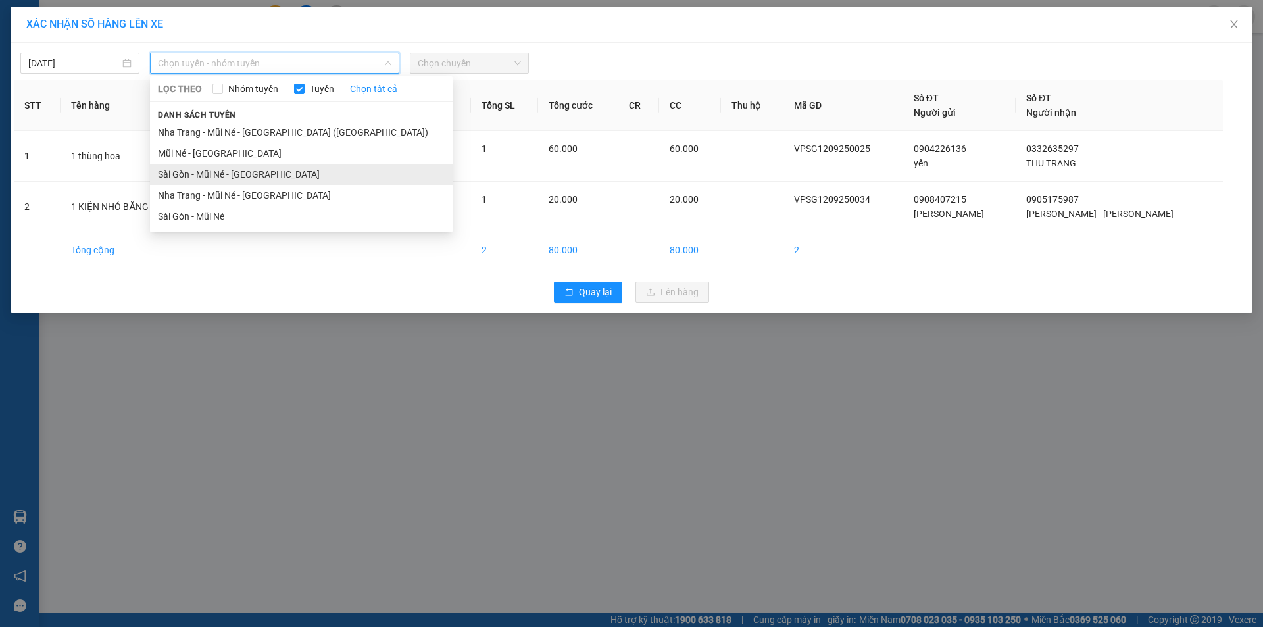
click at [203, 178] on li "Sài Gòn - Mũi Né - Nha Trang" at bounding box center [301, 174] width 303 height 21
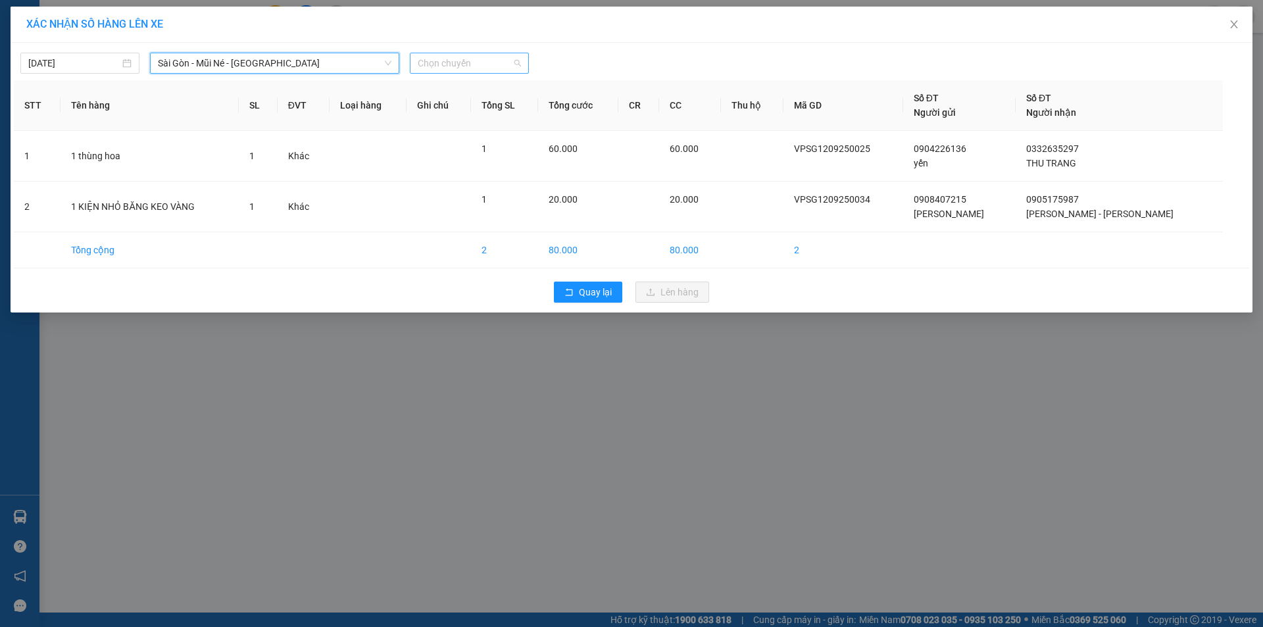
click at [507, 56] on span "Chọn chuyến" at bounding box center [469, 63] width 103 height 20
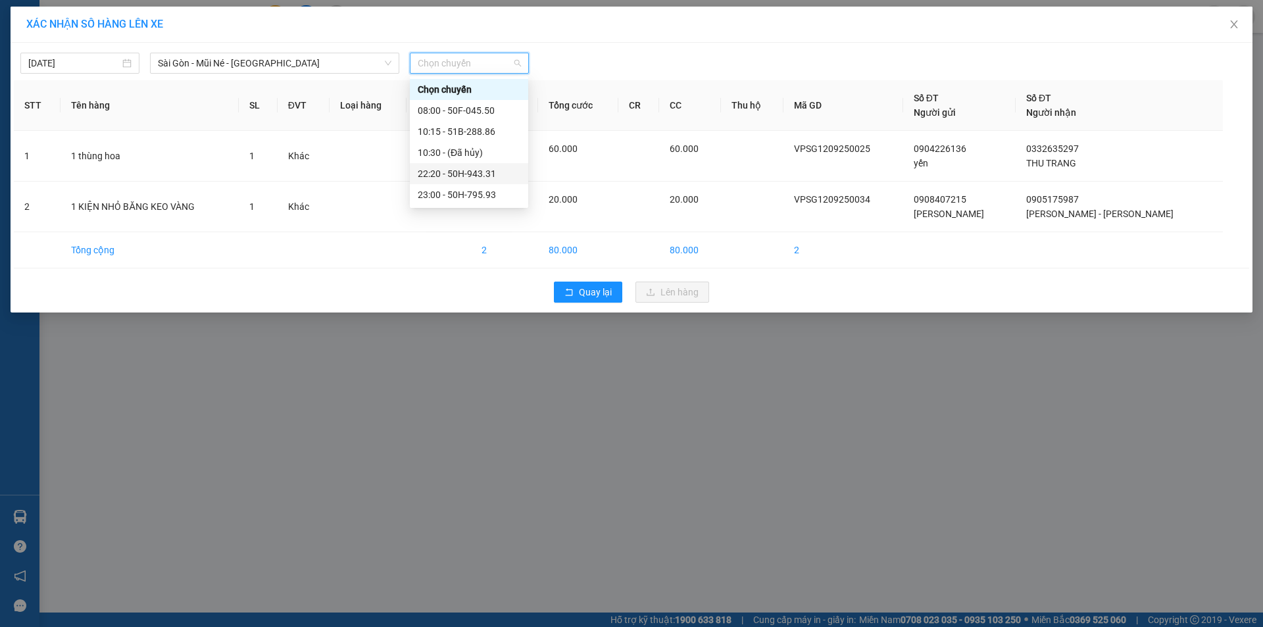
click at [479, 173] on div "22:20 - 50H-943.31" at bounding box center [469, 173] width 103 height 14
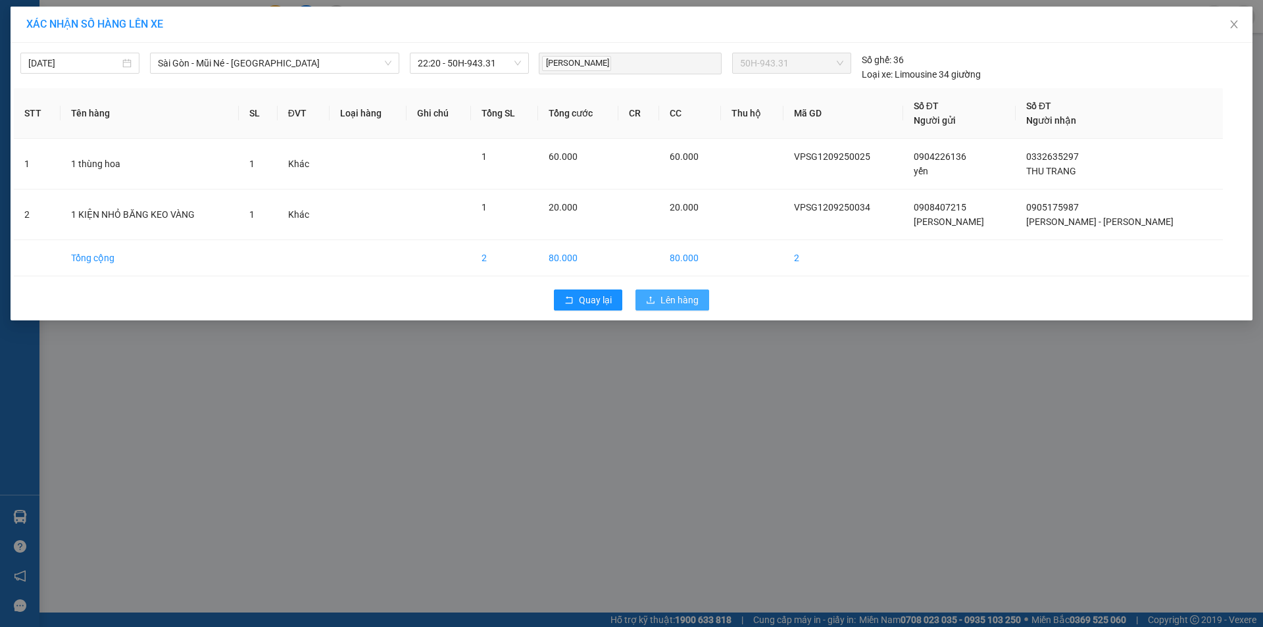
click at [671, 305] on span "Lên hàng" at bounding box center [680, 300] width 38 height 14
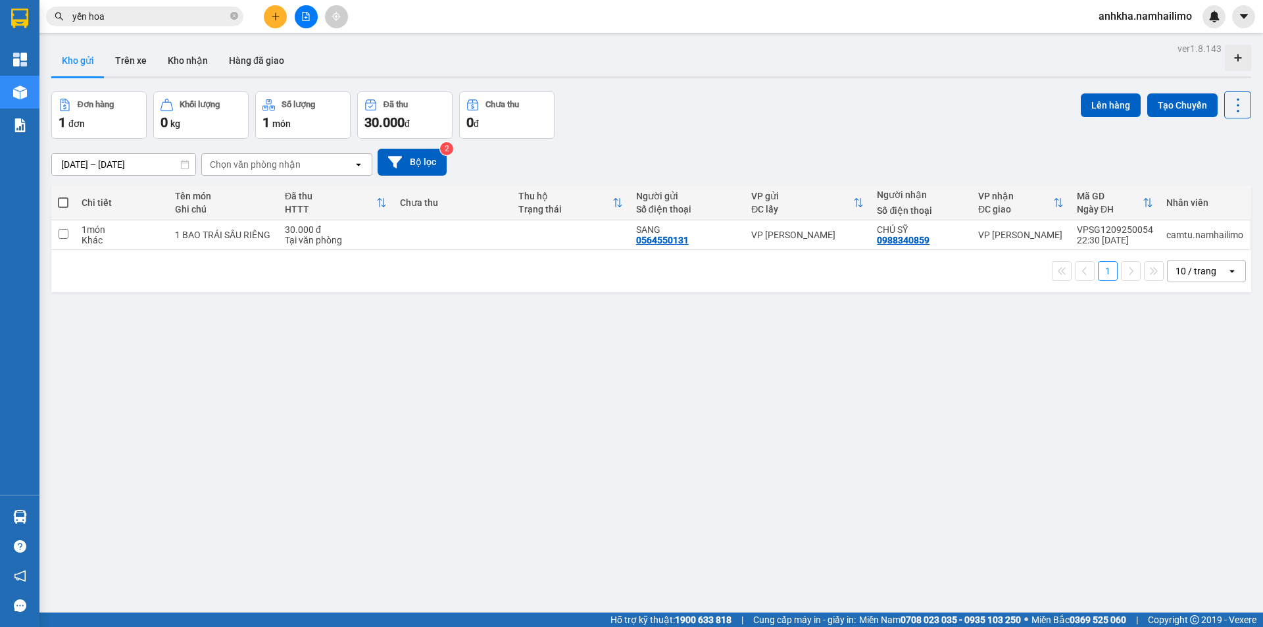
click at [185, 16] on input "yến hoa" at bounding box center [149, 16] width 155 height 14
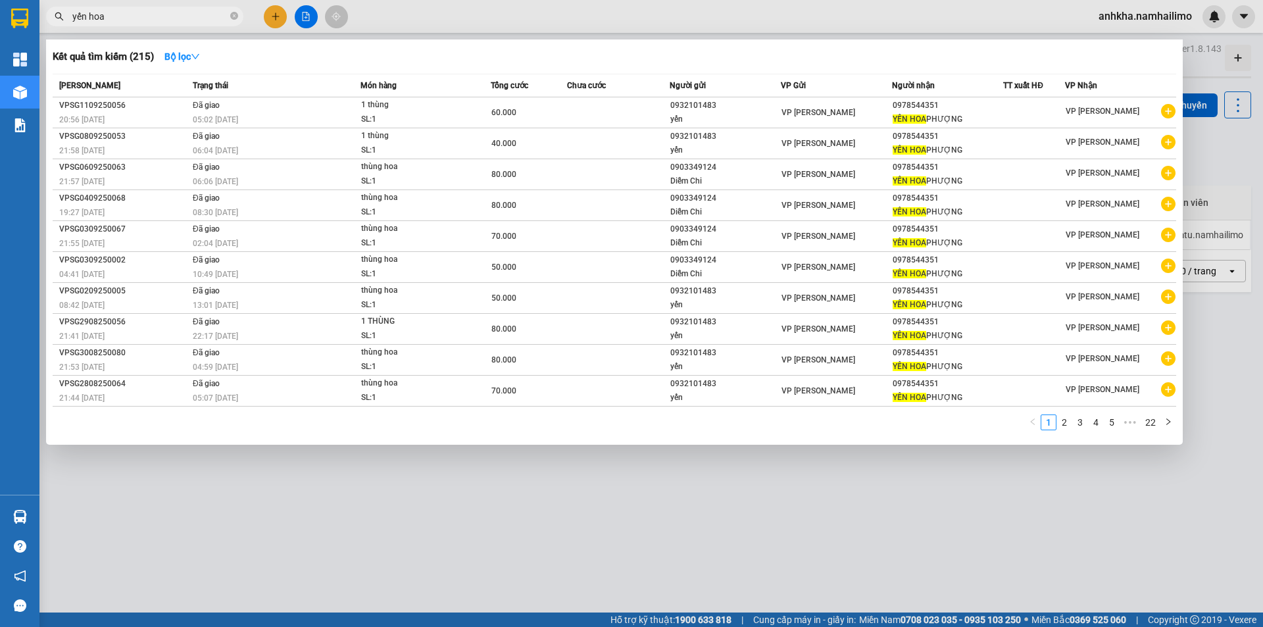
click at [185, 16] on input "yến hoa" at bounding box center [149, 16] width 155 height 14
click at [185, 15] on input "yến hoa" at bounding box center [149, 16] width 155 height 14
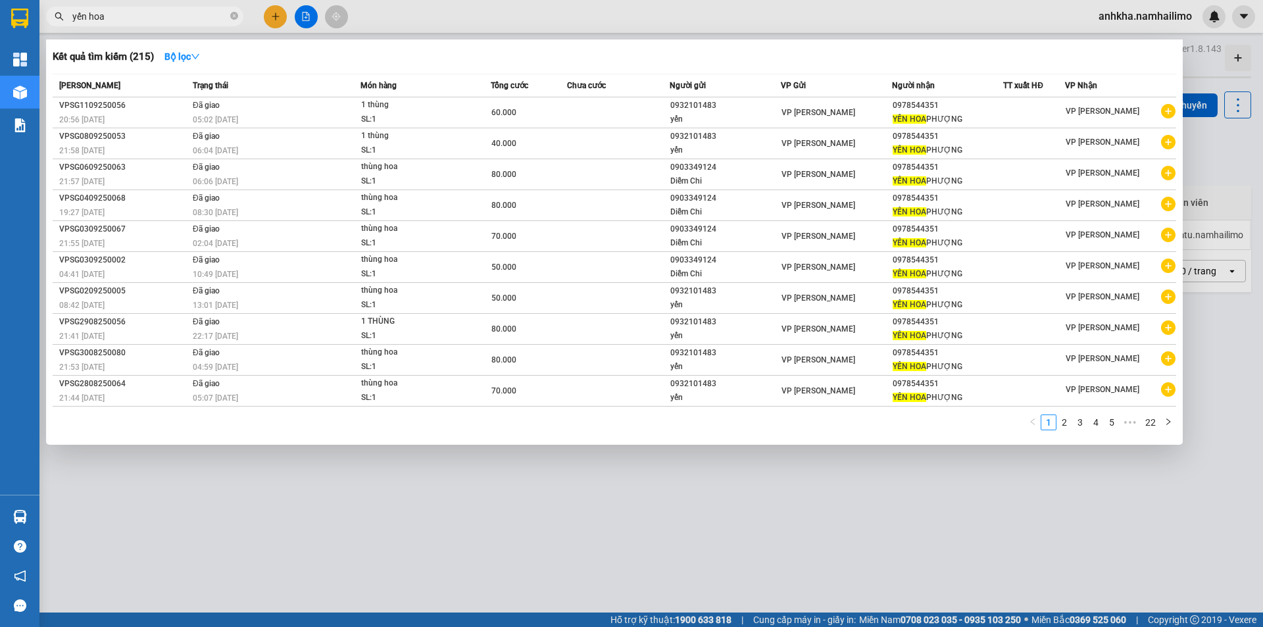
click at [419, 5] on div at bounding box center [631, 313] width 1263 height 627
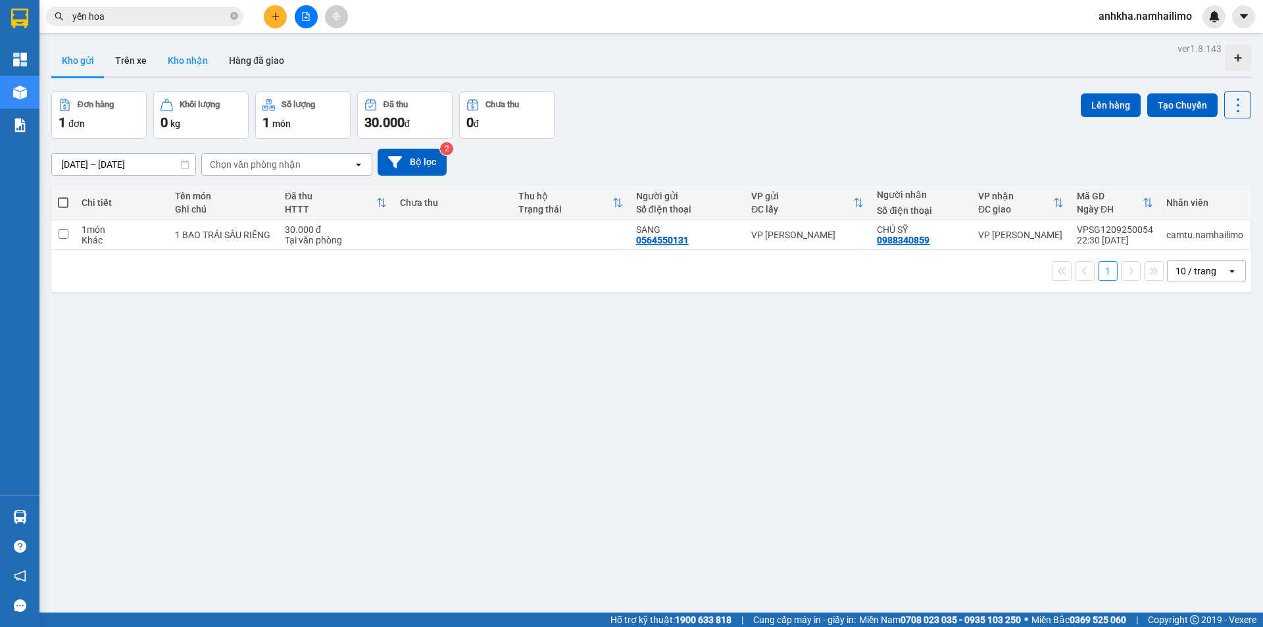
click at [181, 55] on button "Kho nhận" at bounding box center [187, 61] width 61 height 32
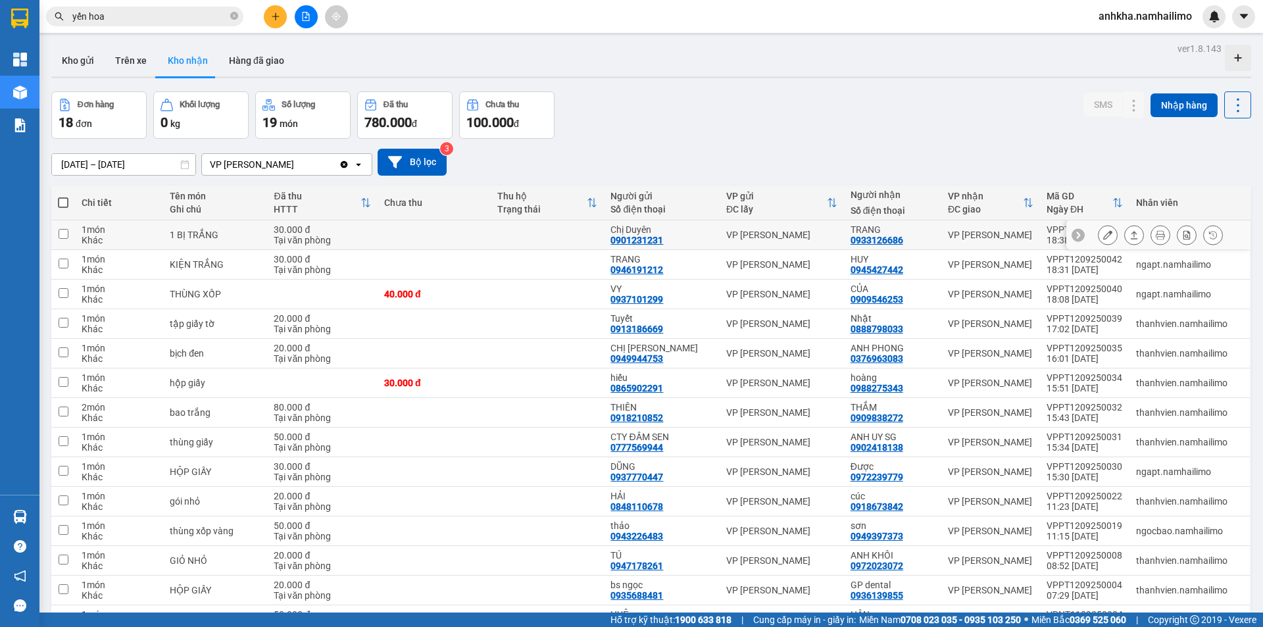
click at [1104, 237] on icon at bounding box center [1108, 234] width 9 height 9
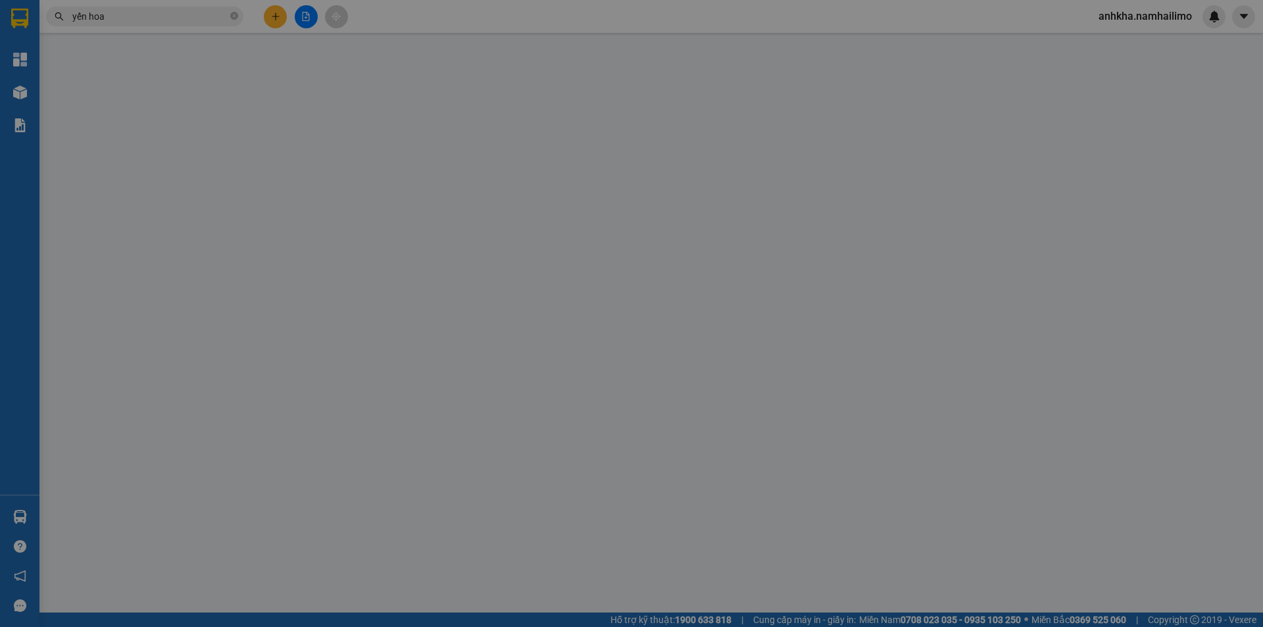
type input "0901231231"
type input "Chị Duyên"
type input "0933126686"
type input "TRANG"
type input "30.000"
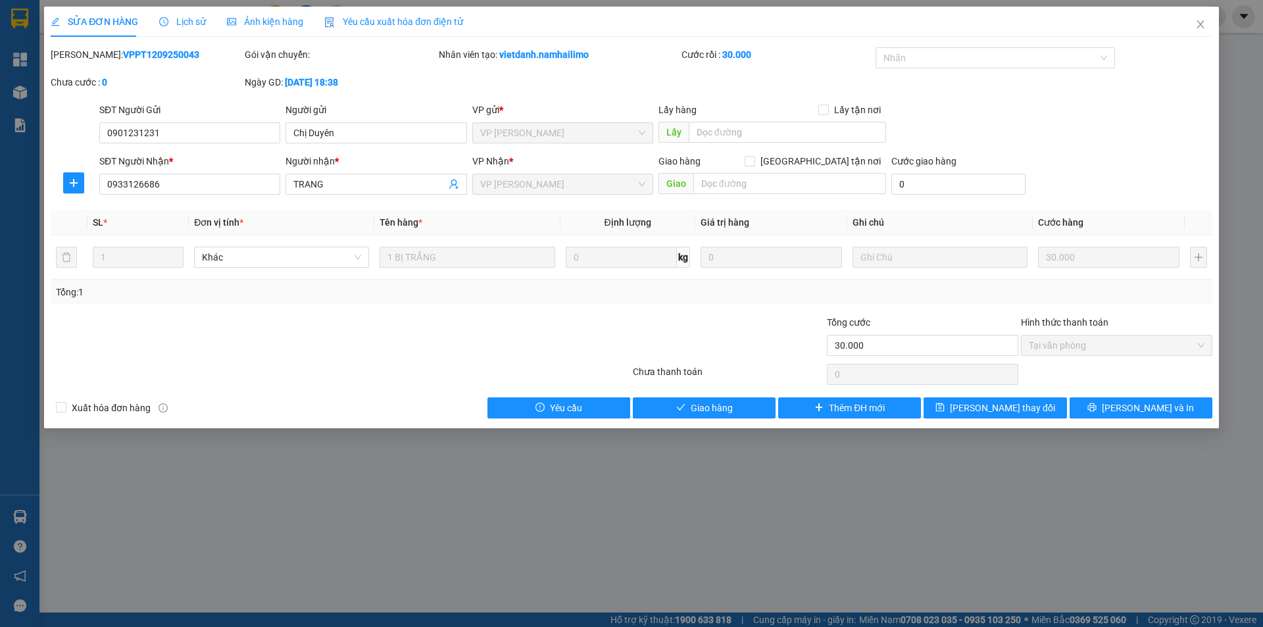
click at [194, 16] on span "Lịch sử" at bounding box center [182, 21] width 47 height 11
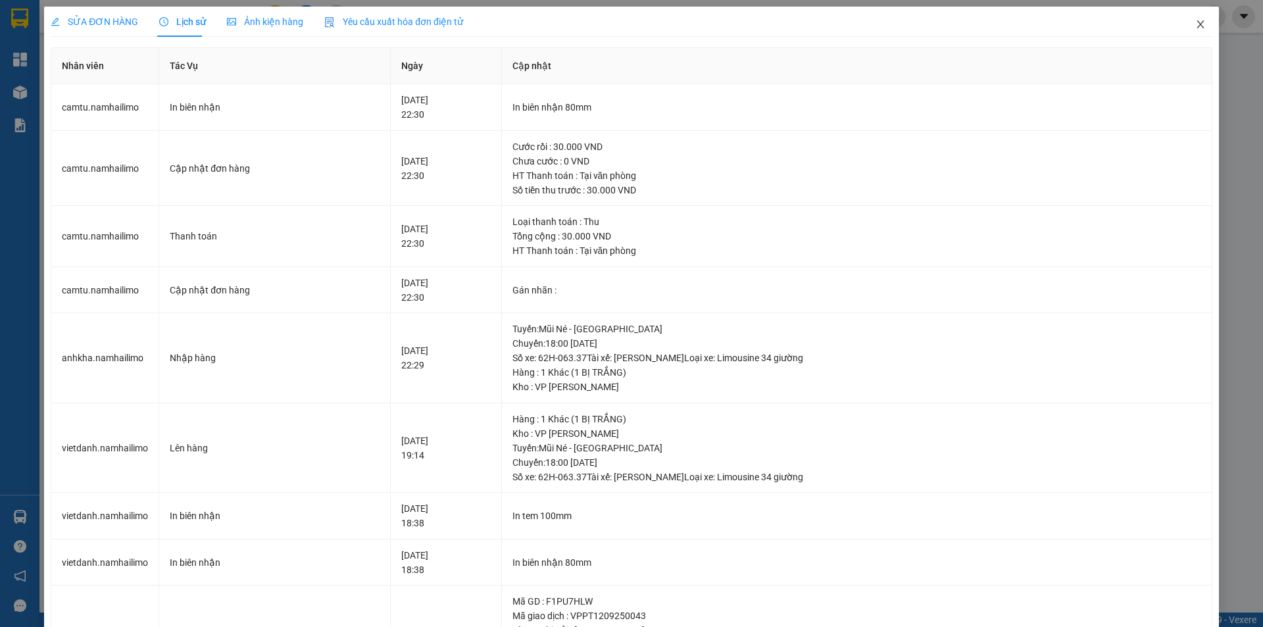
click at [1196, 22] on icon "close" at bounding box center [1201, 24] width 11 height 11
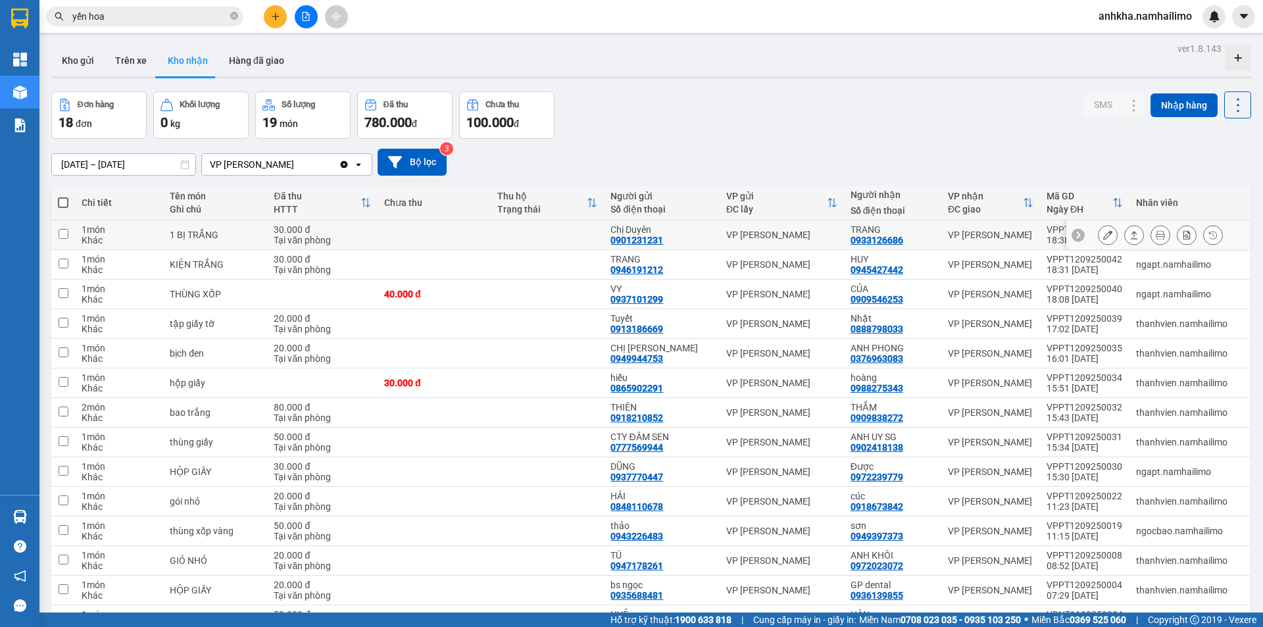
click at [1104, 234] on icon at bounding box center [1108, 234] width 9 height 9
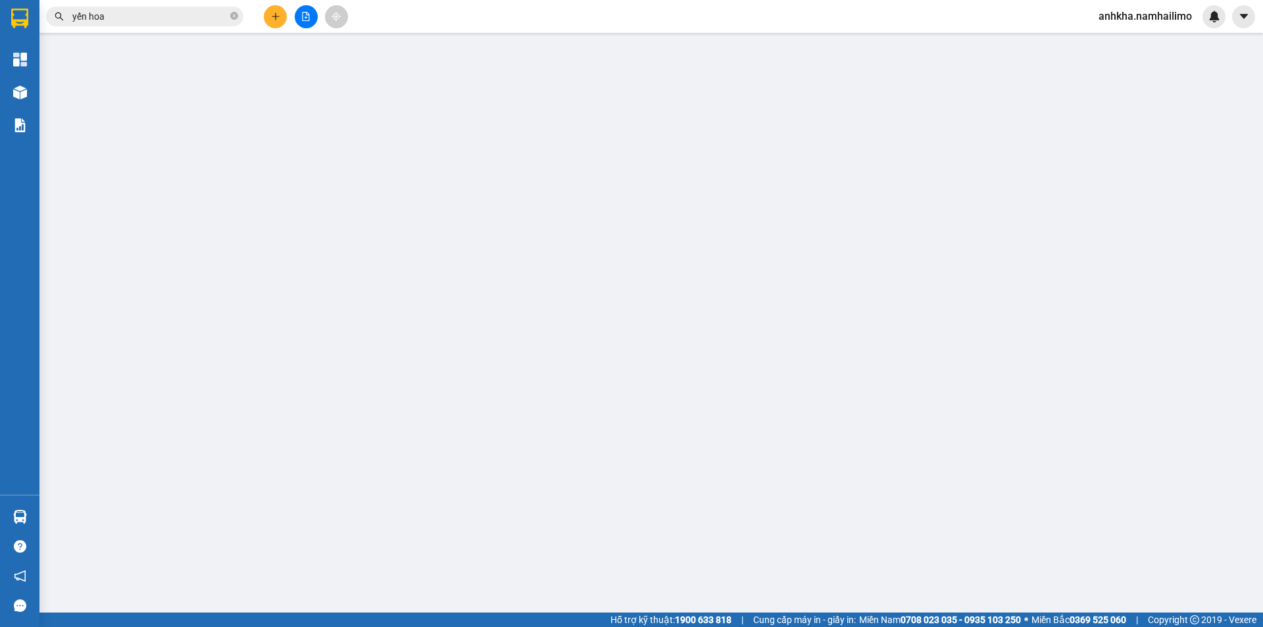
type input "0901231231"
type input "Chị Duyên"
type input "0933126686"
type input "TRANG"
type input "30.000"
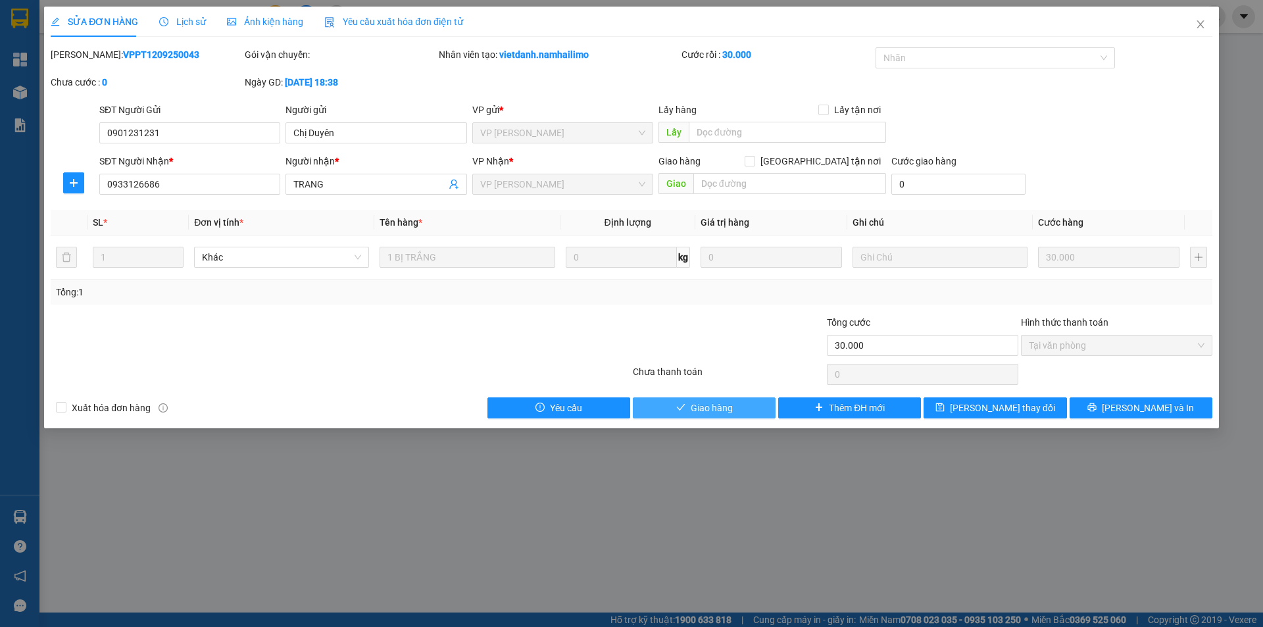
click at [706, 409] on span "Giao hàng" at bounding box center [712, 408] width 42 height 14
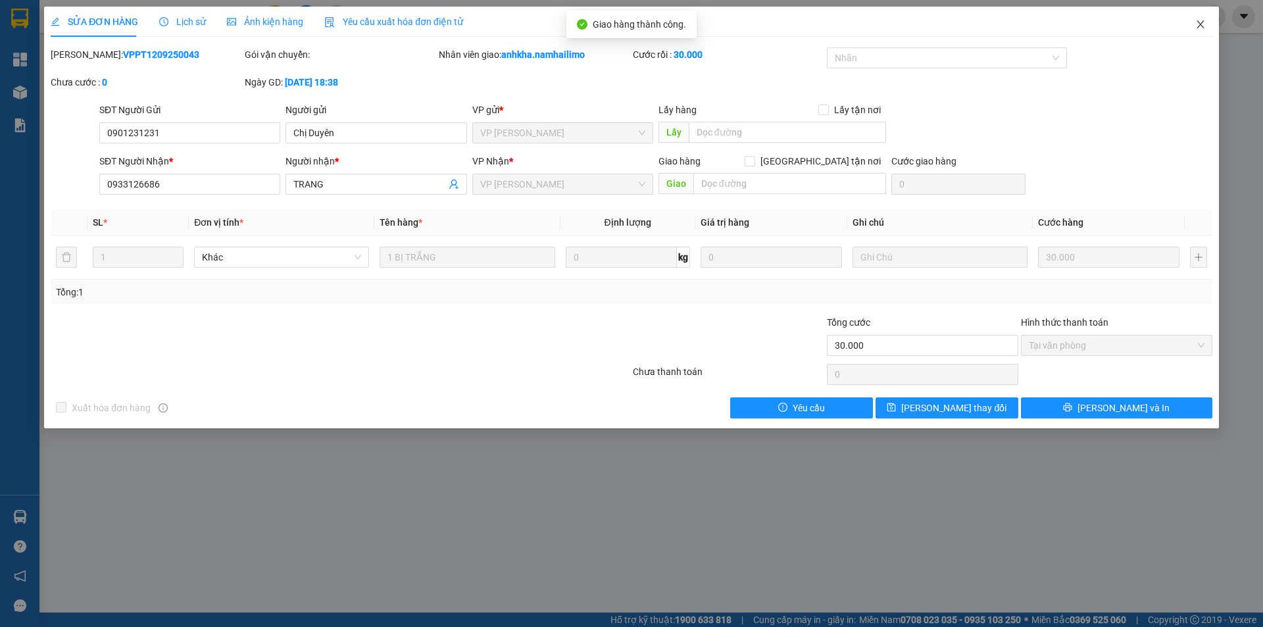
click at [1199, 17] on span "Close" at bounding box center [1201, 25] width 37 height 37
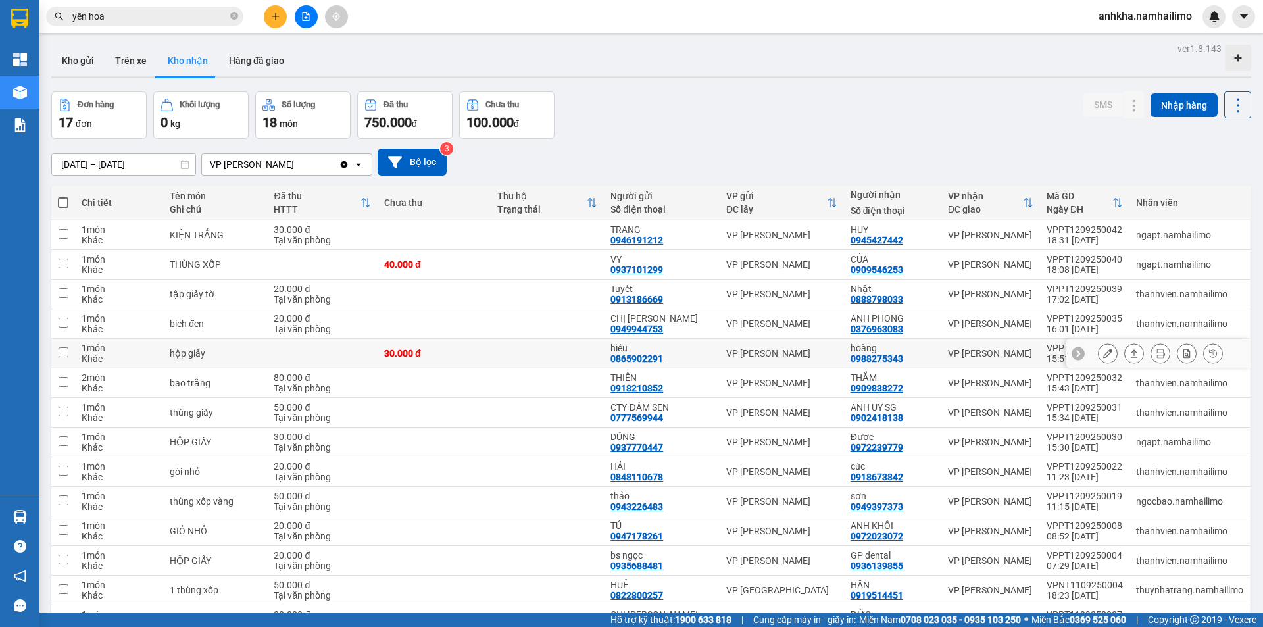
scroll to position [66, 0]
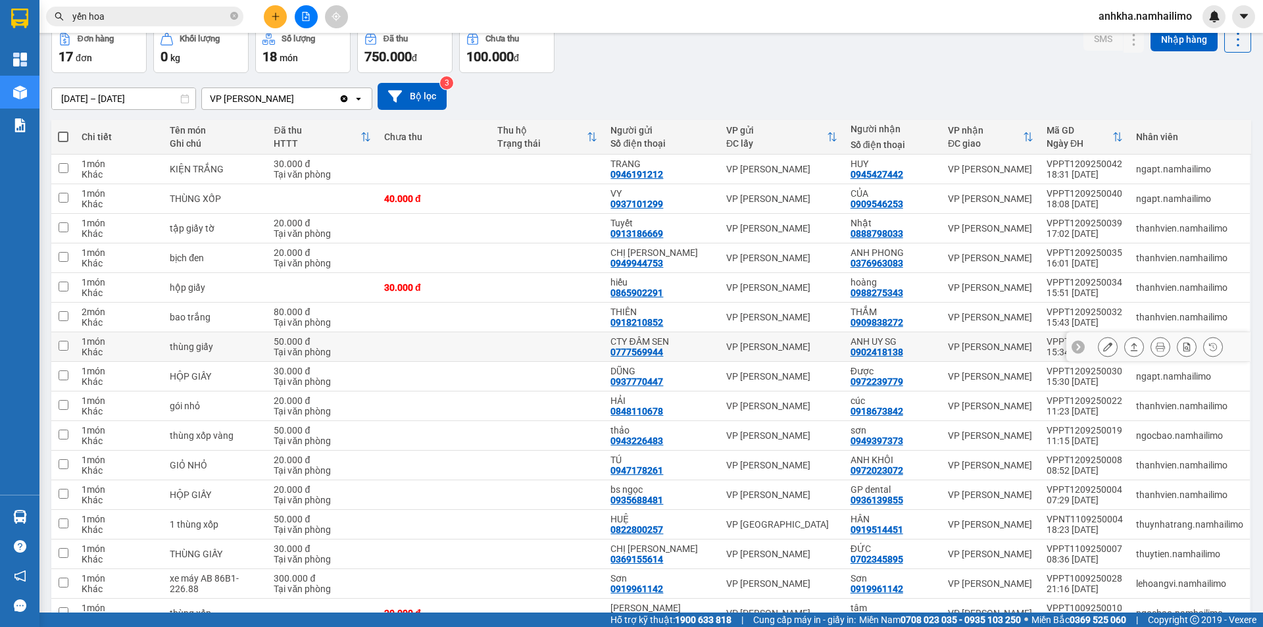
click at [1110, 345] on div at bounding box center [1160, 347] width 125 height 20
click at [1104, 347] on button at bounding box center [1108, 347] width 18 height 23
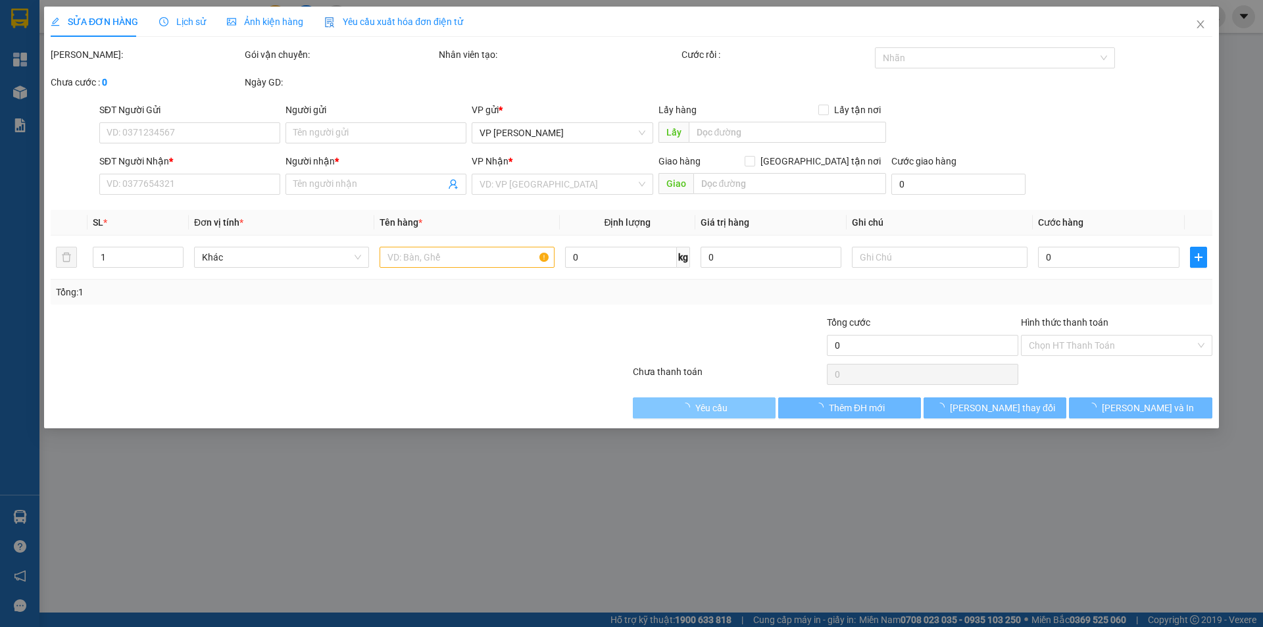
type input "0777569944"
type input "CTY ĐẦM SEN"
type input "0902418138"
type input "ANH UY SG"
type input "50.000"
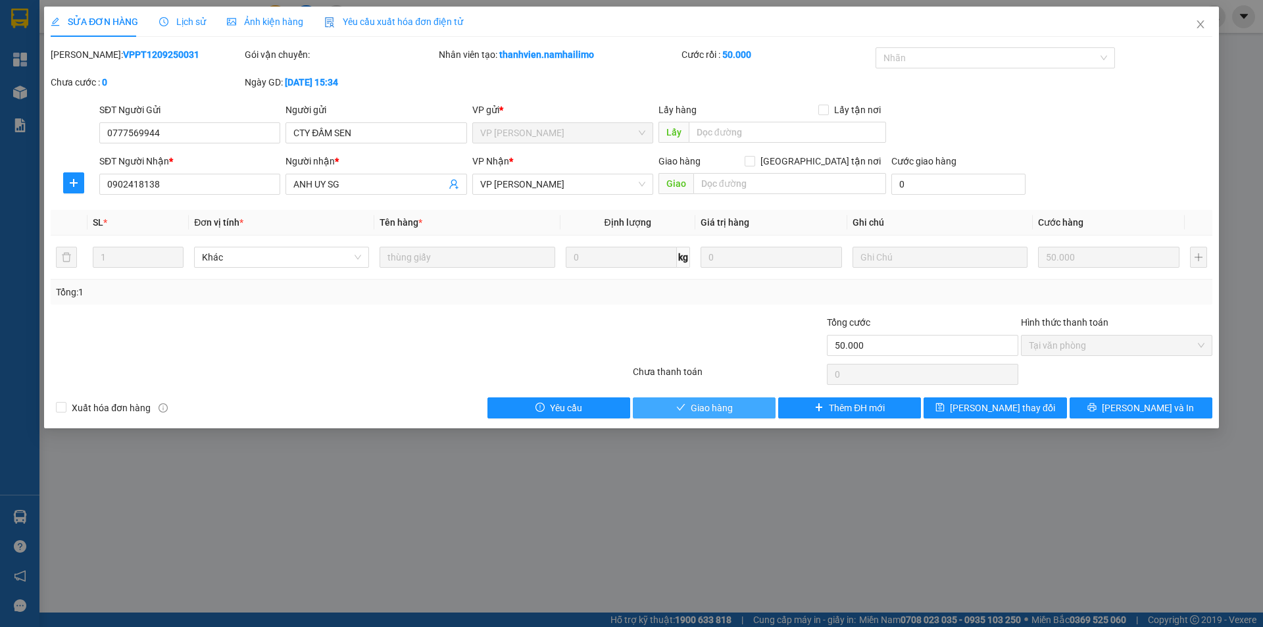
click at [661, 416] on button "Giao hàng" at bounding box center [704, 407] width 143 height 21
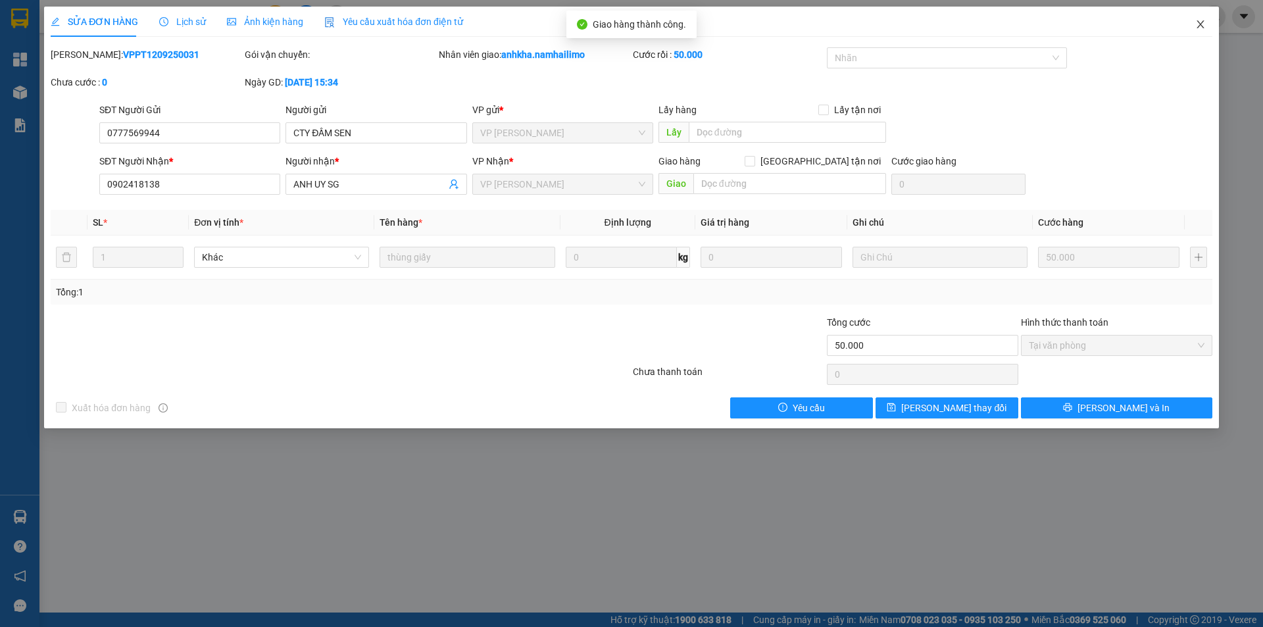
click at [1200, 26] on icon "close" at bounding box center [1200, 24] width 7 height 8
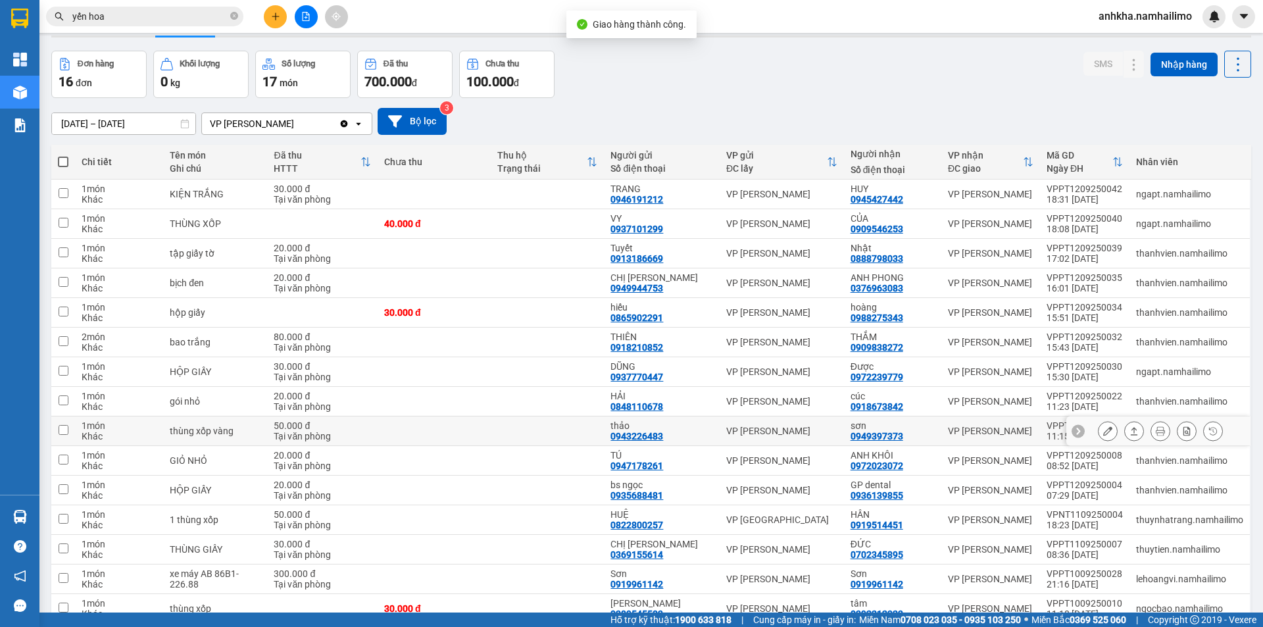
scroll to position [136, 0]
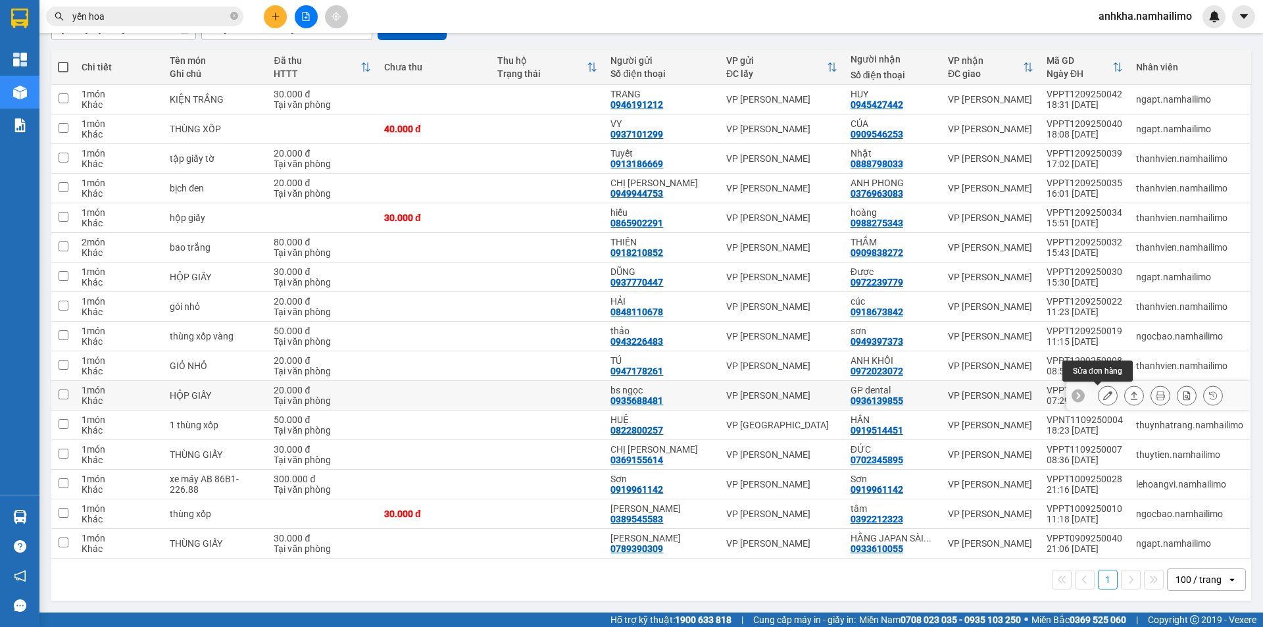
click at [1104, 393] on icon at bounding box center [1108, 395] width 9 height 9
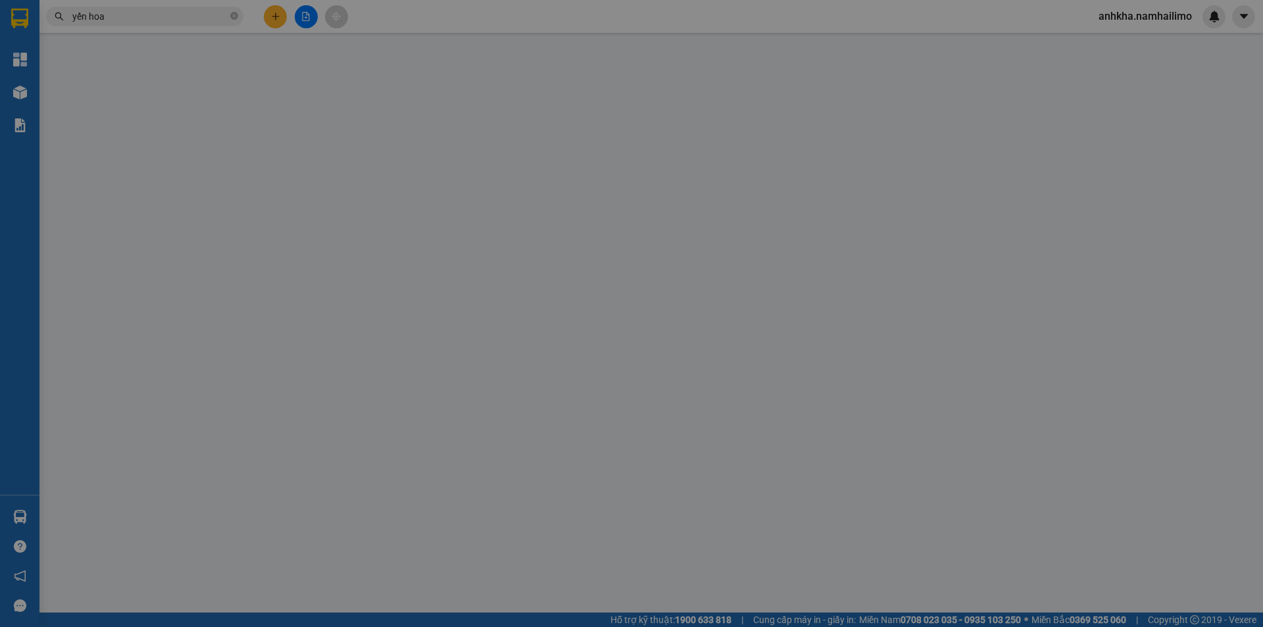
type input "0935688481"
type input "bs ngọc"
type input "0936139855"
type input "GP dental"
type input "20.000"
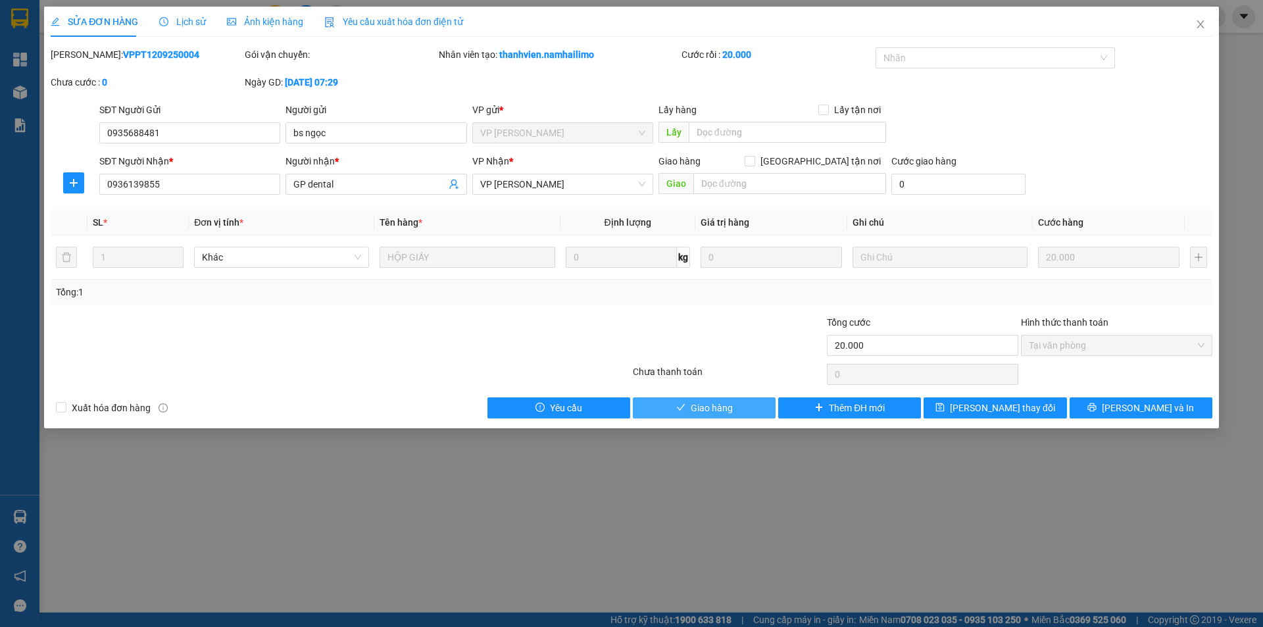
click at [717, 411] on span "Giao hàng" at bounding box center [712, 408] width 42 height 14
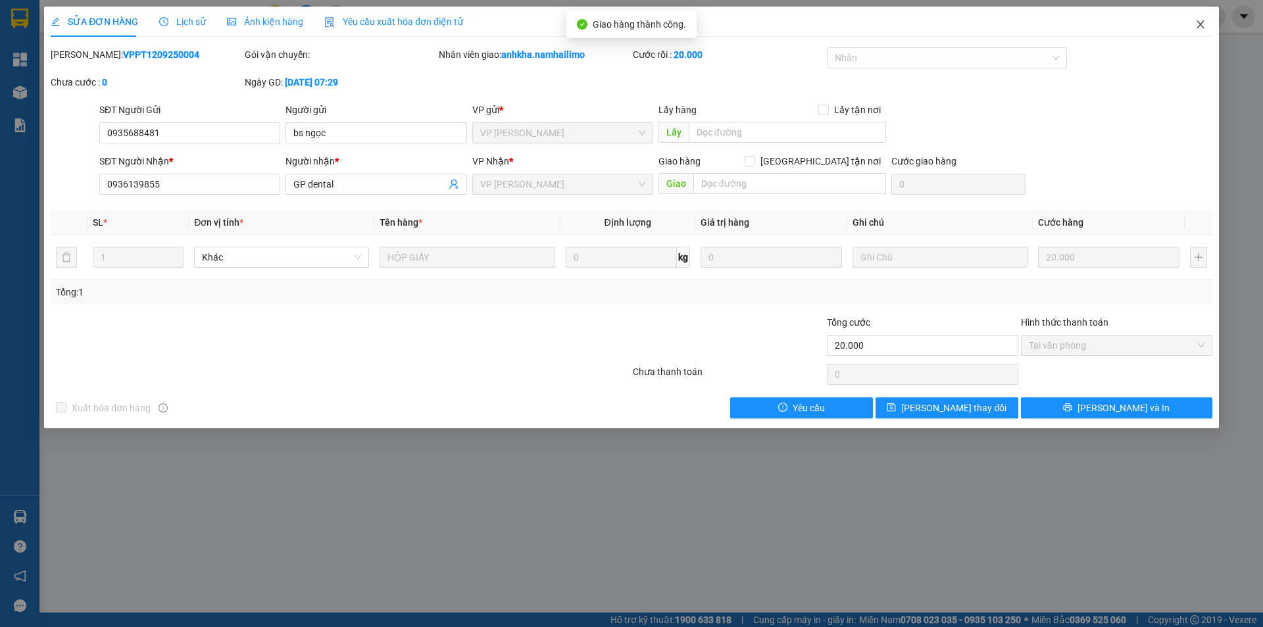
click at [1194, 26] on span "Close" at bounding box center [1201, 25] width 37 height 37
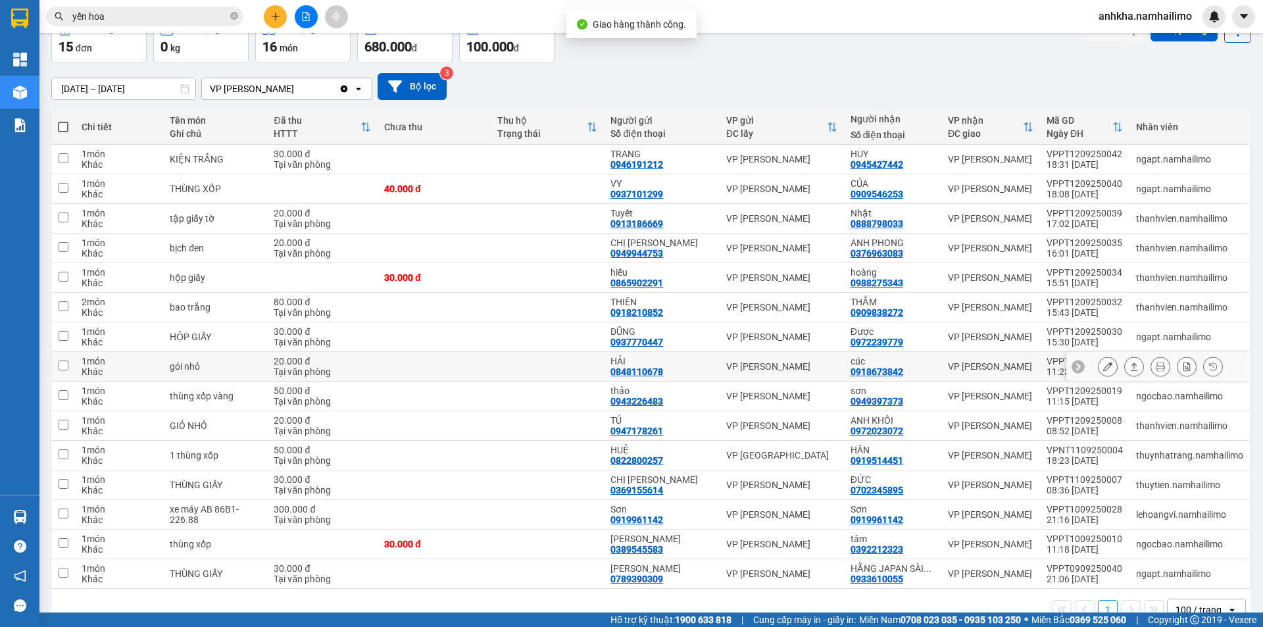
scroll to position [106, 0]
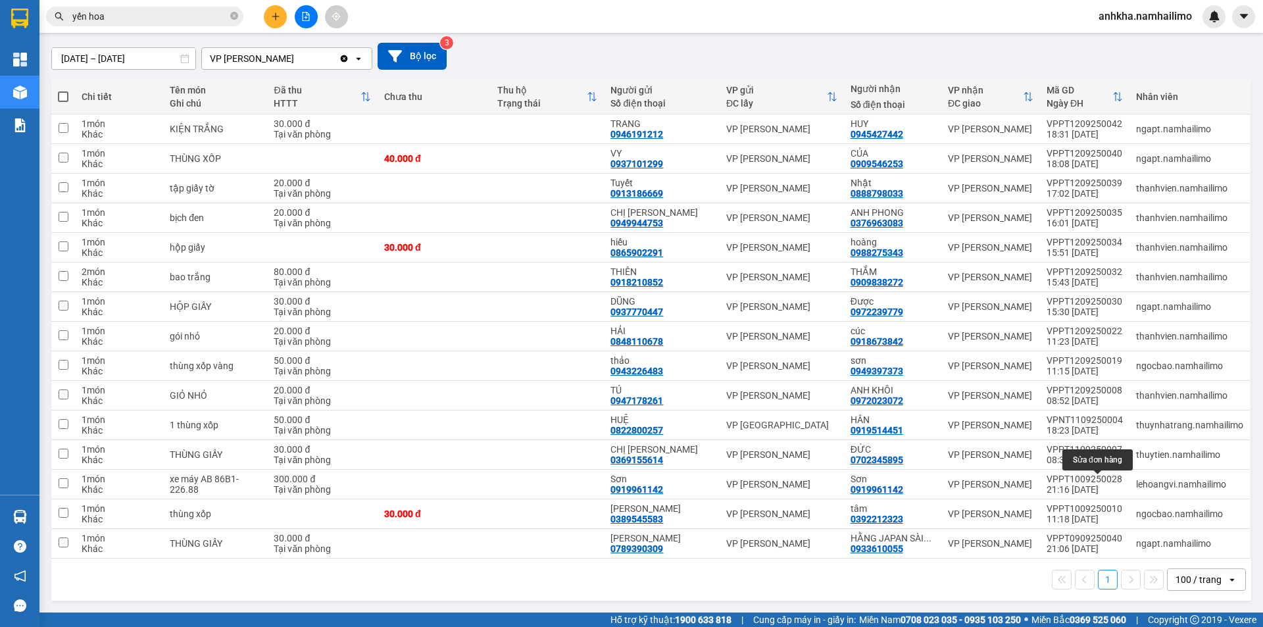
drag, startPoint x: 1101, startPoint y: 486, endPoint x: 1121, endPoint y: 449, distance: 41.8
click at [1121, 449] on tbody "1 món Khác KIỆN TRẮNG 30.000 đ Tại văn phòng TRANG 0946191212 VP Phan Thiết HUY…" at bounding box center [651, 337] width 1200 height 444
click at [1104, 370] on icon at bounding box center [1108, 365] width 9 height 9
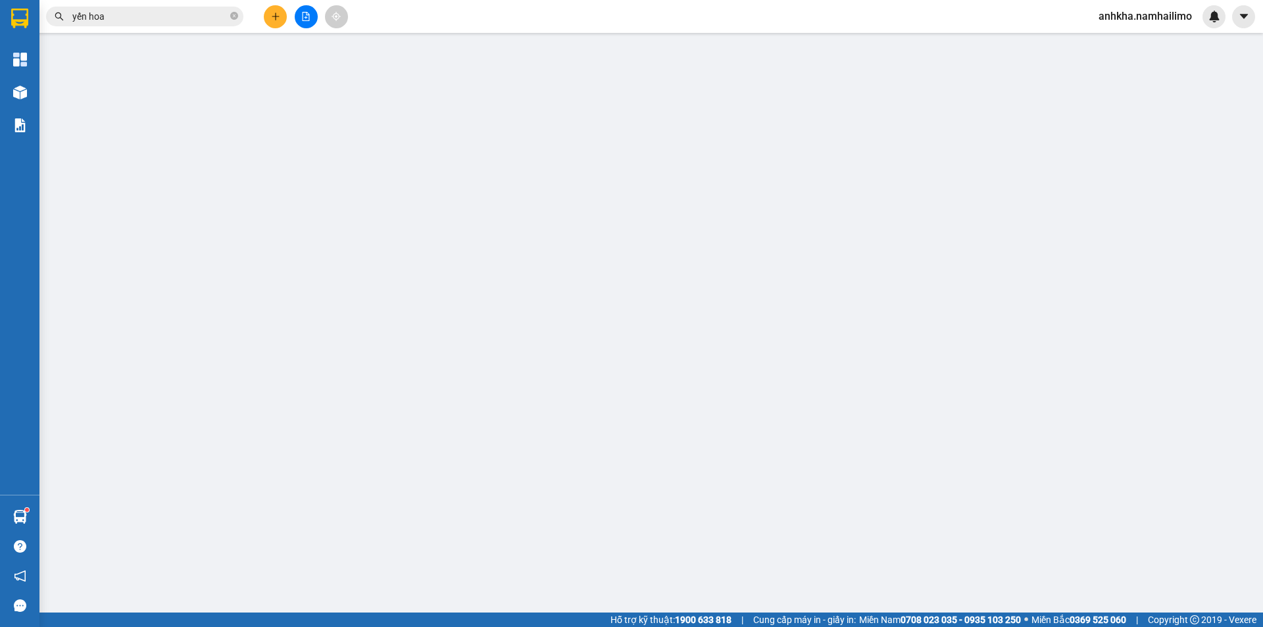
type input "0943226483"
type input "thảo"
type input "0949397373"
type input "sơn"
type input "50.000"
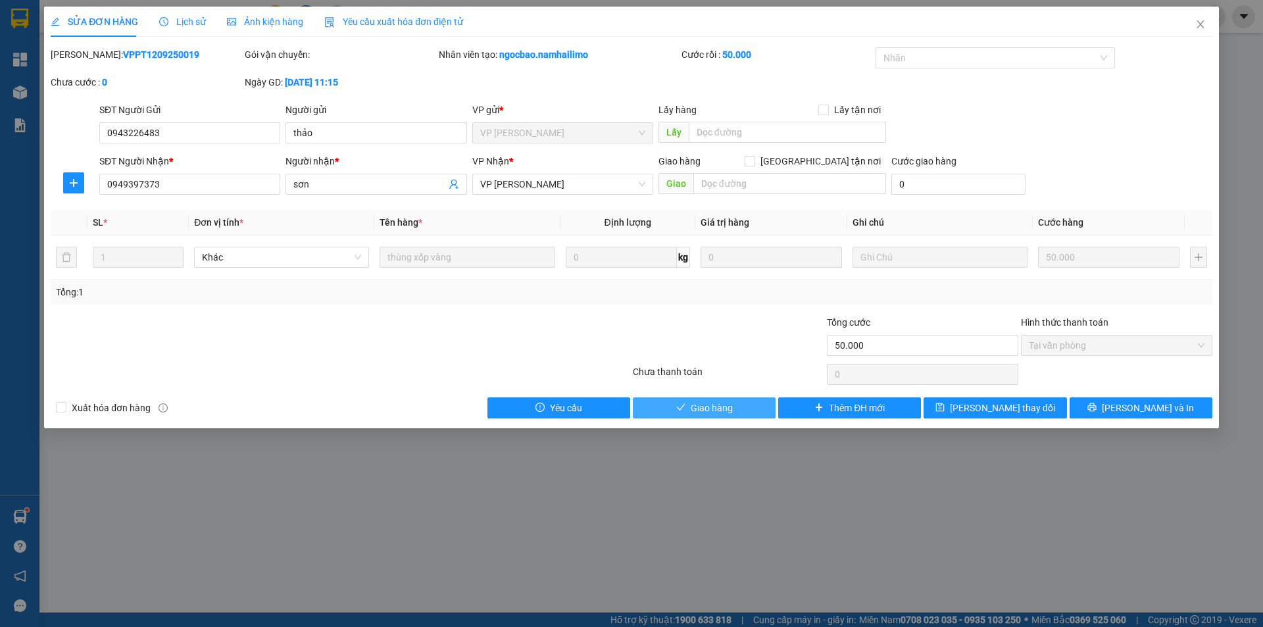
click at [657, 408] on button "Giao hàng" at bounding box center [704, 407] width 143 height 21
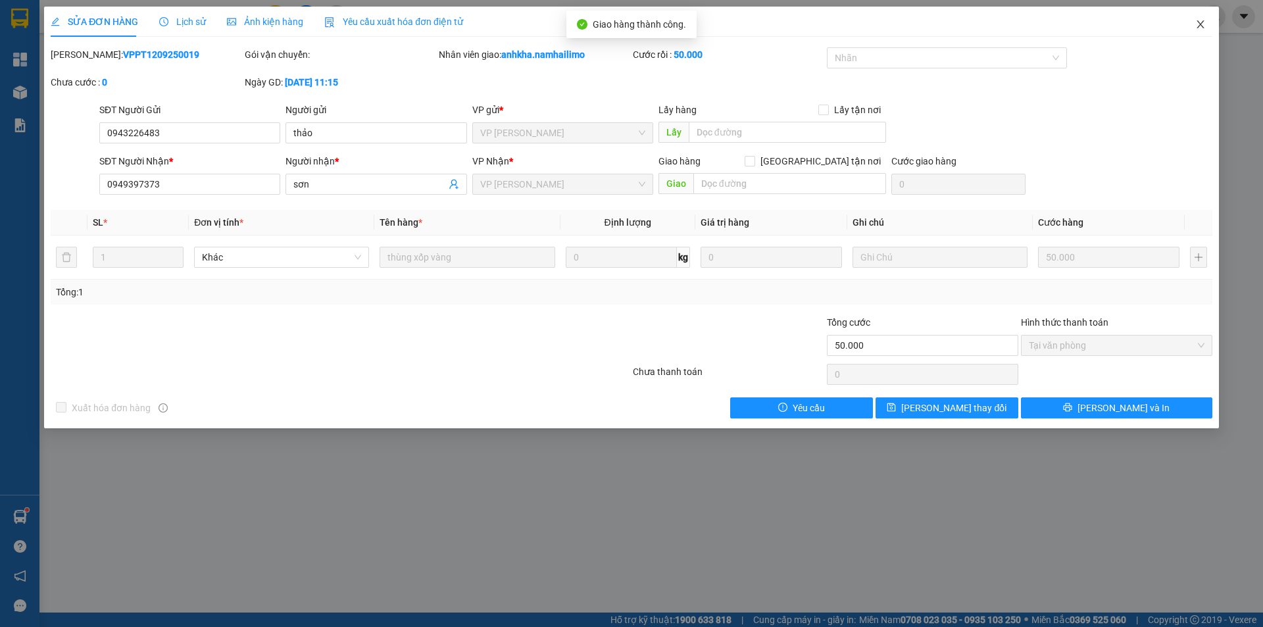
click at [1198, 23] on icon "close" at bounding box center [1201, 24] width 11 height 11
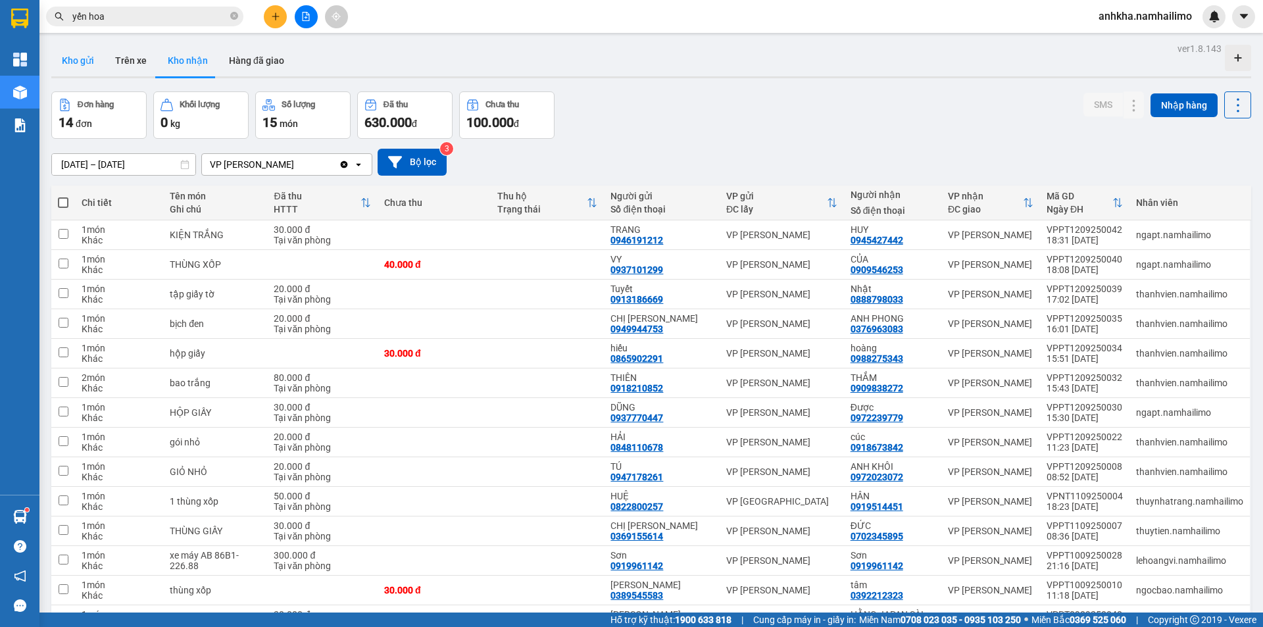
click at [61, 61] on button "Kho gửi" at bounding box center [77, 61] width 53 height 32
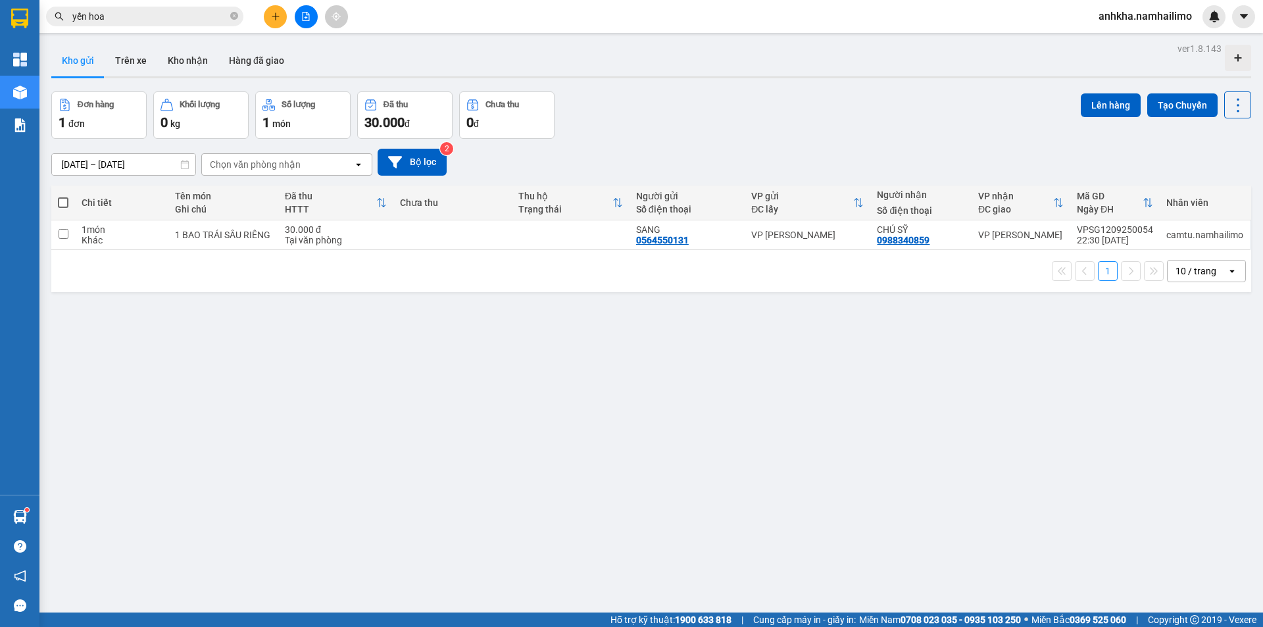
click at [179, 16] on input "yến hoa" at bounding box center [149, 16] width 155 height 14
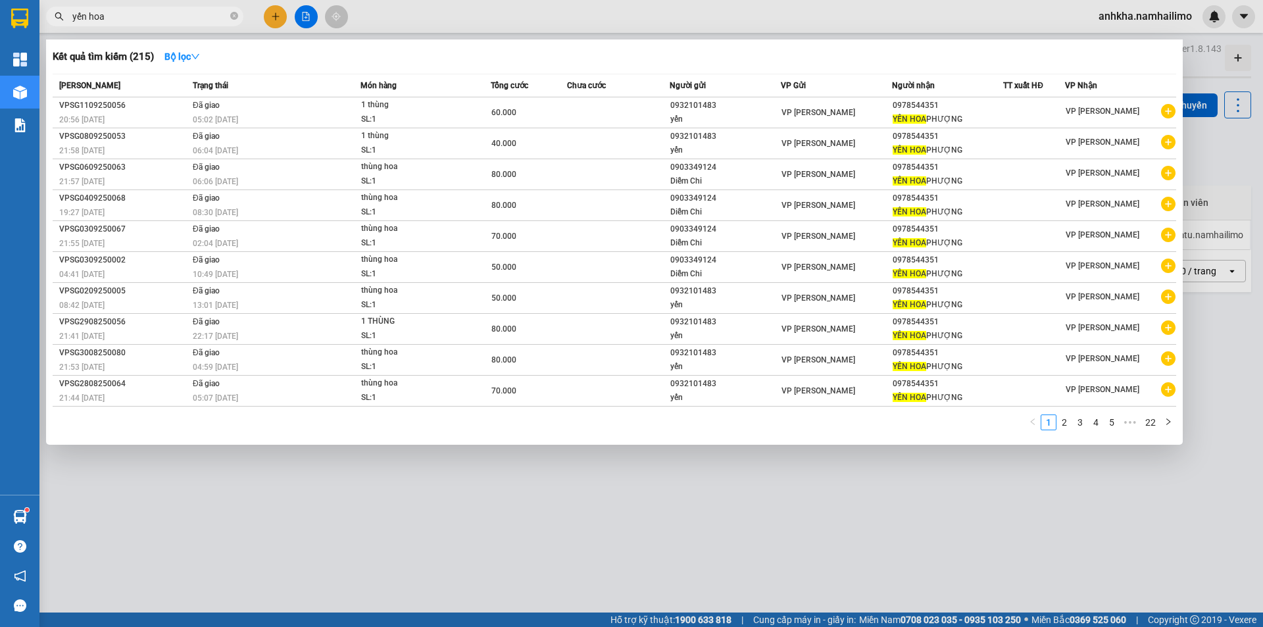
click at [179, 16] on input "yến hoa" at bounding box center [149, 16] width 155 height 14
click at [179, 14] on input "yến hoa" at bounding box center [149, 16] width 155 height 14
click at [178, 14] on input "yến hoa" at bounding box center [149, 16] width 155 height 14
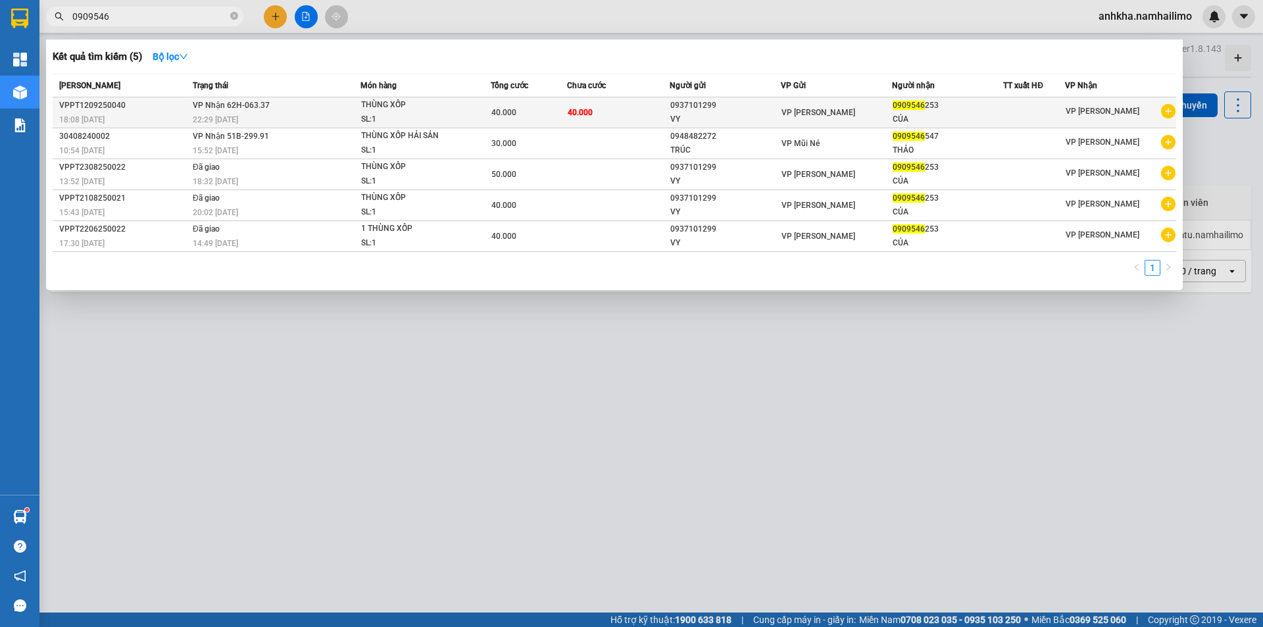
type input "0909546"
click at [488, 107] on span "THÙNG XỐP SL: 1" at bounding box center [425, 112] width 129 height 28
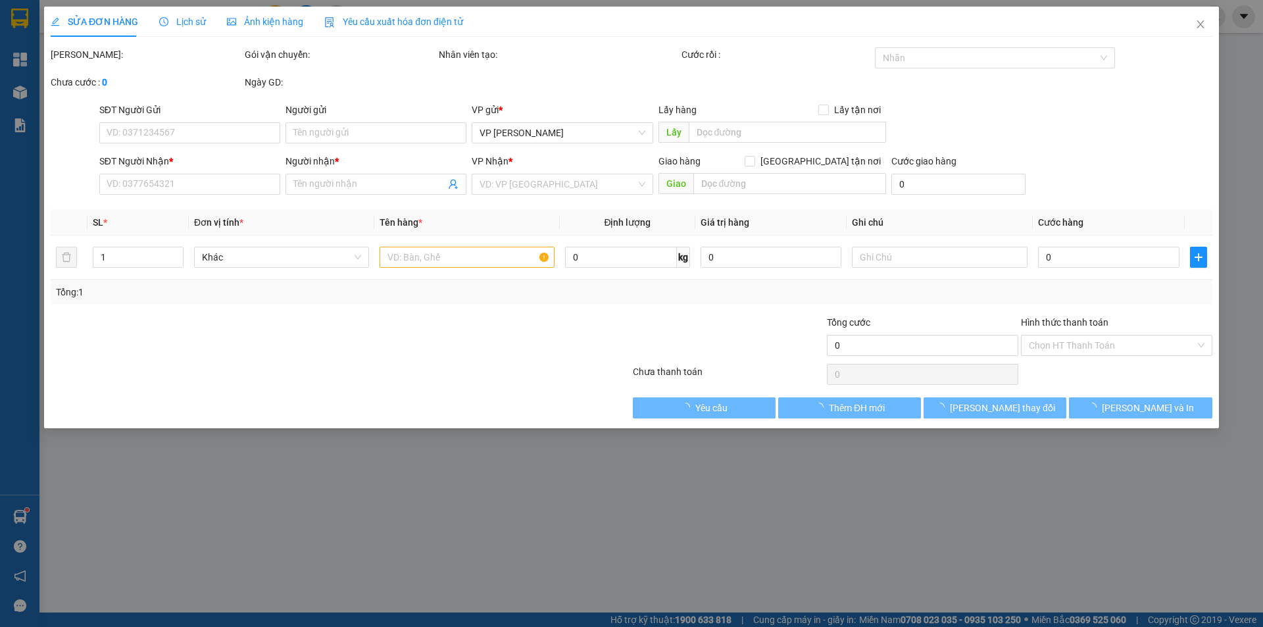
type input "0937101299"
type input "VY"
type input "0909546253"
type input "CỦA"
type input "40.000"
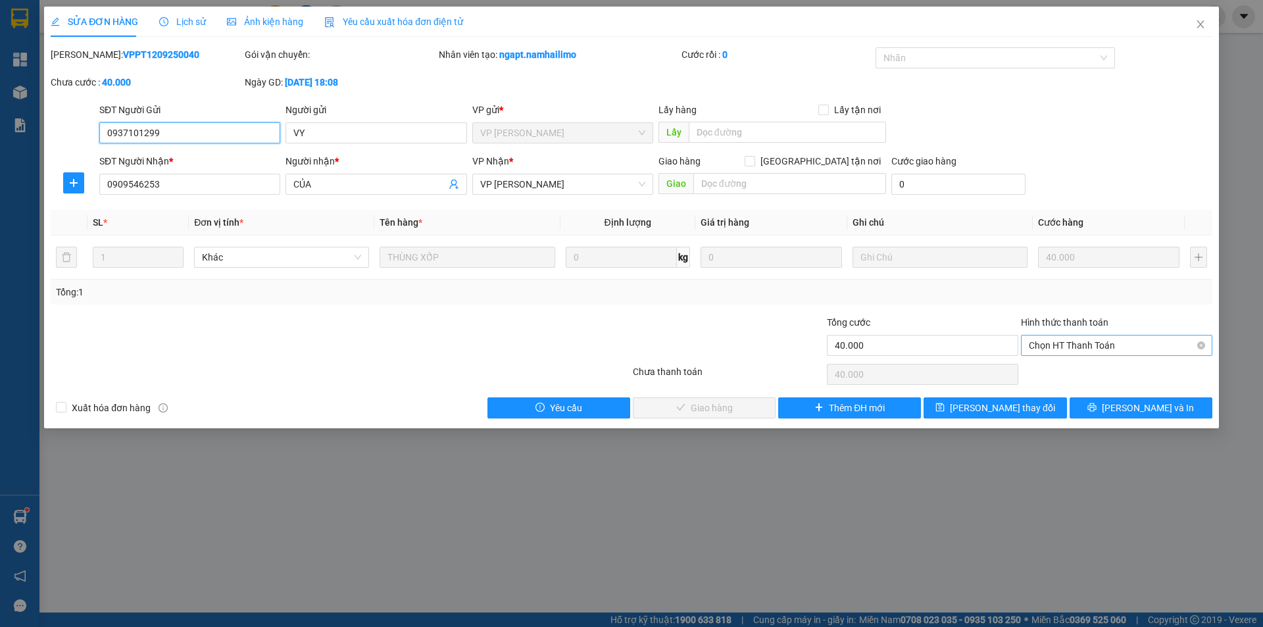
click at [1083, 343] on span "Chọn HT Thanh Toán" at bounding box center [1117, 346] width 176 height 20
drag, startPoint x: 1070, startPoint y: 367, endPoint x: 1048, endPoint y: 370, distance: 22.0
click at [1070, 367] on div "Tại văn phòng" at bounding box center [1117, 372] width 176 height 14
type input "0"
click at [717, 408] on span "Lưu và Giao hàng" at bounding box center [721, 408] width 126 height 14
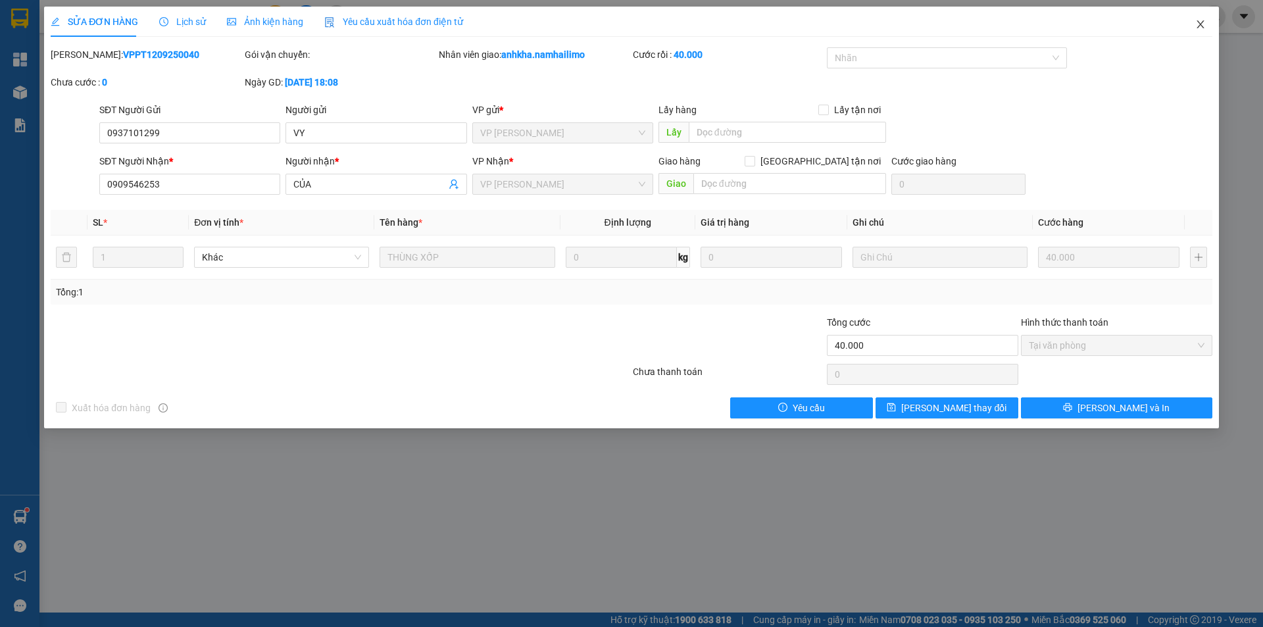
drag, startPoint x: 1191, startPoint y: 31, endPoint x: 1199, endPoint y: 26, distance: 9.1
click at [1196, 28] on span "Close" at bounding box center [1201, 25] width 37 height 37
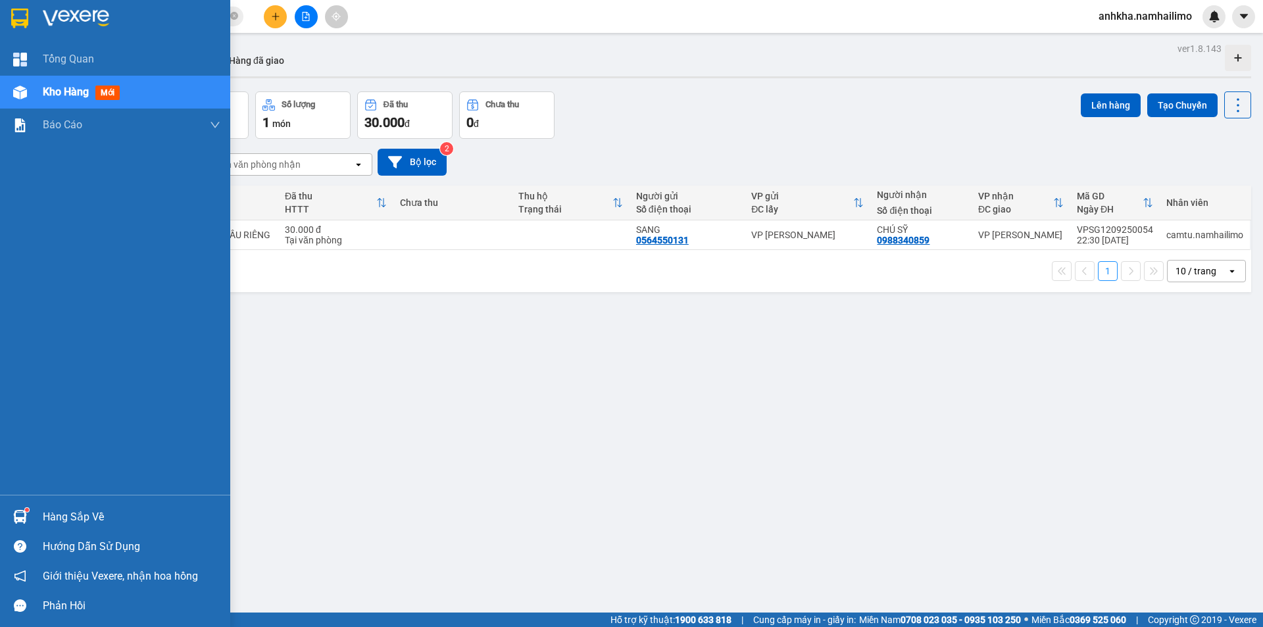
click at [17, 529] on div "Hàng sắp về" at bounding box center [115, 517] width 230 height 30
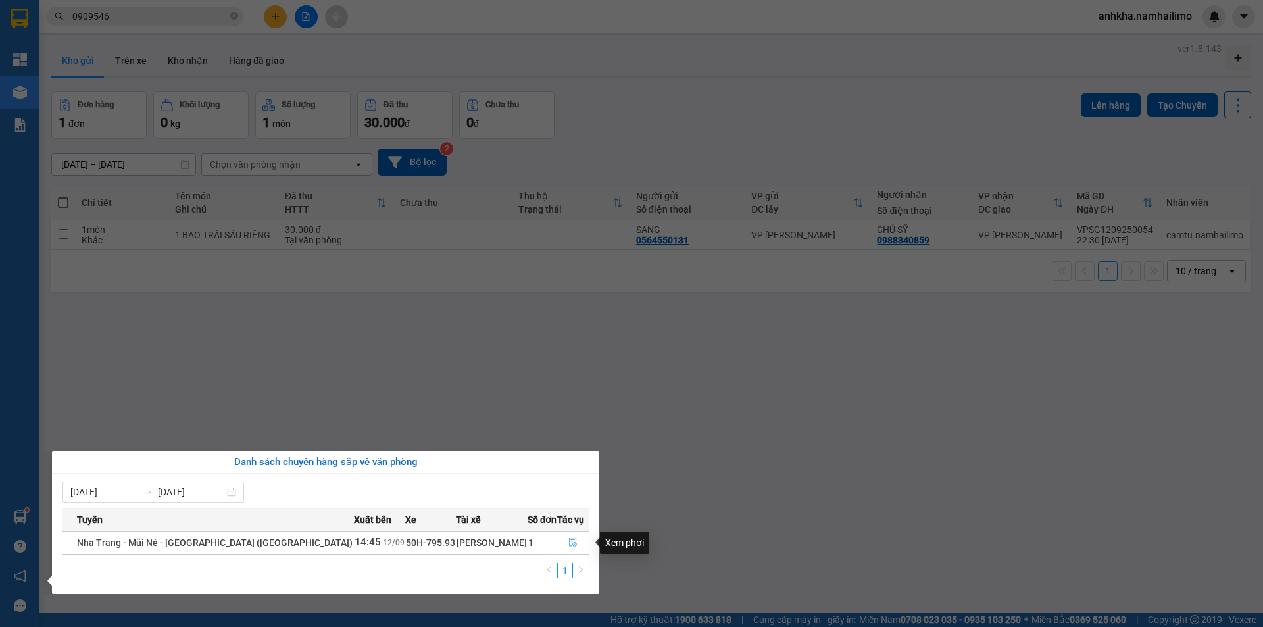
click at [569, 545] on icon "file-done" at bounding box center [573, 542] width 9 height 9
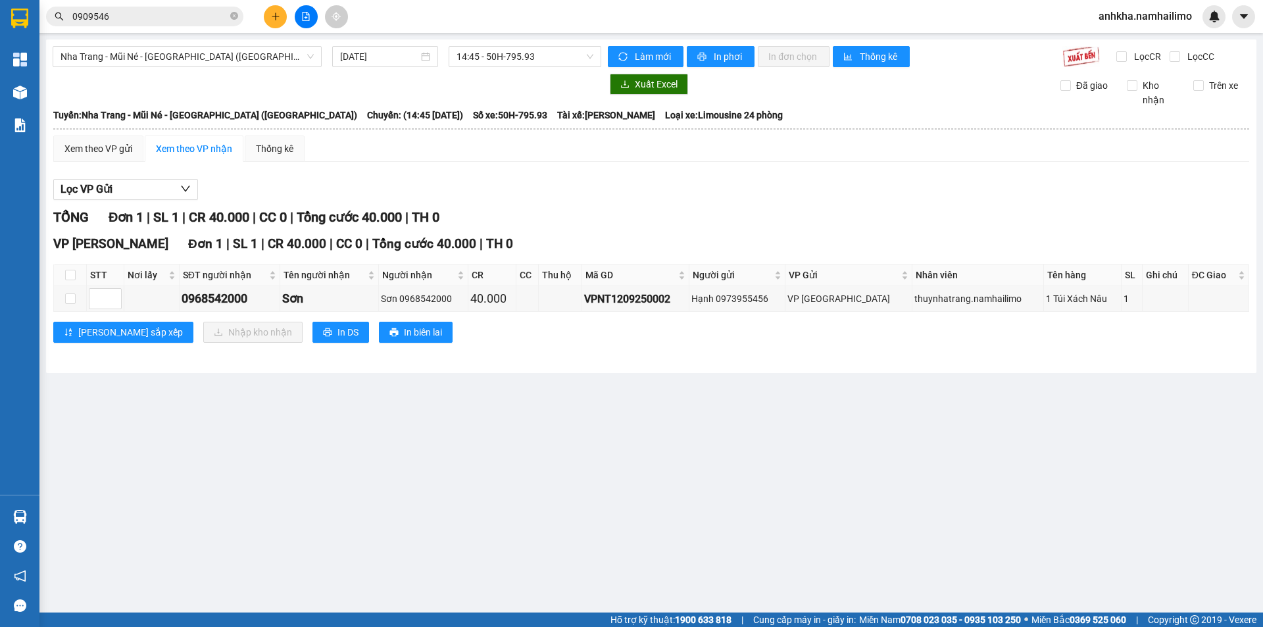
click at [63, 272] on th at bounding box center [70, 276] width 33 height 22
click at [68, 274] on input "checkbox" at bounding box center [70, 275] width 11 height 11
checkbox input "true"
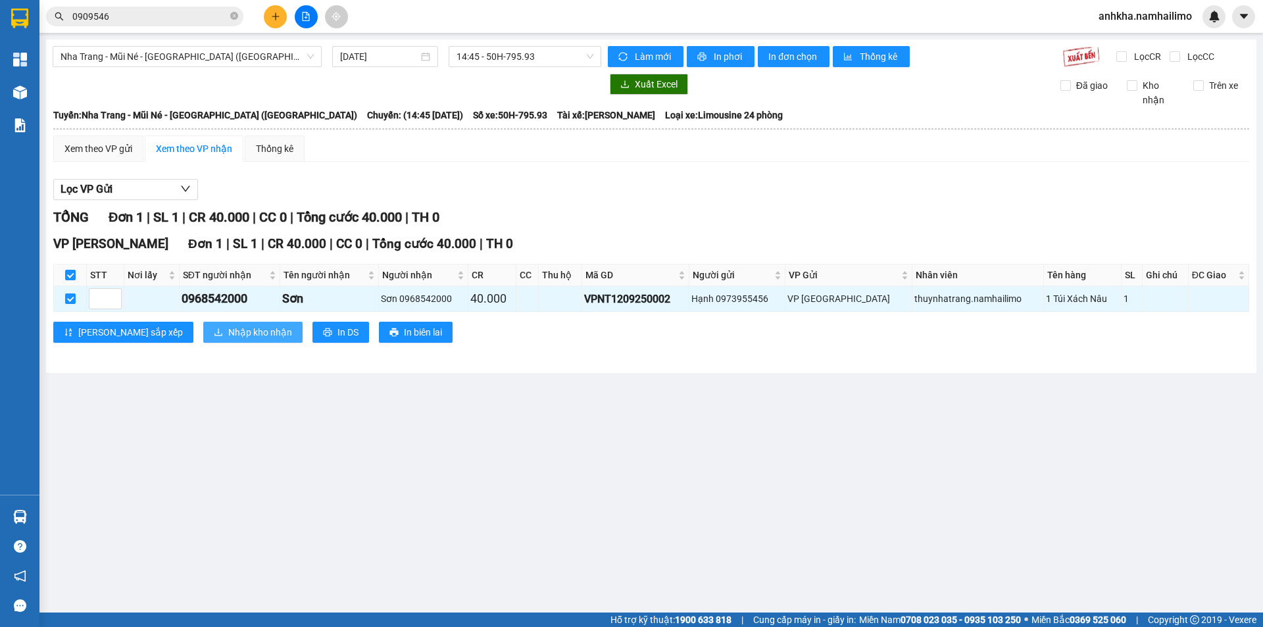
click at [215, 336] on icon "download" at bounding box center [219, 332] width 8 height 7
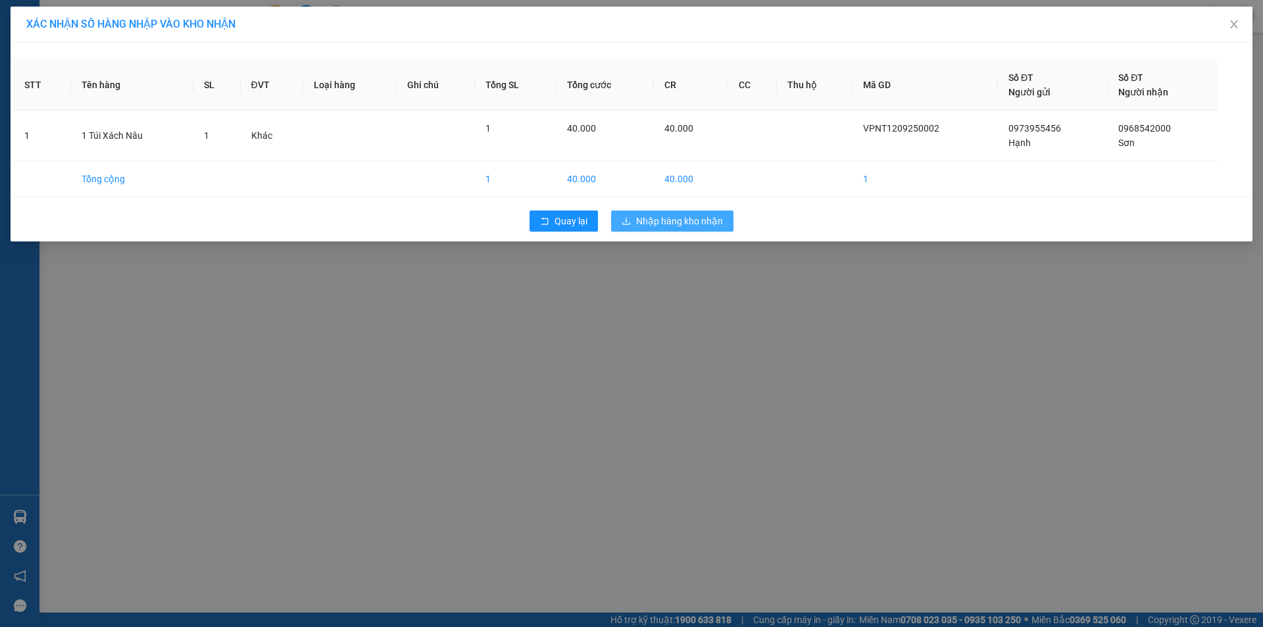
click at [659, 229] on button "Nhập hàng kho nhận" at bounding box center [672, 221] width 122 height 21
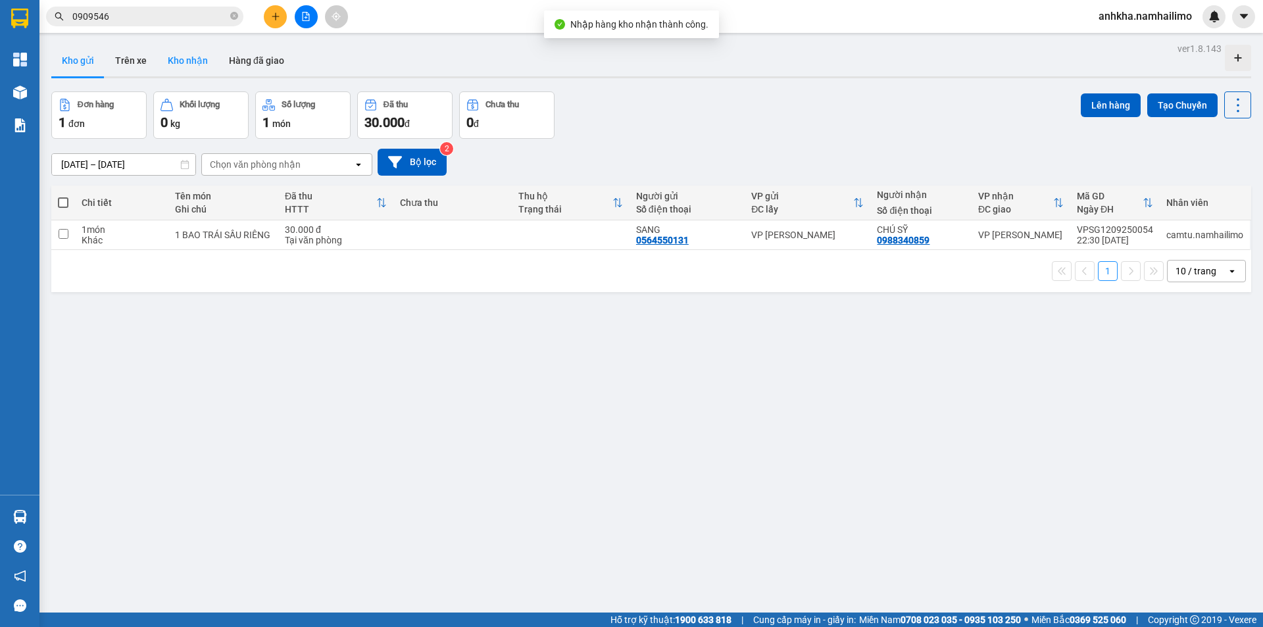
click at [170, 70] on button "Kho nhận" at bounding box center [187, 61] width 61 height 32
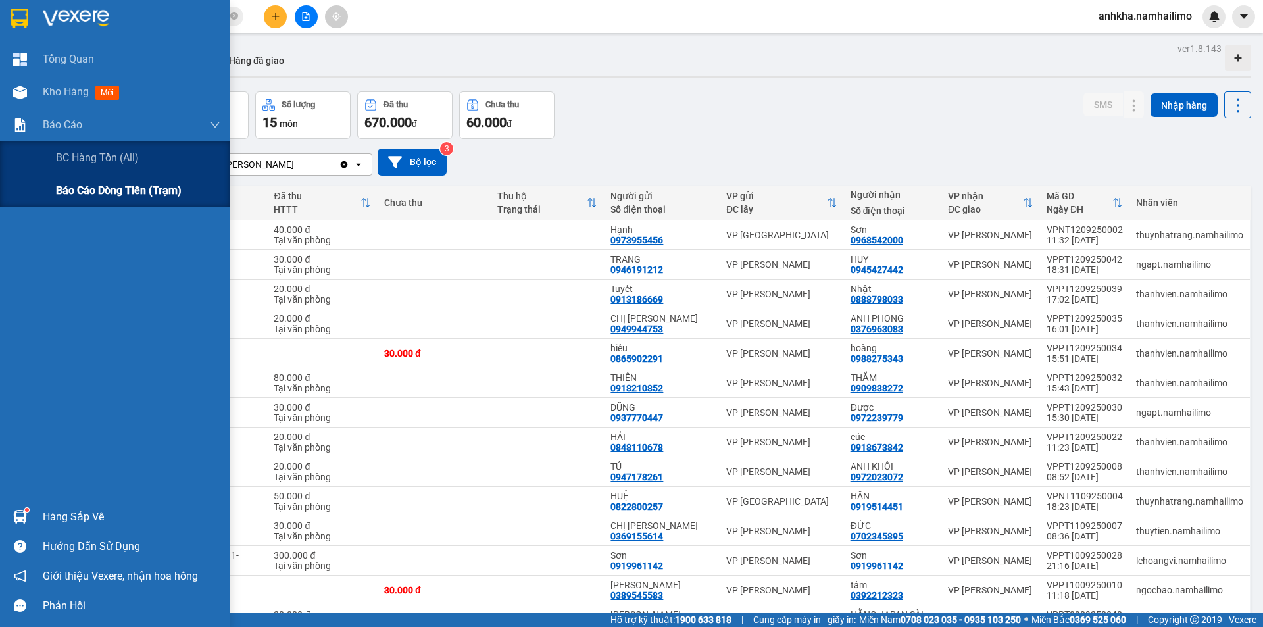
click at [84, 182] on div "Báo cáo dòng tiền (trạm)" at bounding box center [138, 190] width 165 height 33
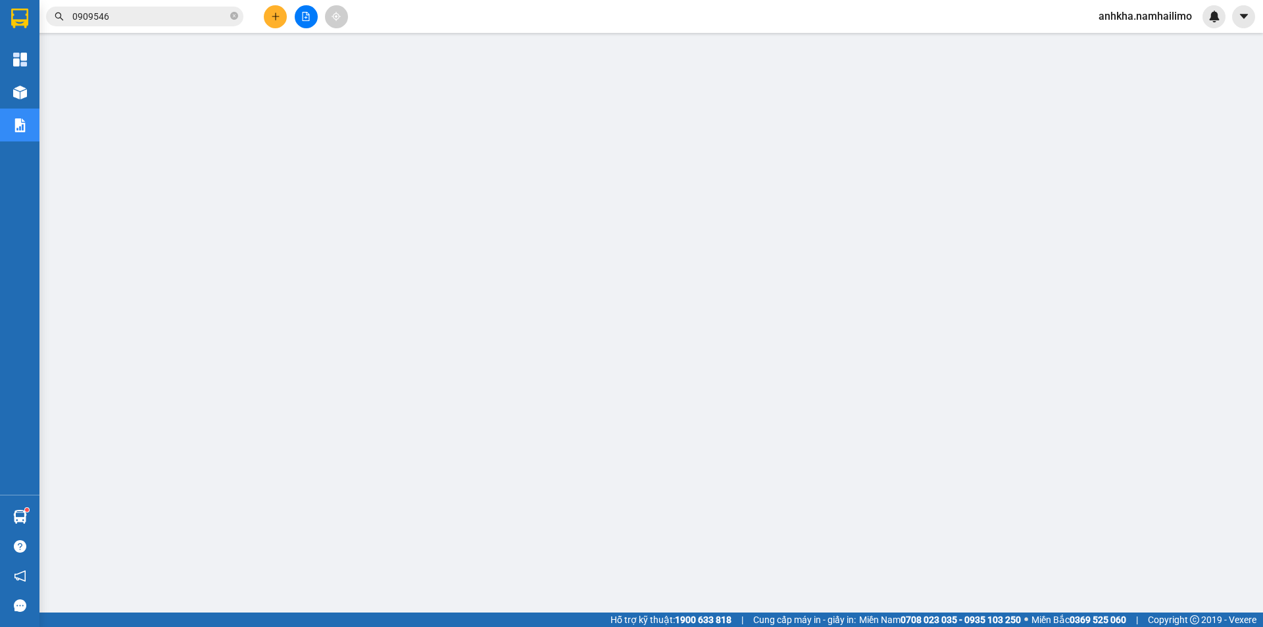
click at [1154, 27] on div "anhkha.namhailimo" at bounding box center [1157, 16] width 138 height 23
click at [1154, 22] on span "anhkha.namhailimo" at bounding box center [1145, 16] width 115 height 16
click at [1129, 45] on span "Đăng xuất" at bounding box center [1152, 41] width 86 height 14
